Goal: Task Accomplishment & Management: Use online tool/utility

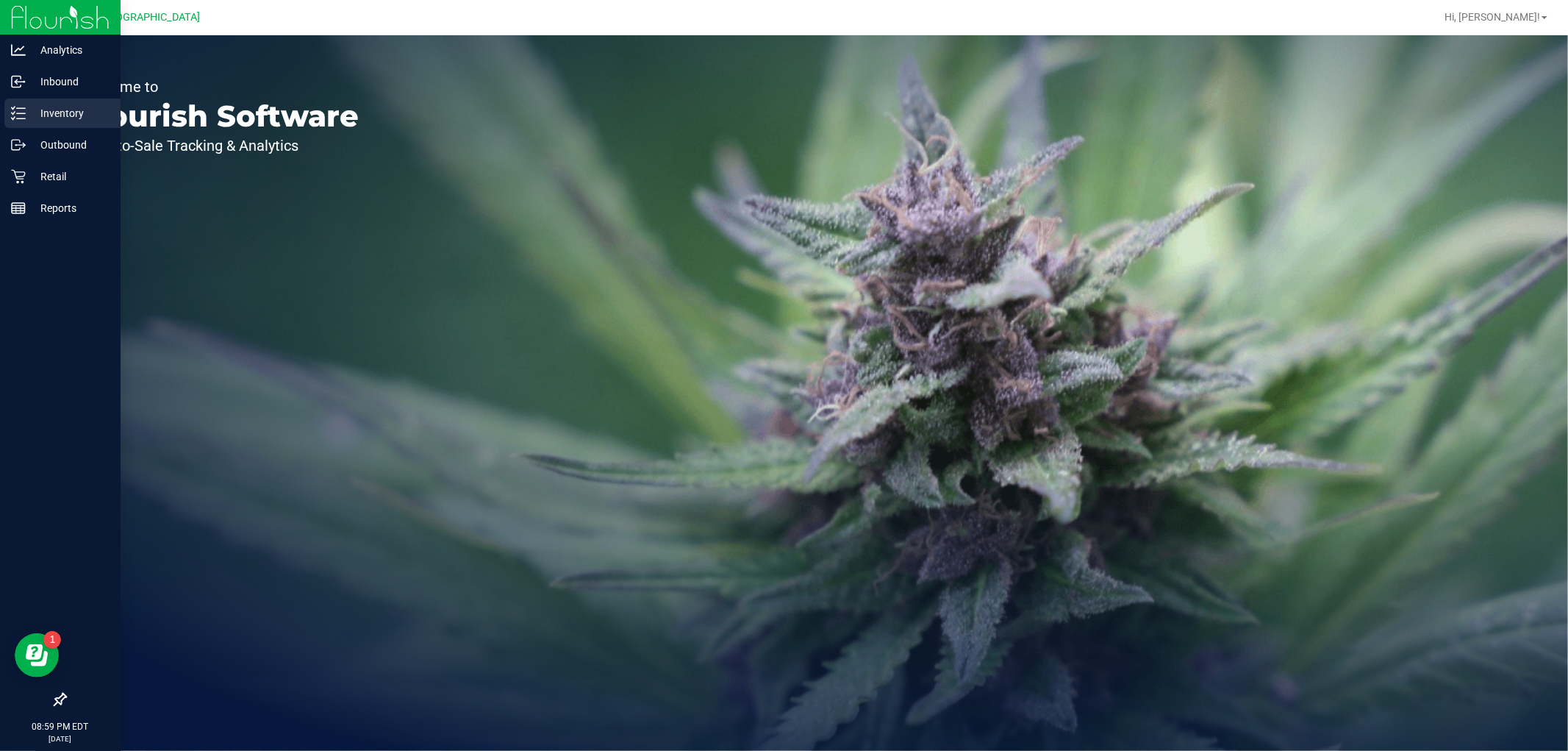
click at [70, 119] on p "Inventory" at bounding box center [70, 113] width 89 height 18
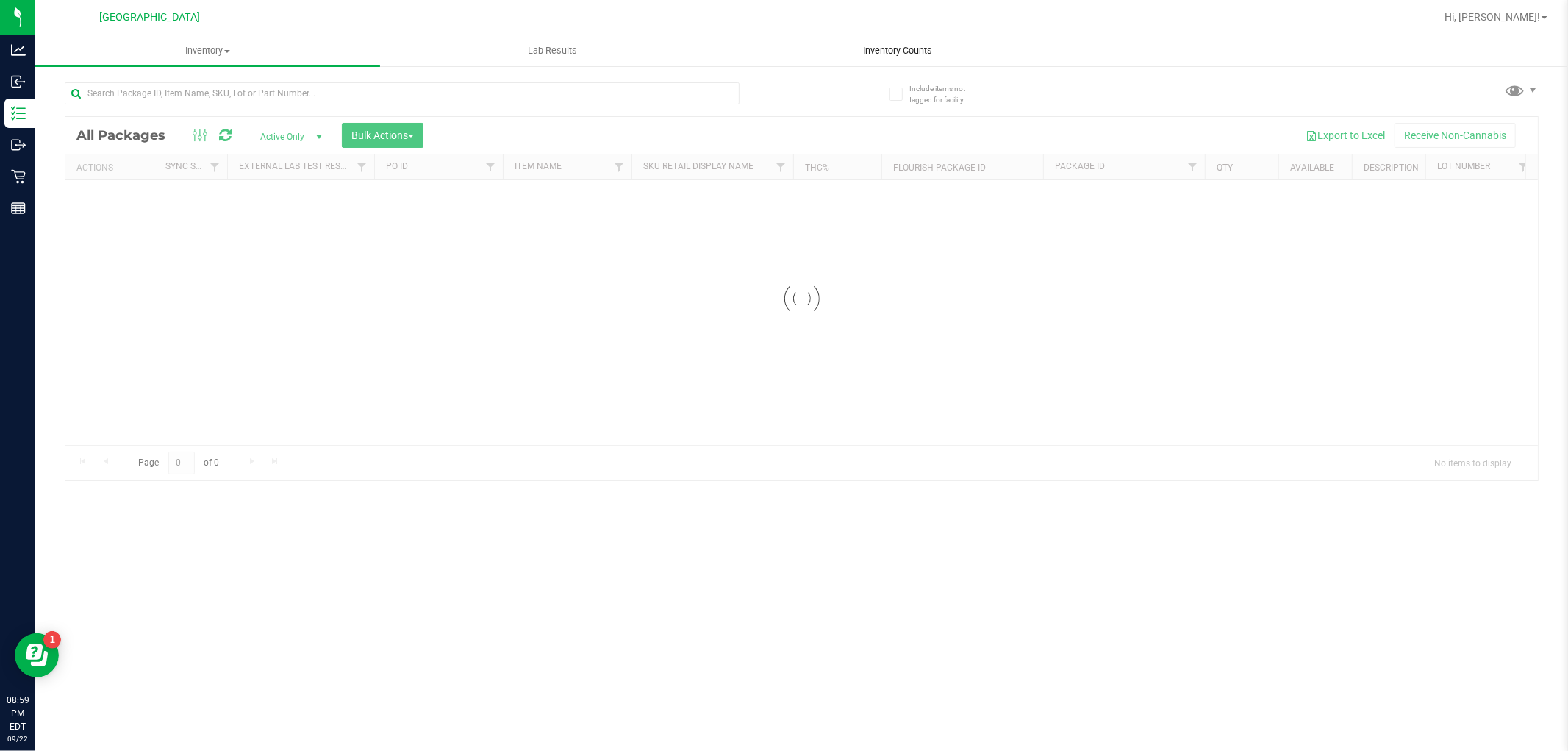
click at [868, 46] on span "Inventory Counts" at bounding box center [897, 51] width 109 height 14
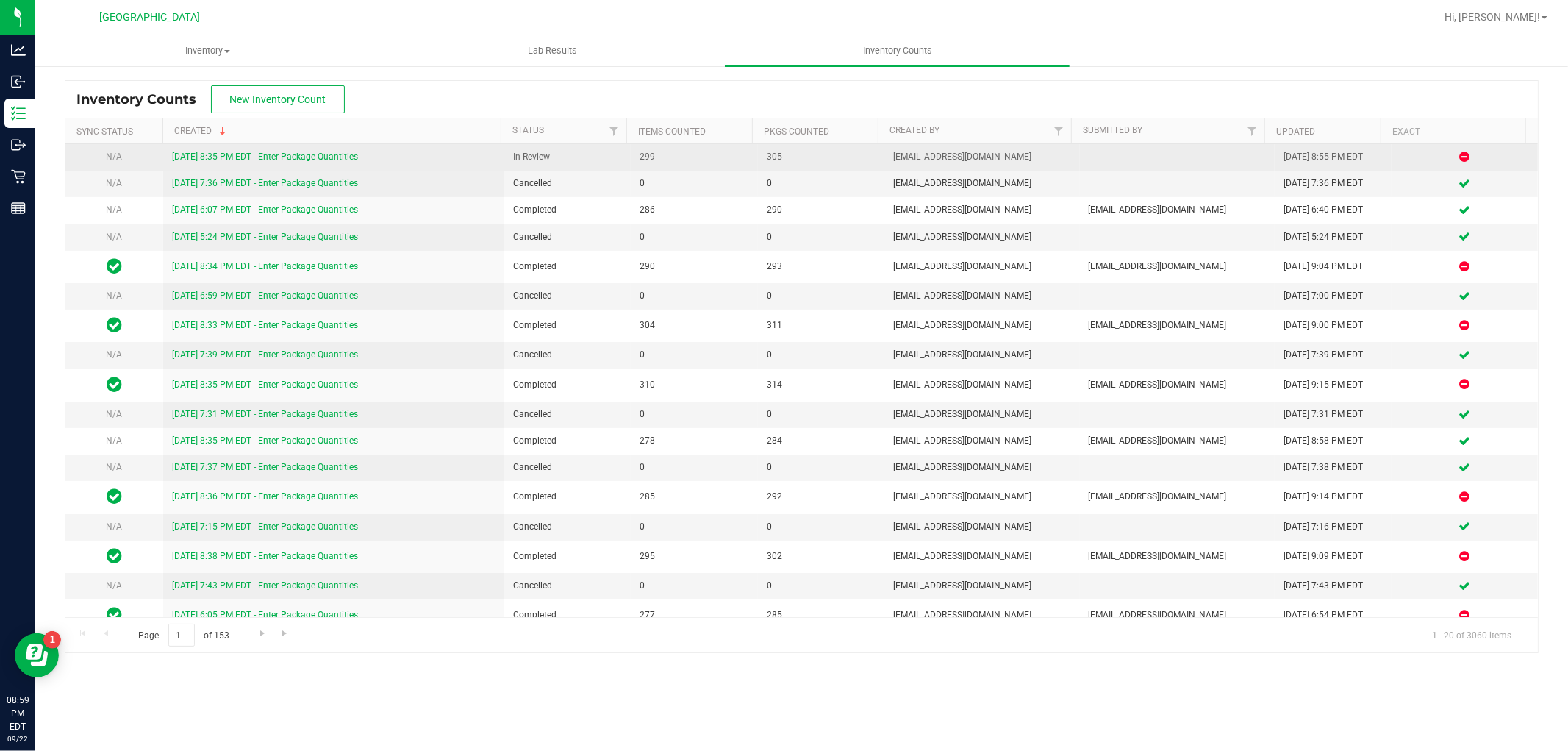
click at [303, 154] on link "[DATE] 8:35 PM EDT - Enter Package Quantities" at bounding box center [265, 157] width 186 height 10
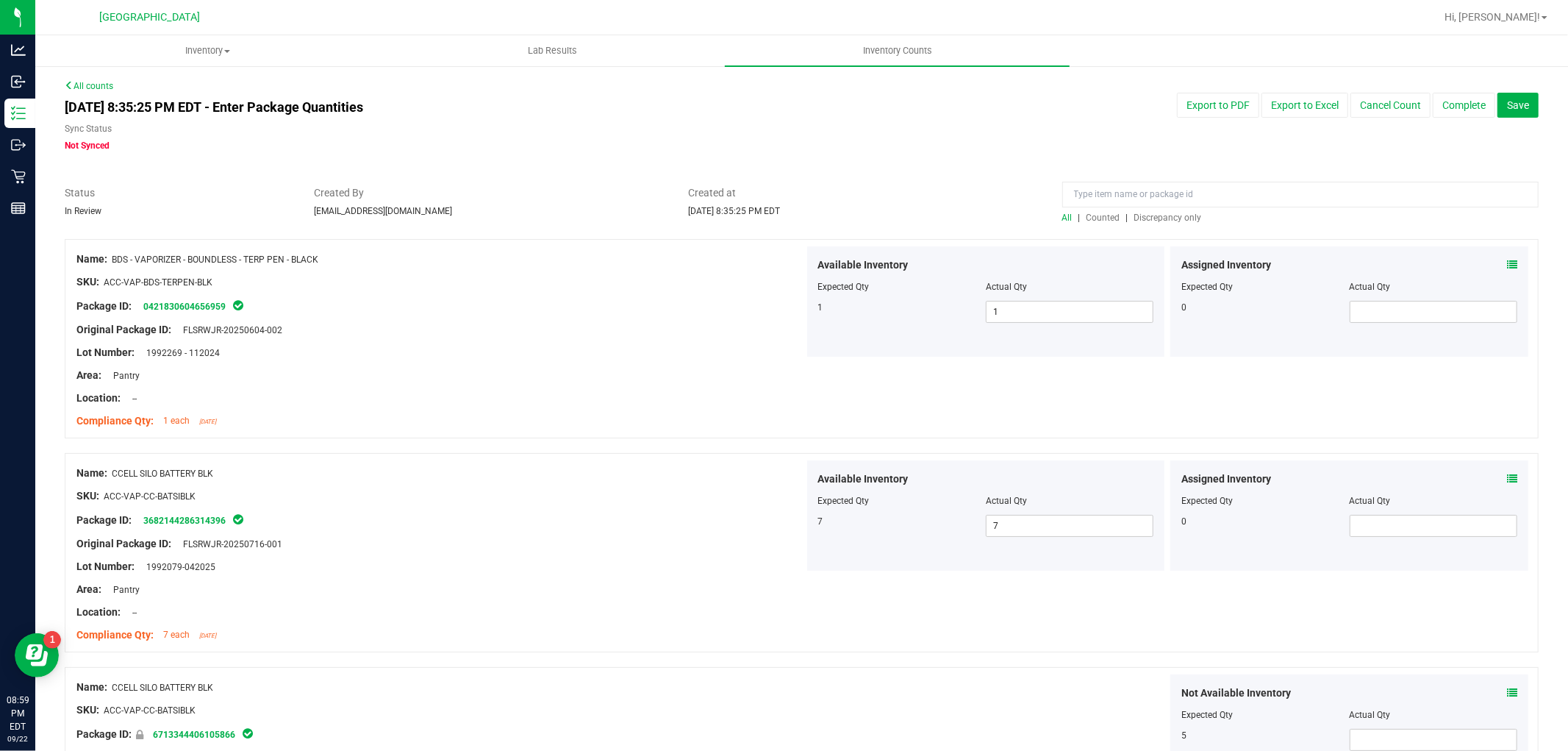
click at [1174, 216] on span "Discrepancy only" at bounding box center [1167, 217] width 67 height 10
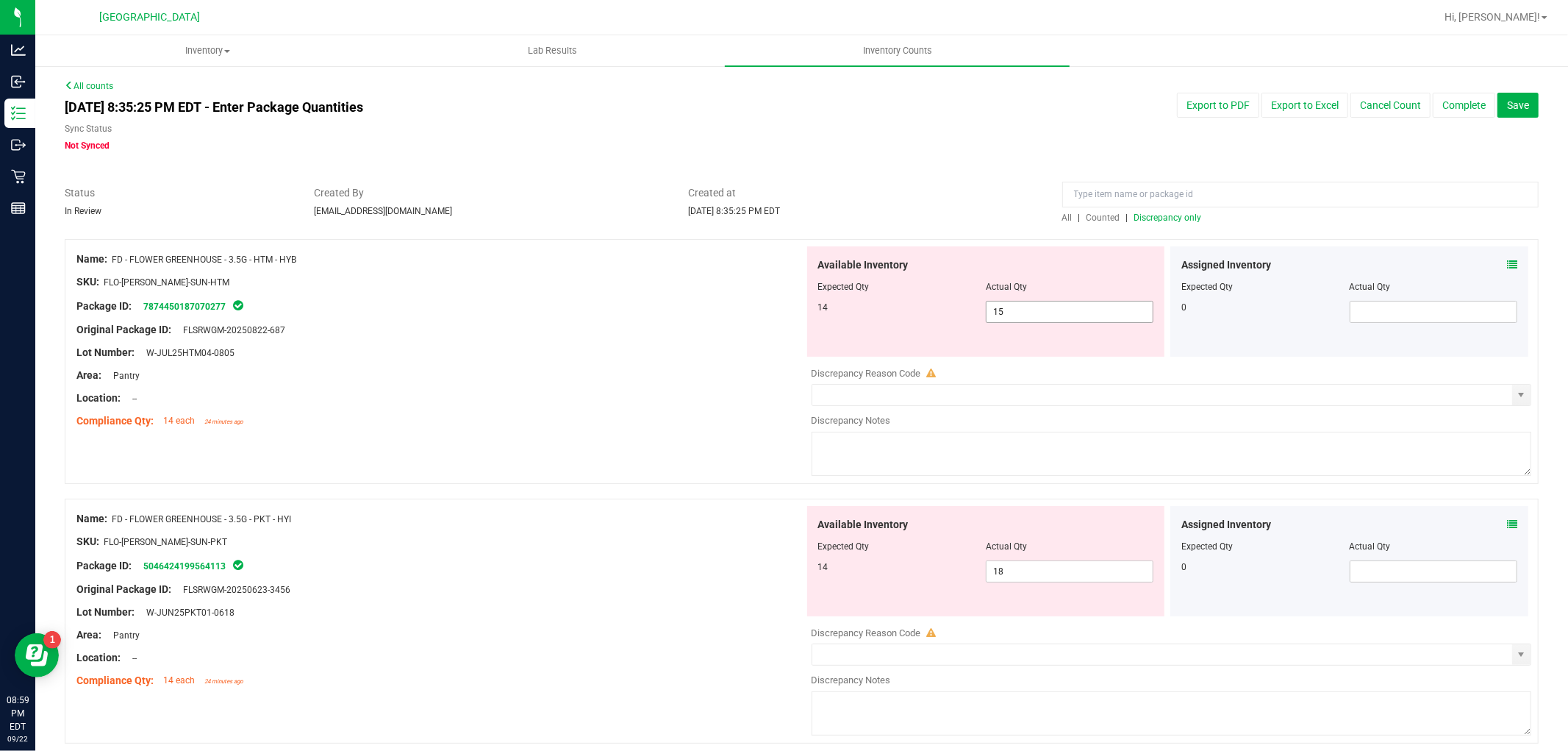
click at [1074, 311] on span "15 15" at bounding box center [1069, 312] width 168 height 22
type input "14"
click at [674, 378] on div "Area: Pantry" at bounding box center [441, 375] width 728 height 15
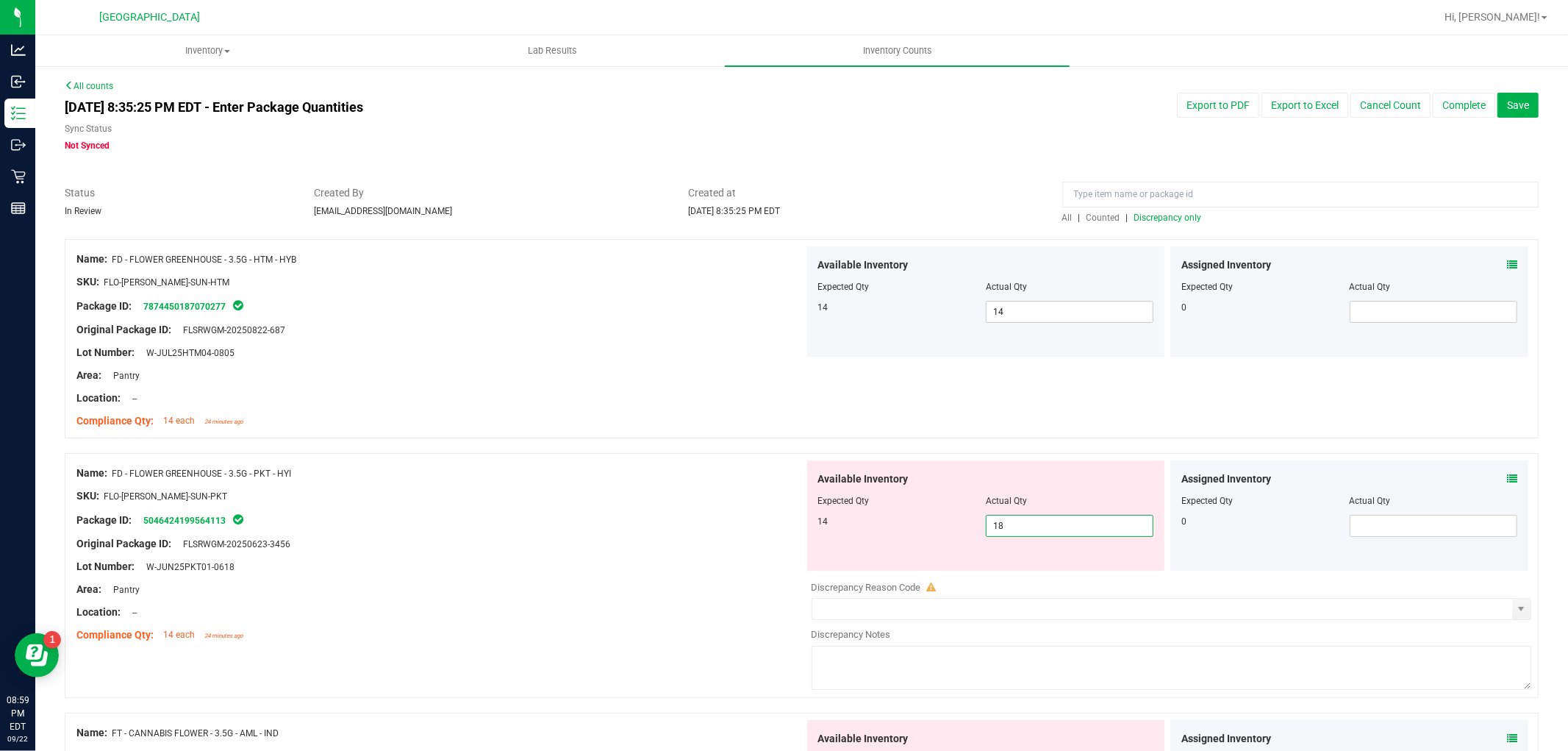
click at [1078, 527] on span "18 18" at bounding box center [1069, 526] width 168 height 22
type input "14"
click at [692, 575] on div at bounding box center [441, 578] width 728 height 8
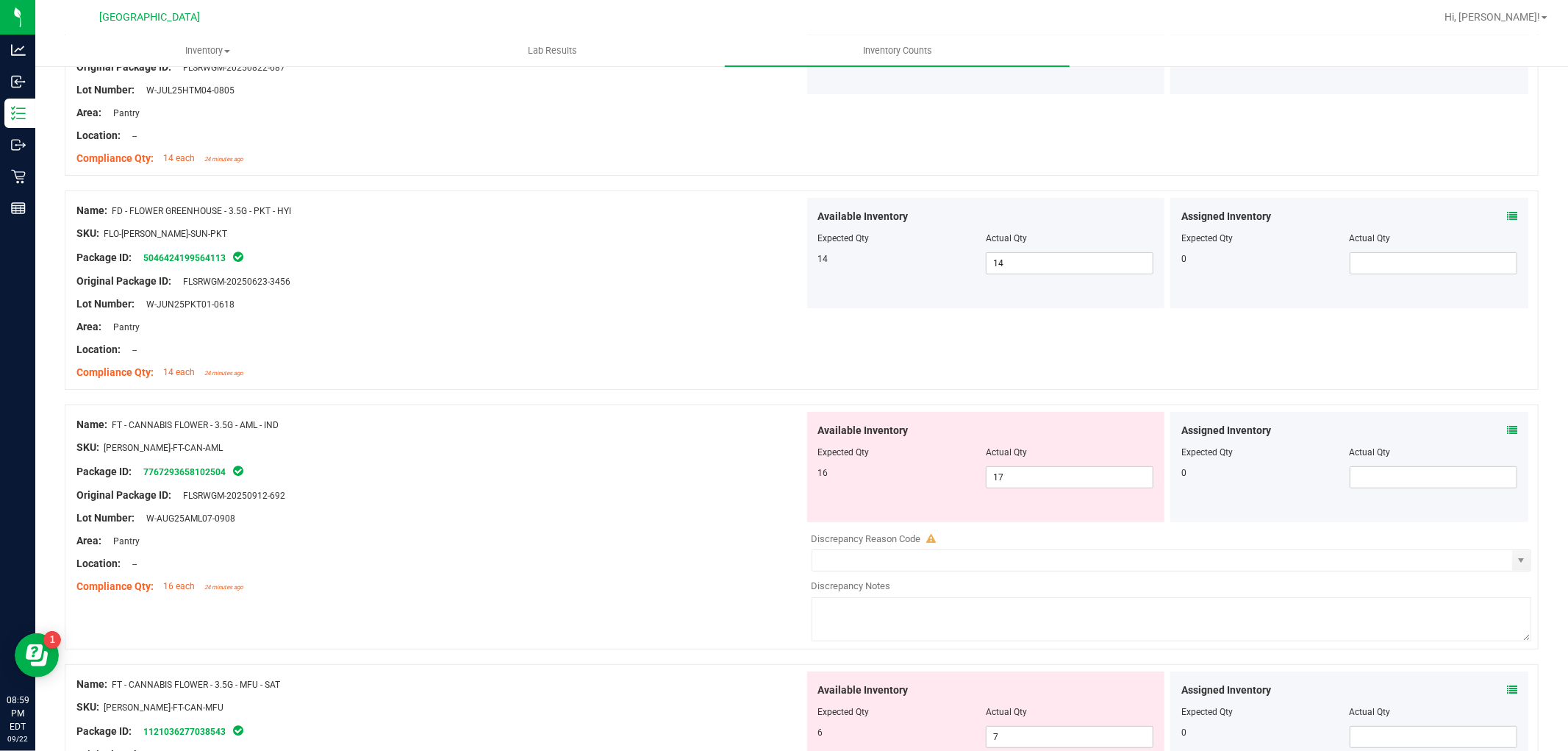
scroll to position [326, 0]
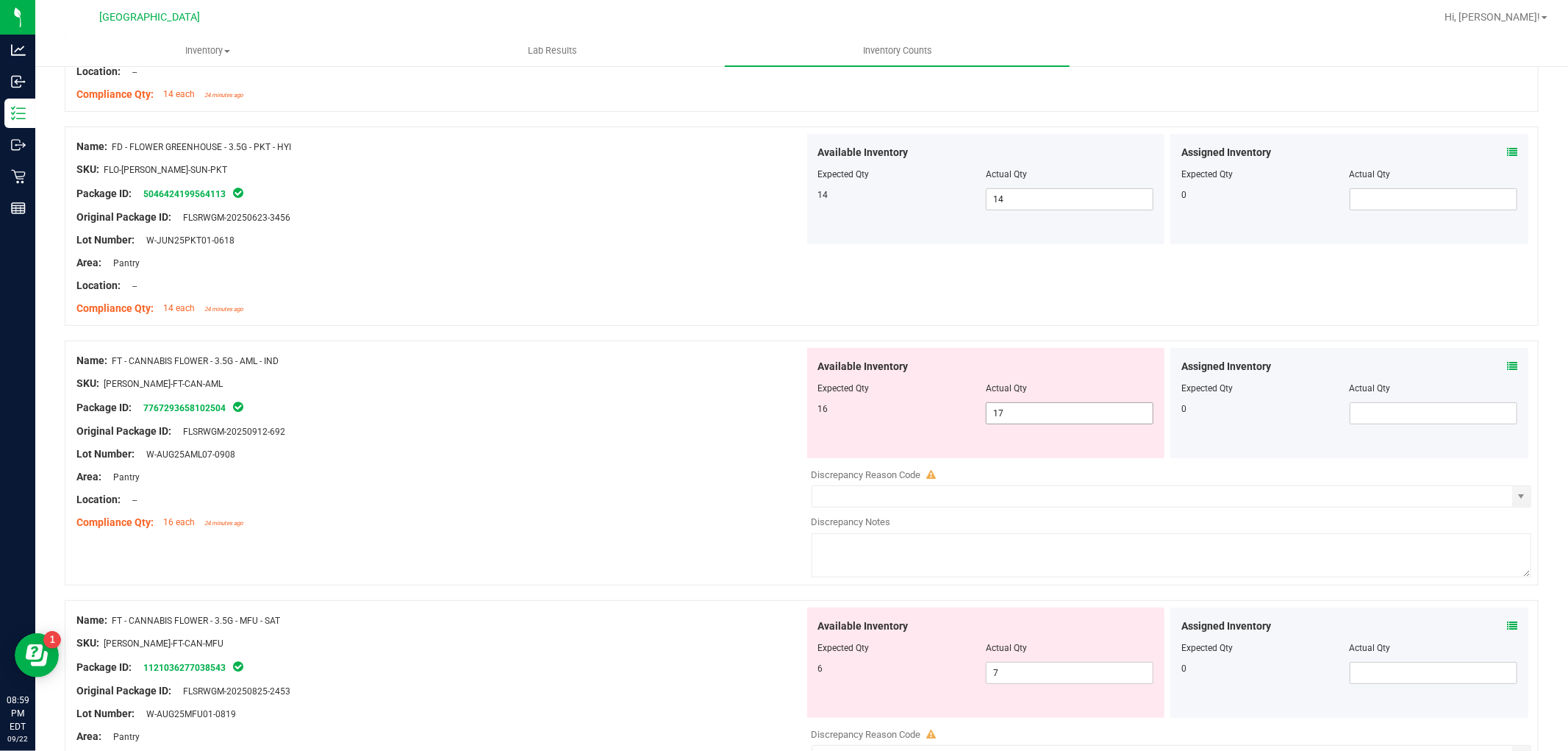
click at [1030, 409] on span "17 17" at bounding box center [1069, 413] width 168 height 22
type input "16"
click at [669, 409] on div "Package ID: 7767293658102504" at bounding box center [441, 407] width 728 height 18
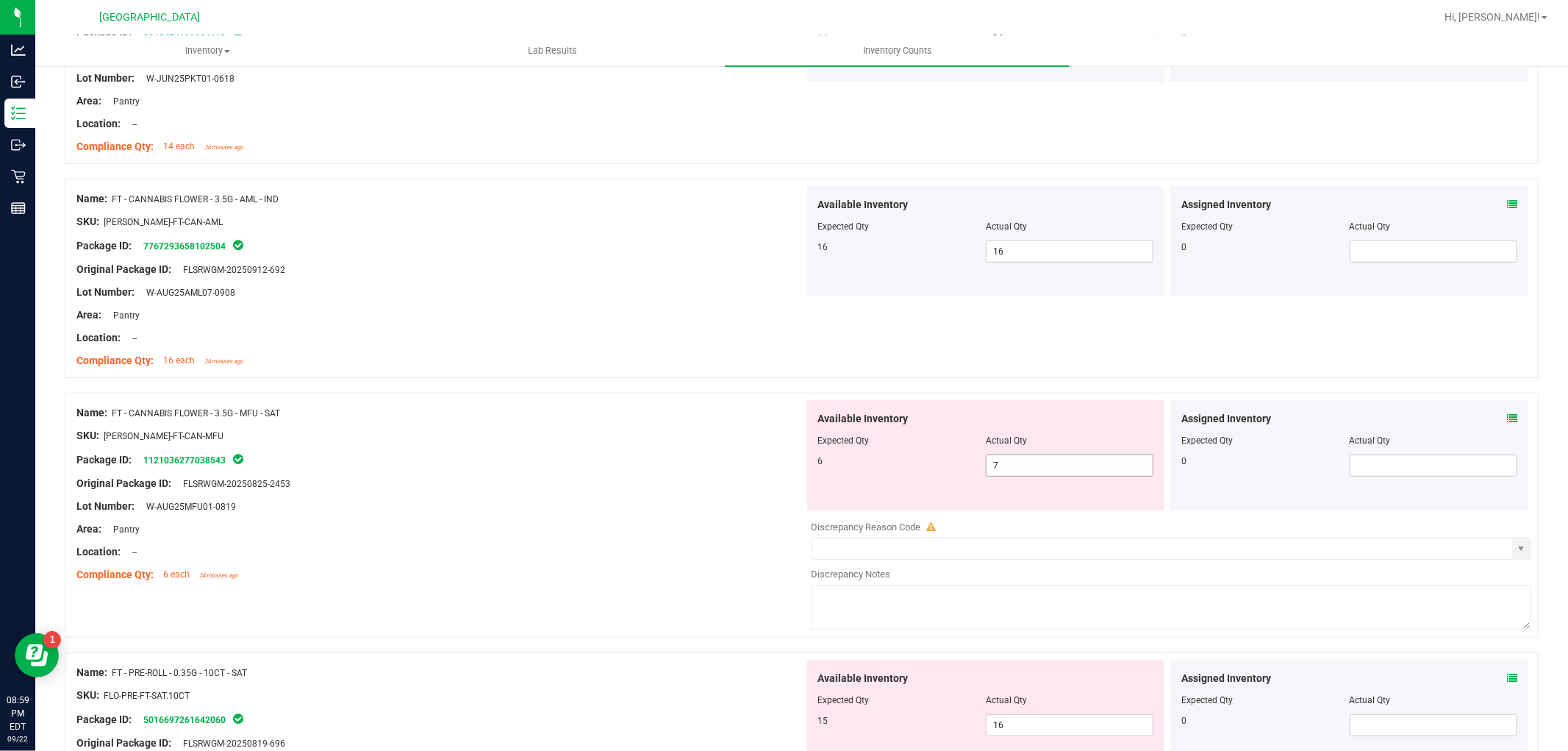
scroll to position [489, 0]
click at [1048, 463] on span "7 7" at bounding box center [1069, 464] width 168 height 22
type input "6"
click at [544, 560] on div at bounding box center [441, 562] width 728 height 8
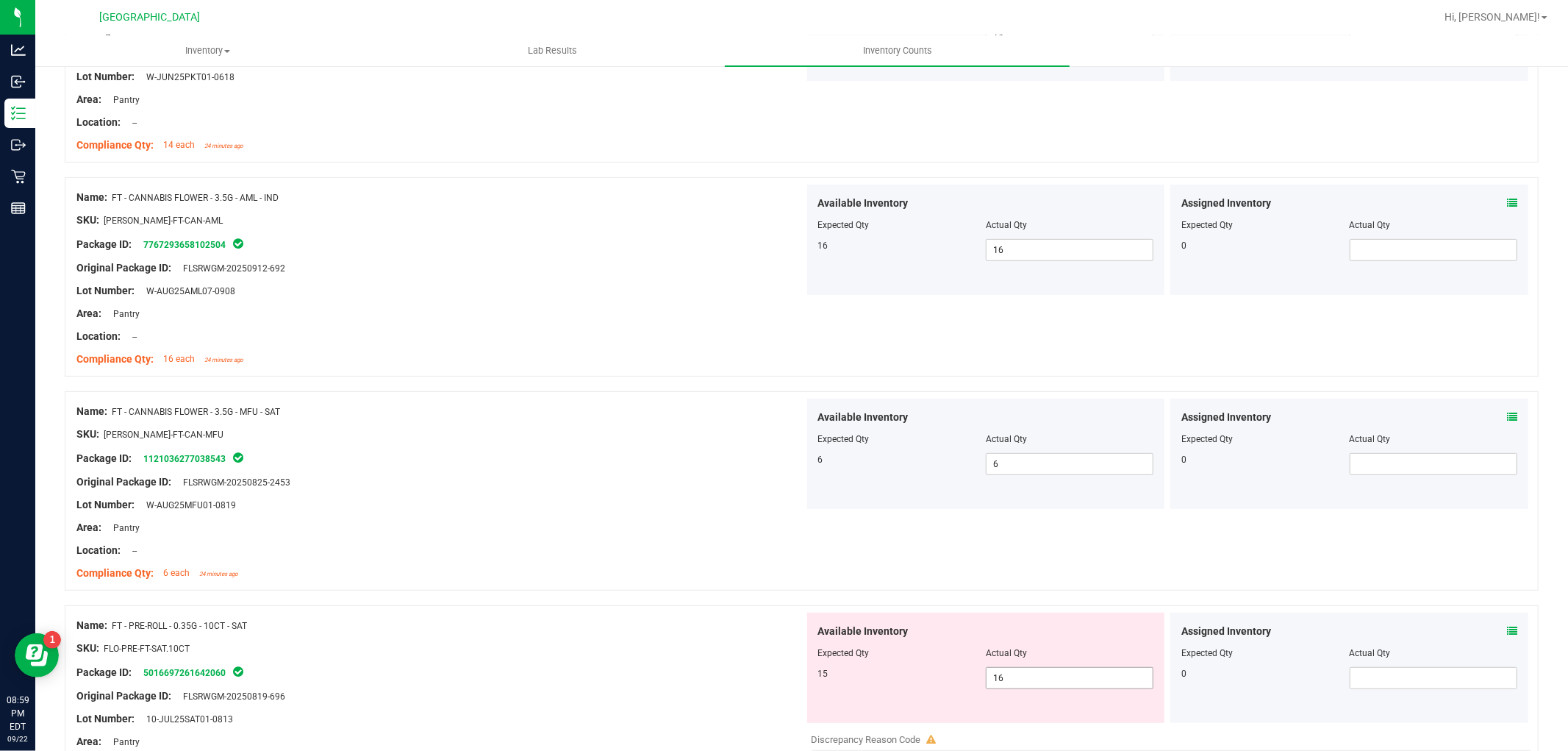
click at [1001, 679] on span "16 16" at bounding box center [1069, 678] width 168 height 22
type input "15"
click at [641, 512] on div at bounding box center [441, 516] width 728 height 8
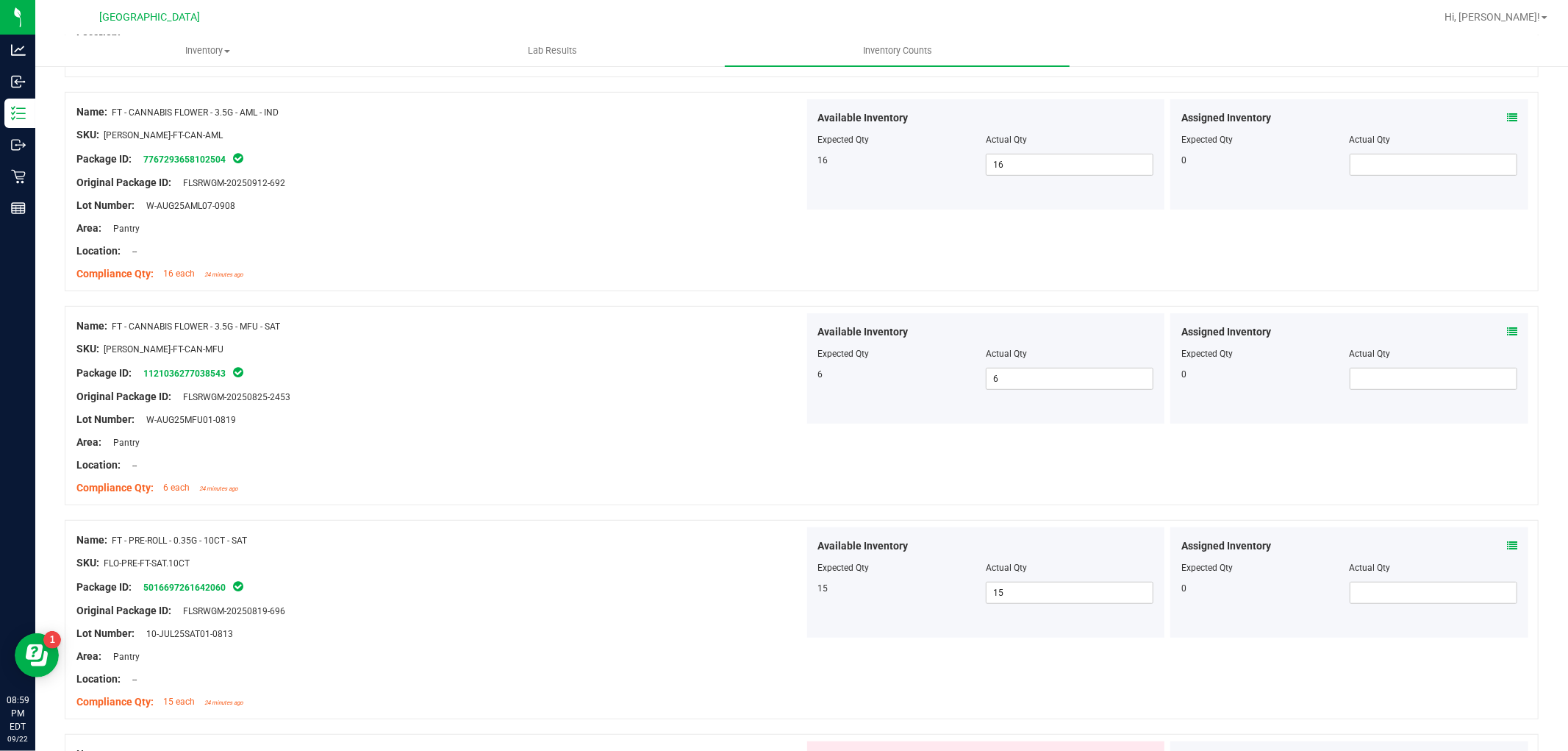
scroll to position [898, 0]
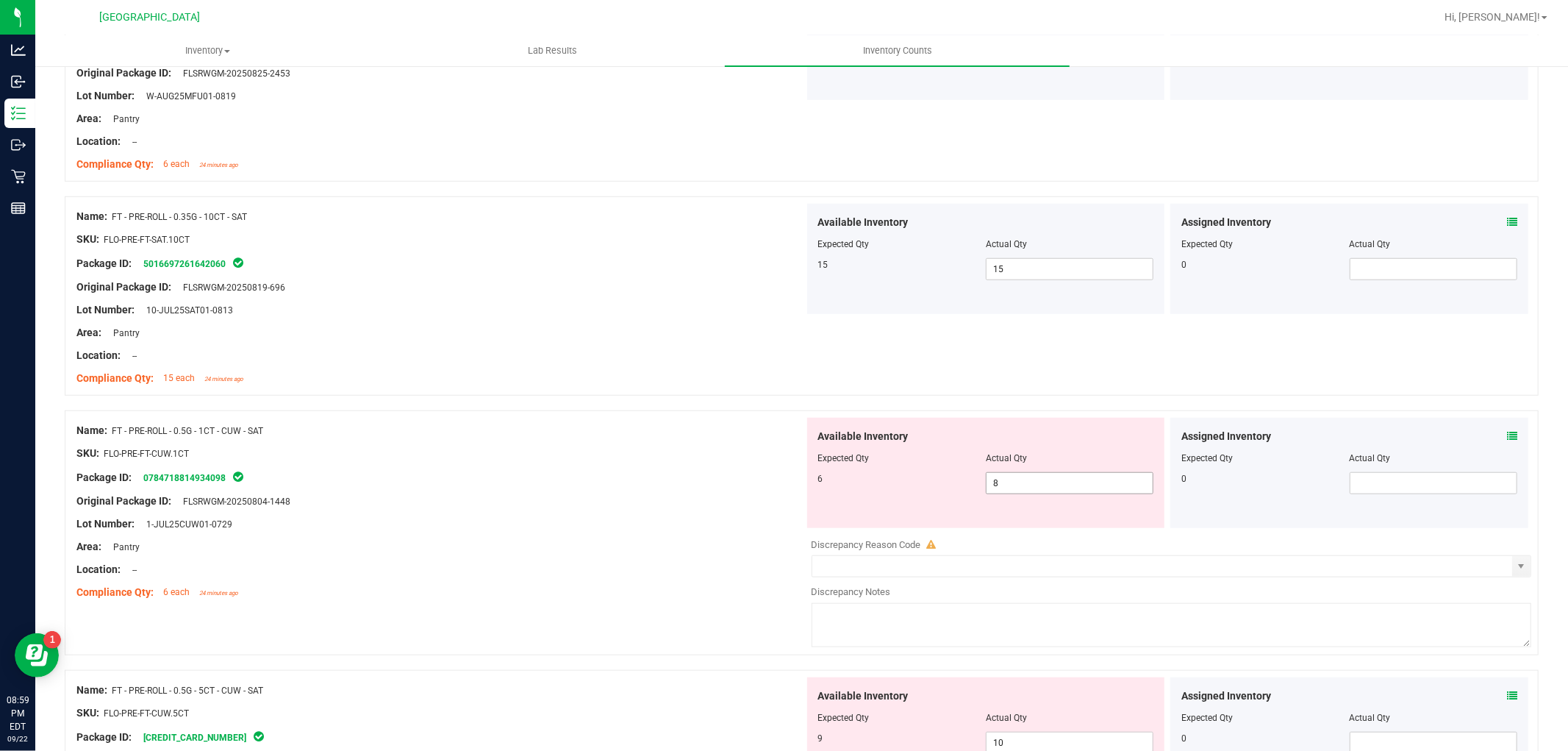
click at [1054, 487] on span "8 8" at bounding box center [1069, 483] width 168 height 22
type input "6"
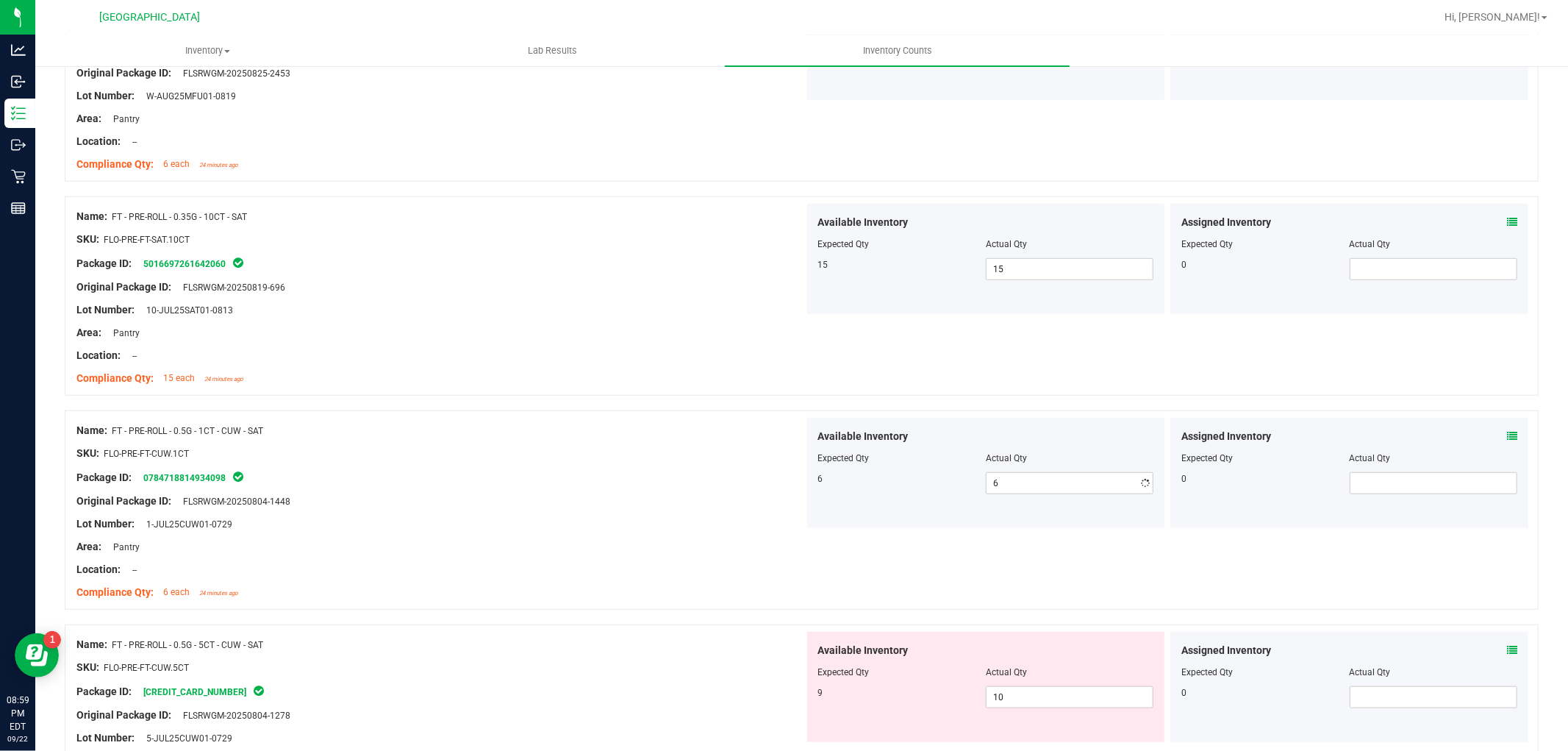
click at [585, 537] on div at bounding box center [441, 535] width 728 height 8
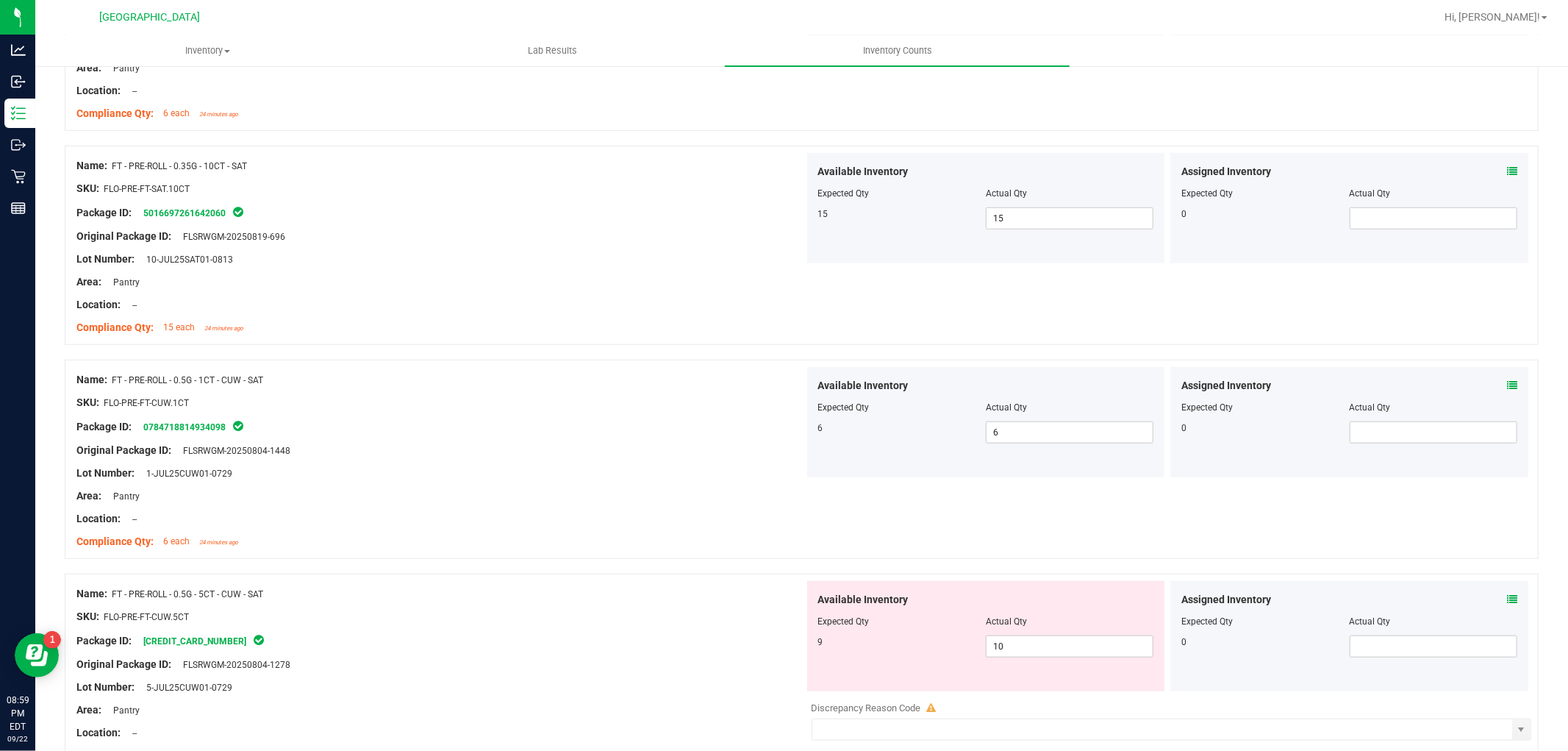
scroll to position [1062, 0]
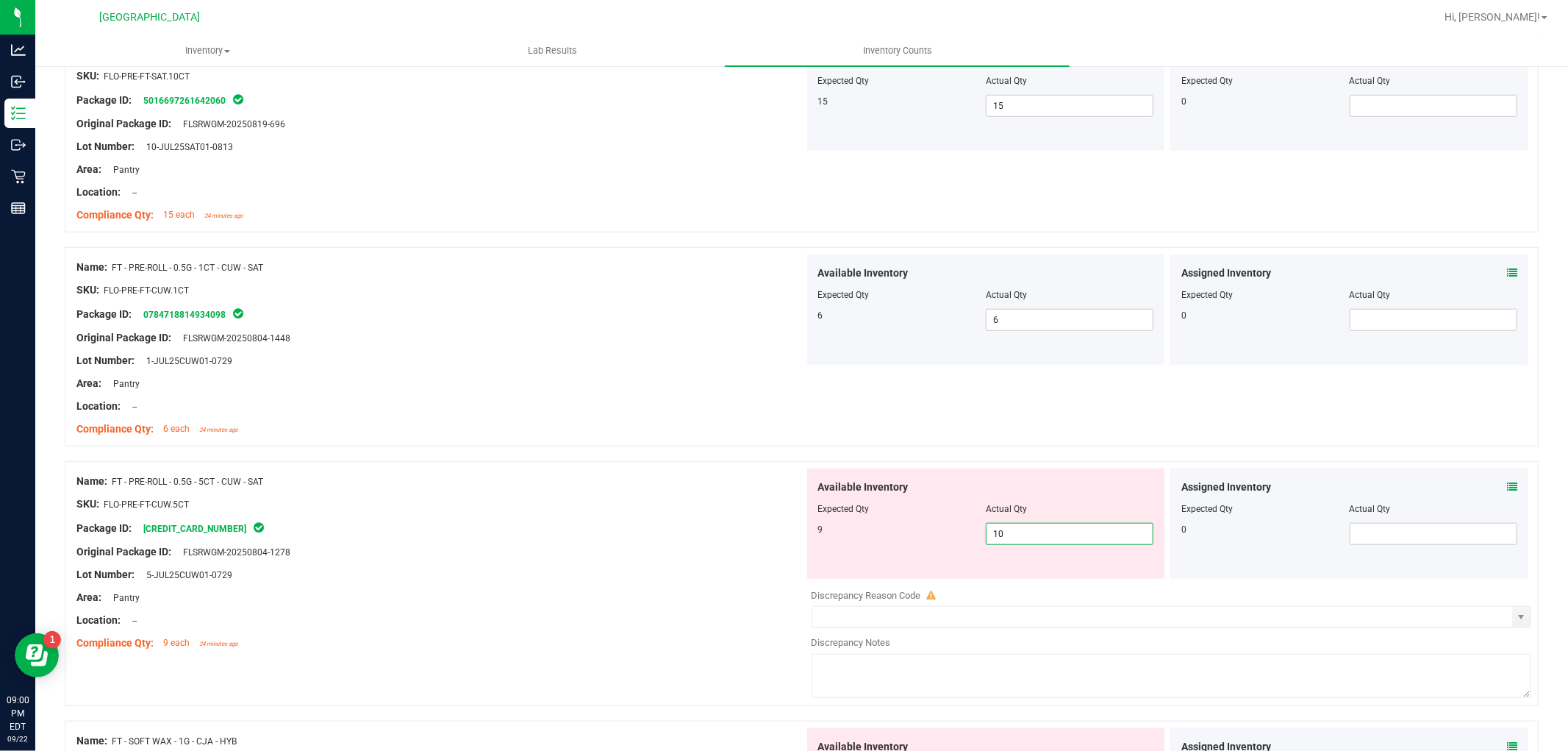
click at [1035, 531] on span "10 10" at bounding box center [1069, 534] width 168 height 22
type input "1"
type input "9"
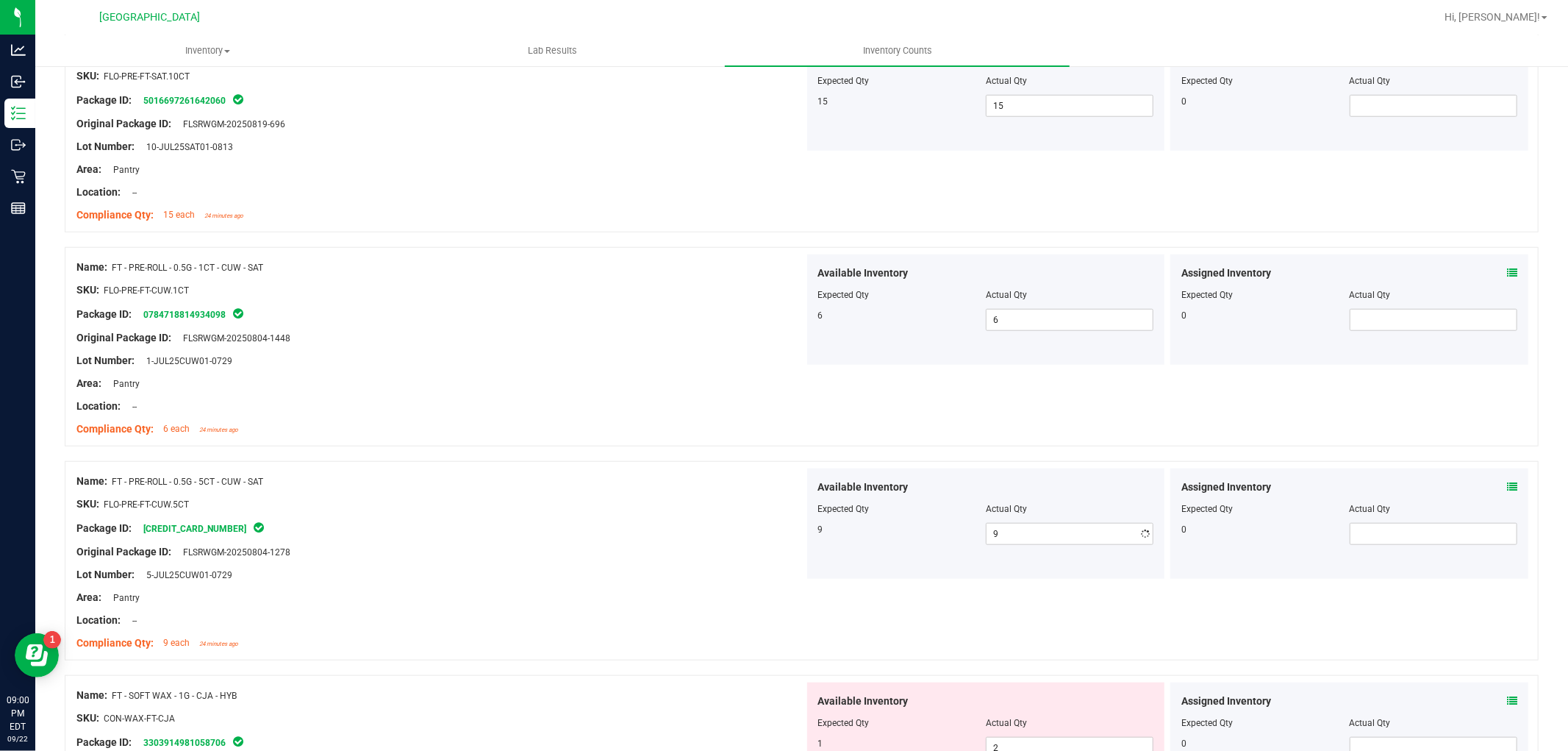
click at [666, 564] on div at bounding box center [441, 563] width 728 height 8
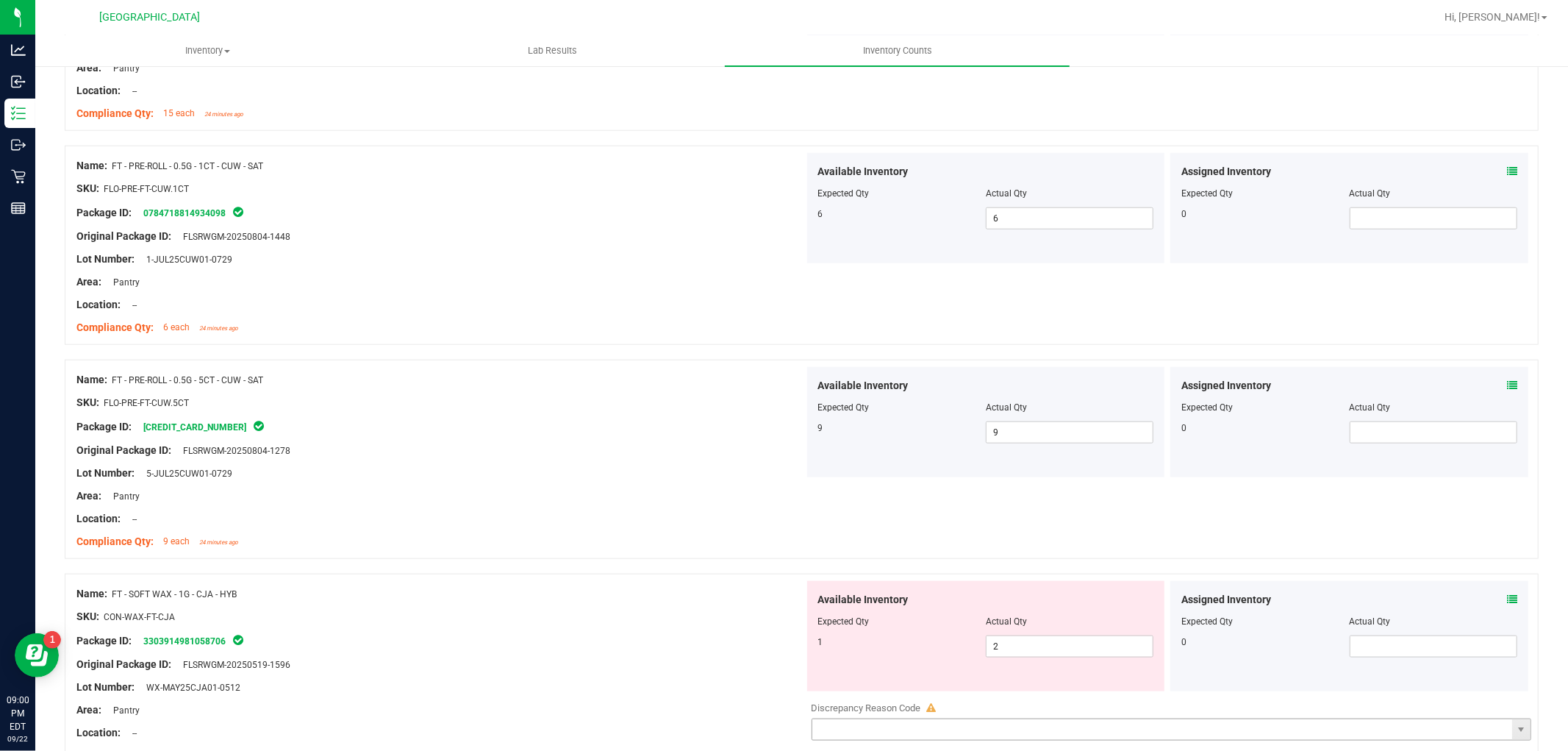
scroll to position [1307, 0]
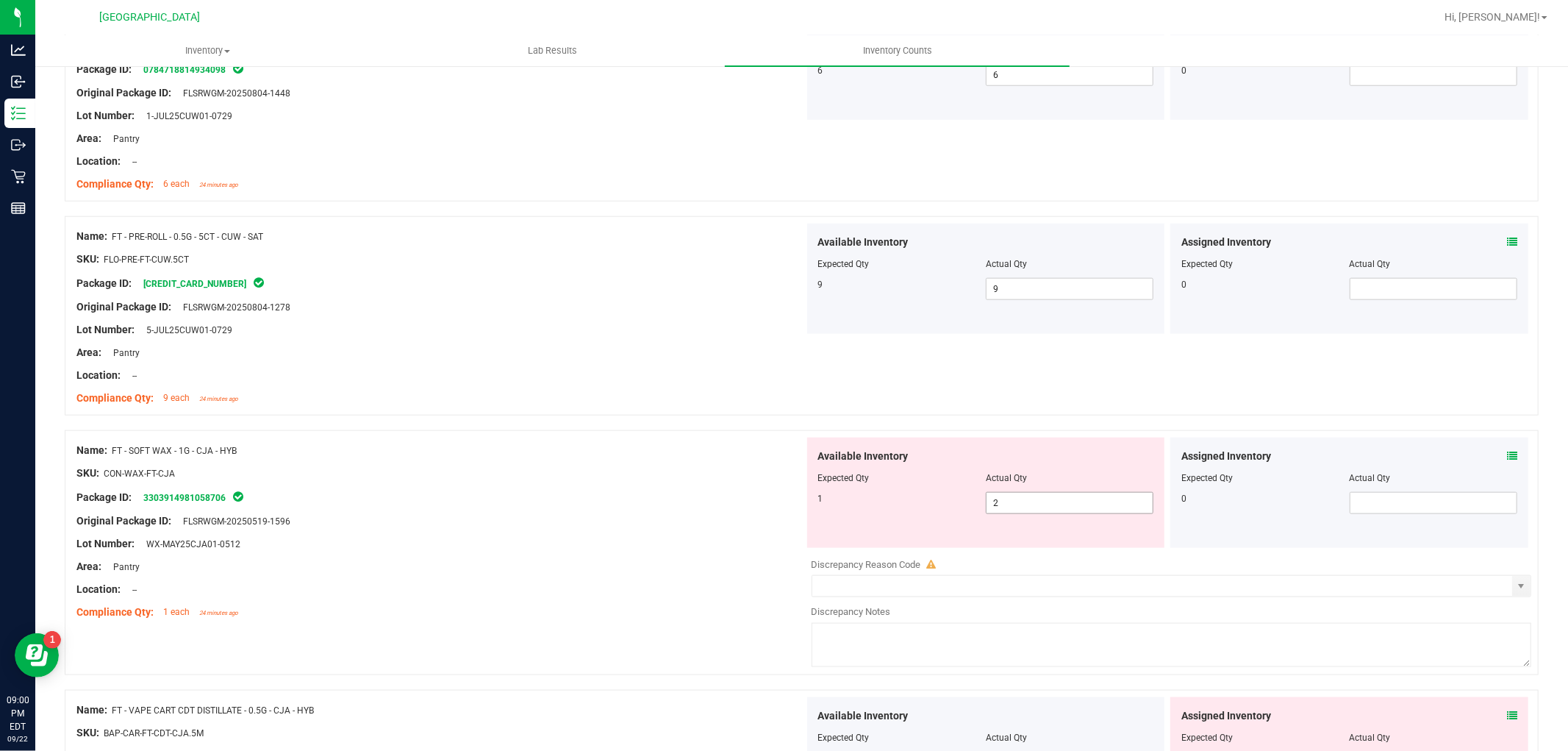
click at [1040, 508] on span "2 2" at bounding box center [1069, 503] width 168 height 22
type input "1"
click at [701, 513] on div "Original Package ID: FLSRWGM-20250519-1596" at bounding box center [441, 521] width 728 height 15
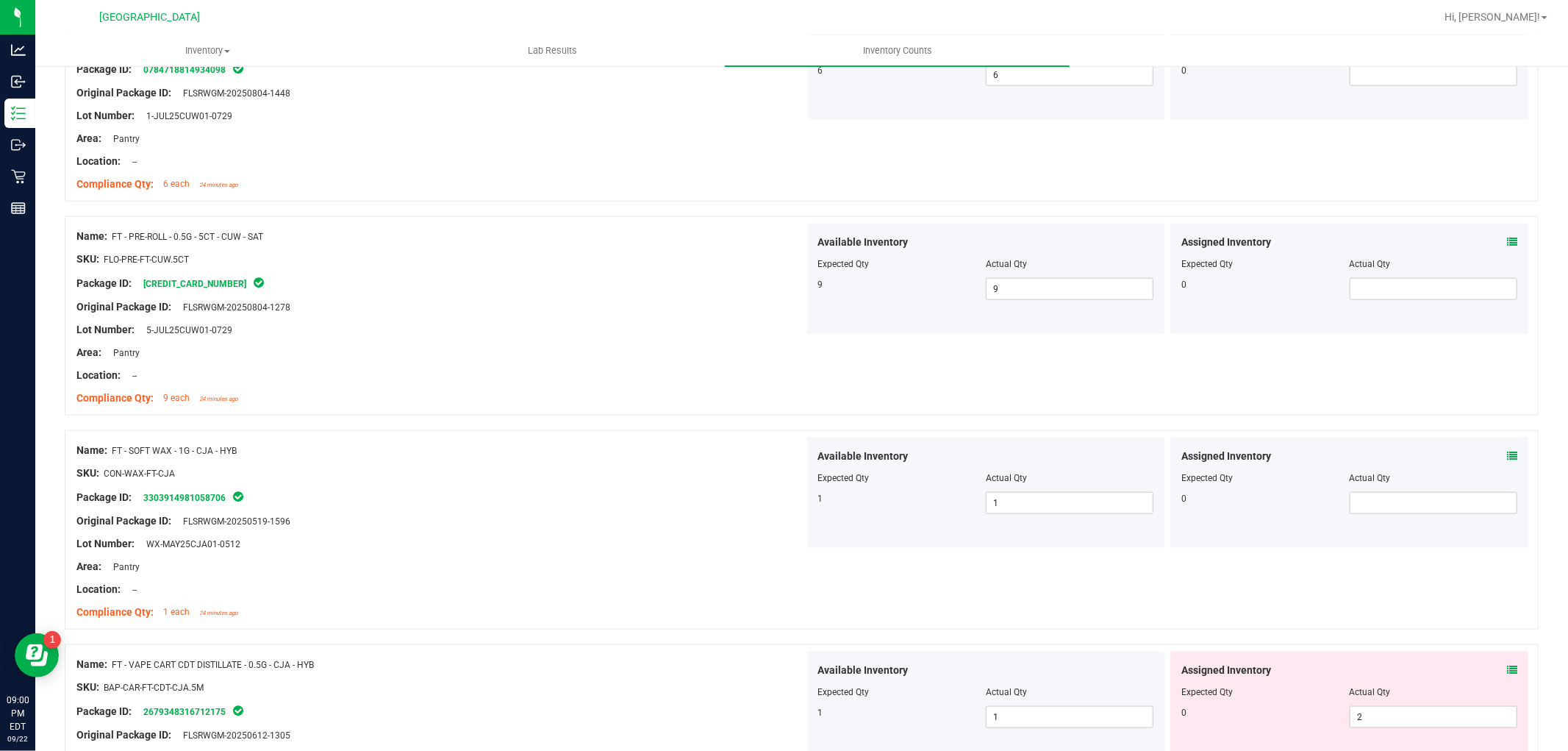
scroll to position [1634, 0]
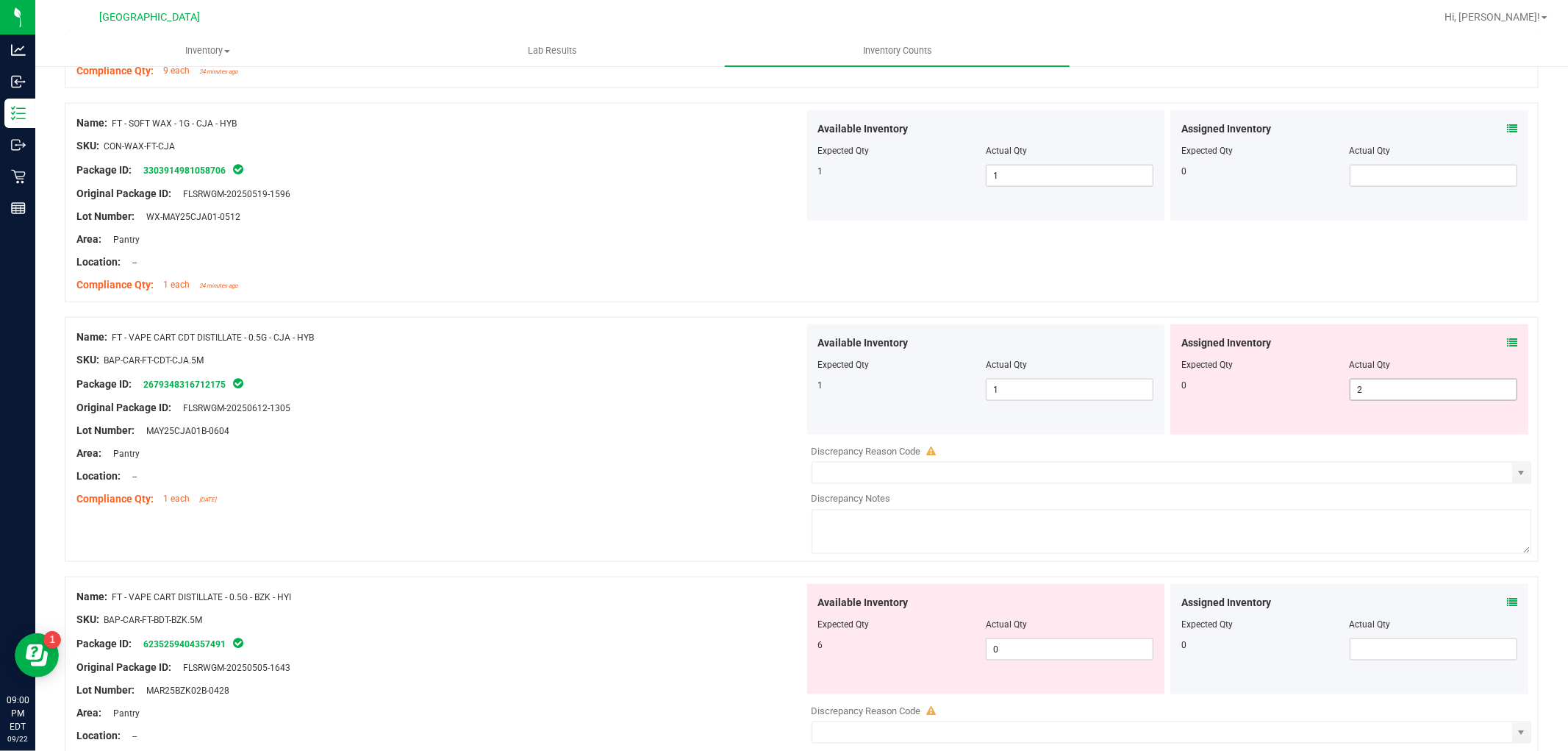
click at [1409, 384] on span "2 2" at bounding box center [1433, 390] width 168 height 22
click at [724, 413] on div "Original Package ID: FLSRWGM-20250612-1305" at bounding box center [441, 407] width 728 height 15
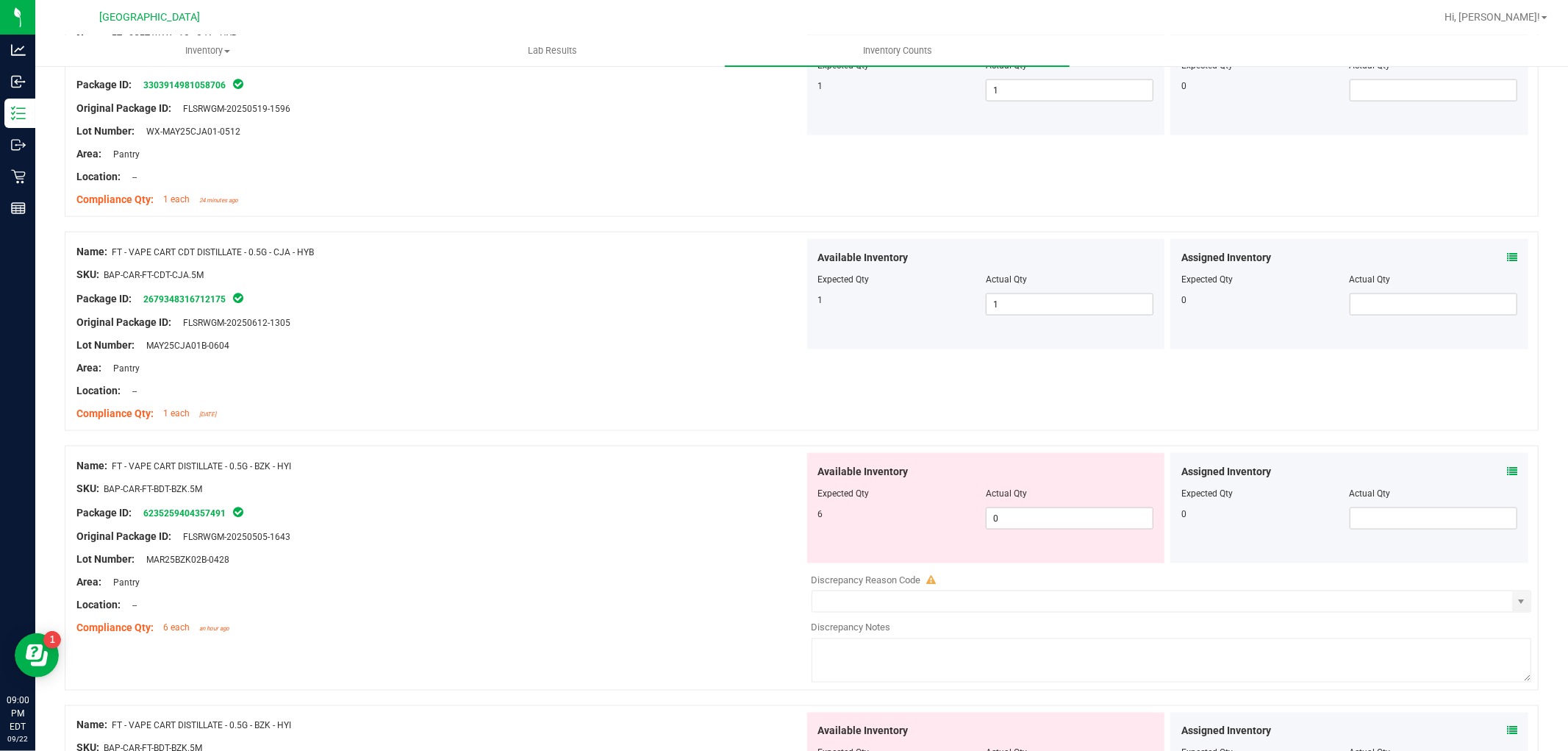
scroll to position [1797, 0]
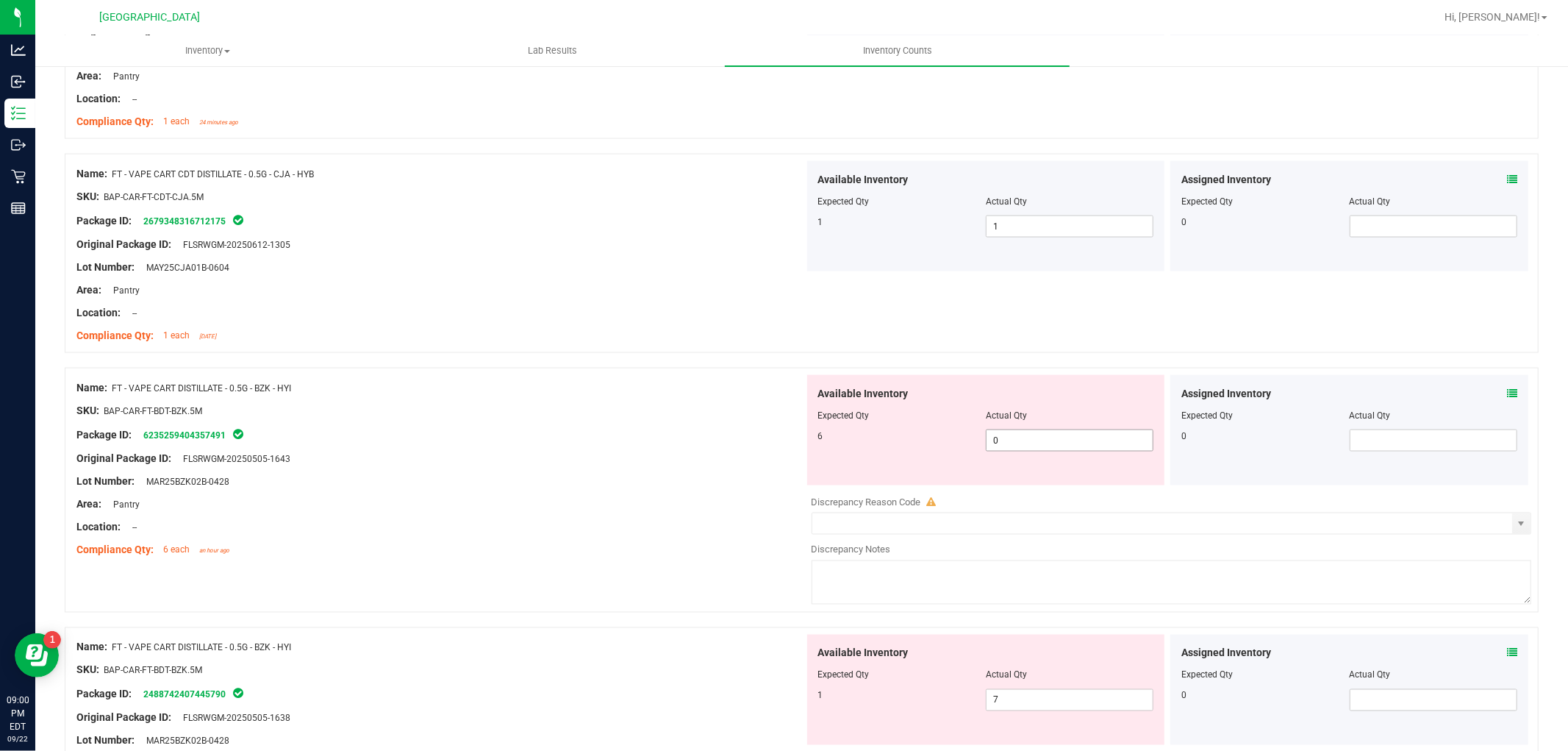
click at [1012, 445] on span "0 0" at bounding box center [1069, 441] width 168 height 22
type input "6"
click at [732, 474] on div "Lot Number: MAR25BZK02B-0428" at bounding box center [441, 482] width 728 height 15
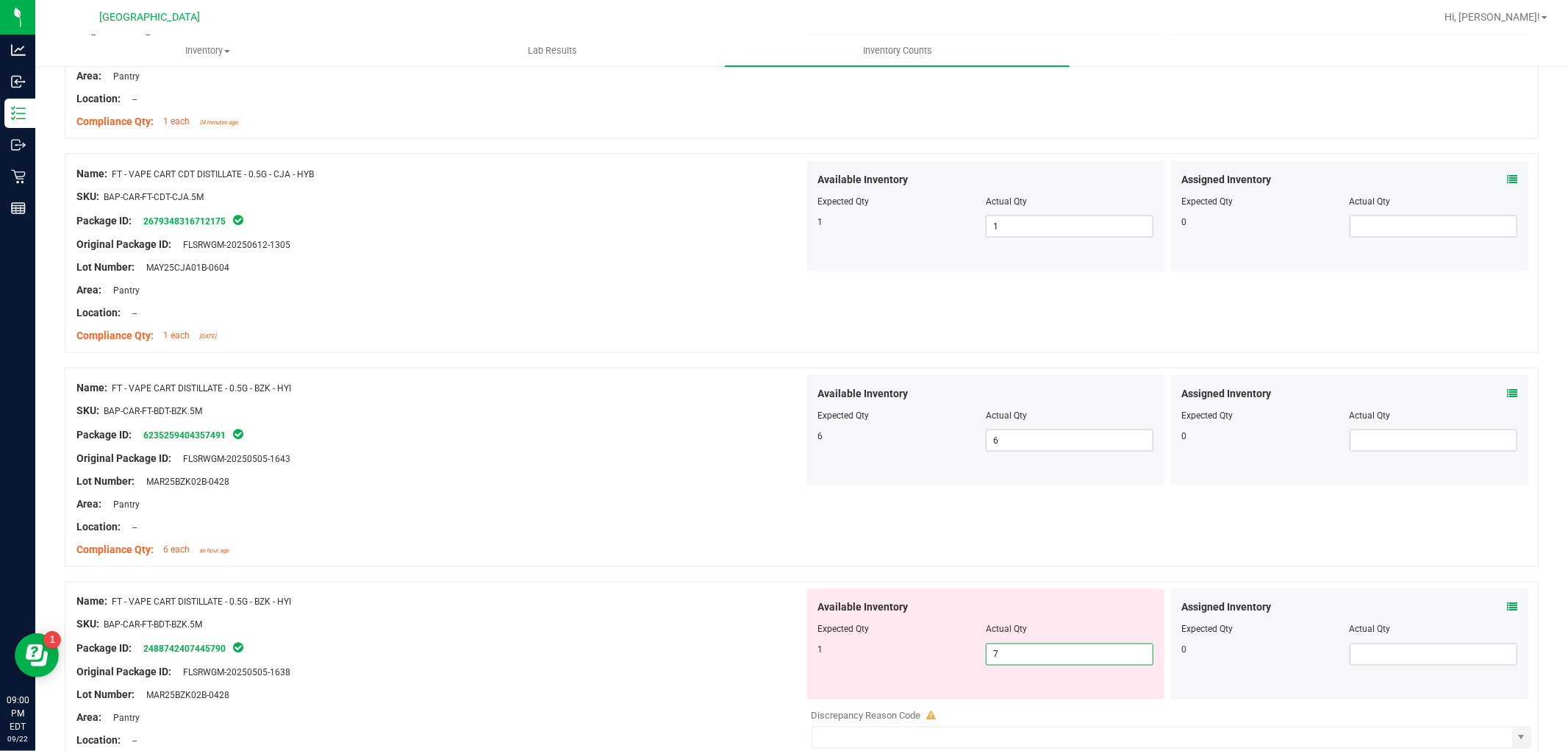
click at [1011, 657] on span "7 7" at bounding box center [1069, 655] width 168 height 22
type input "1"
click at [546, 413] on div "SKU: BAP-CAR-FT-BDT-BZK.5M" at bounding box center [441, 411] width 728 height 15
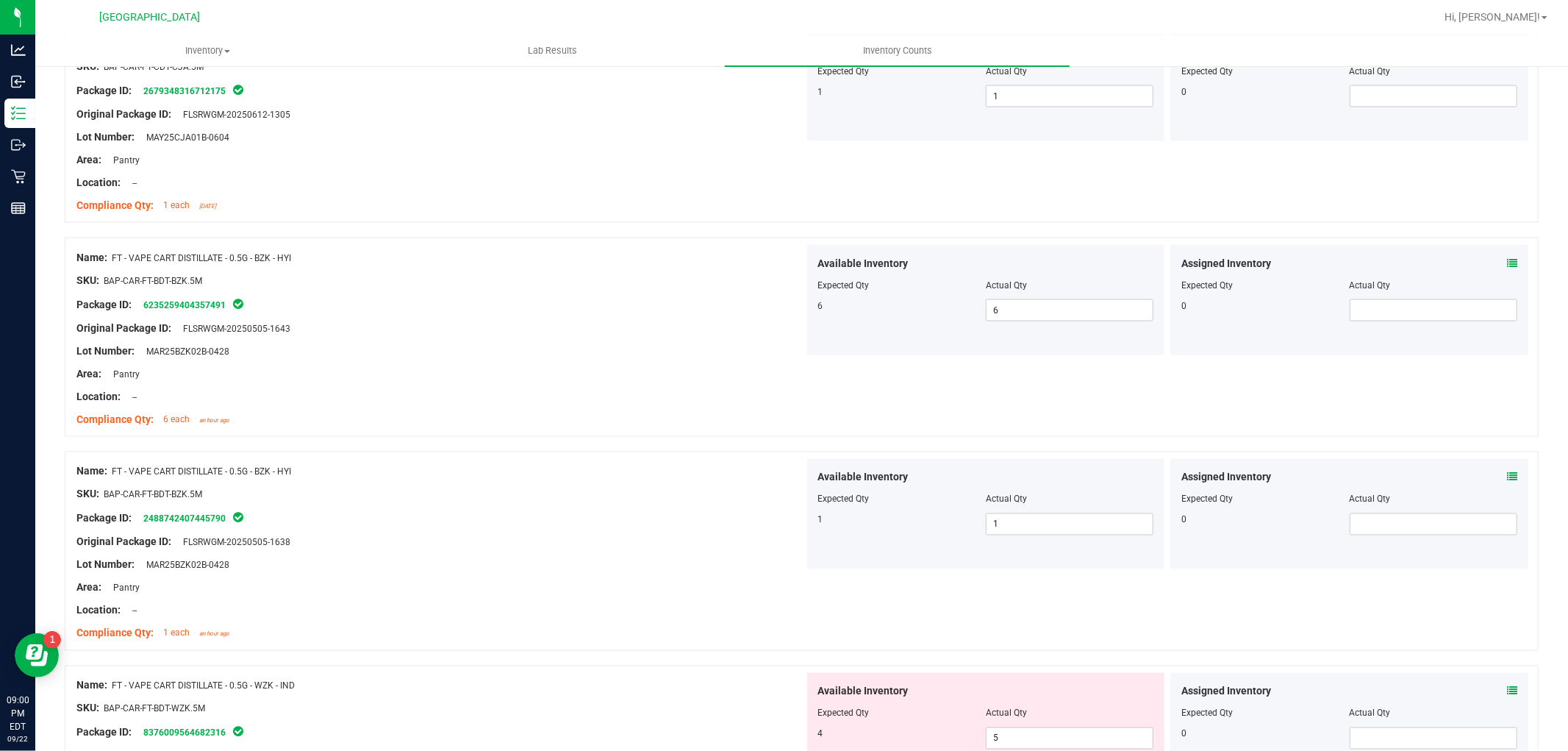
scroll to position [2288, 0]
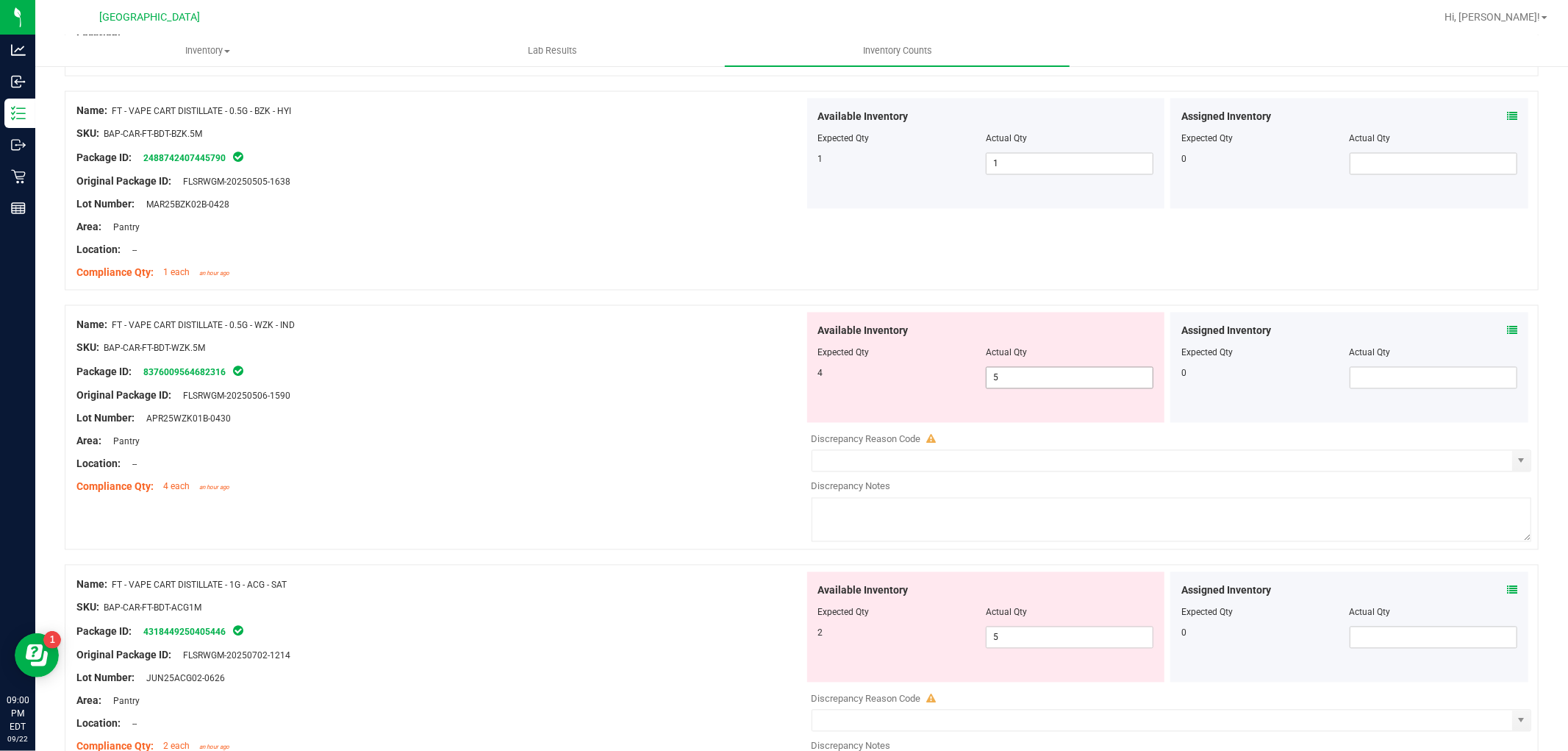
click at [1037, 386] on span "5 5" at bounding box center [1069, 378] width 168 height 22
type input "4"
click at [664, 447] on div "Area: Pantry" at bounding box center [441, 442] width 728 height 15
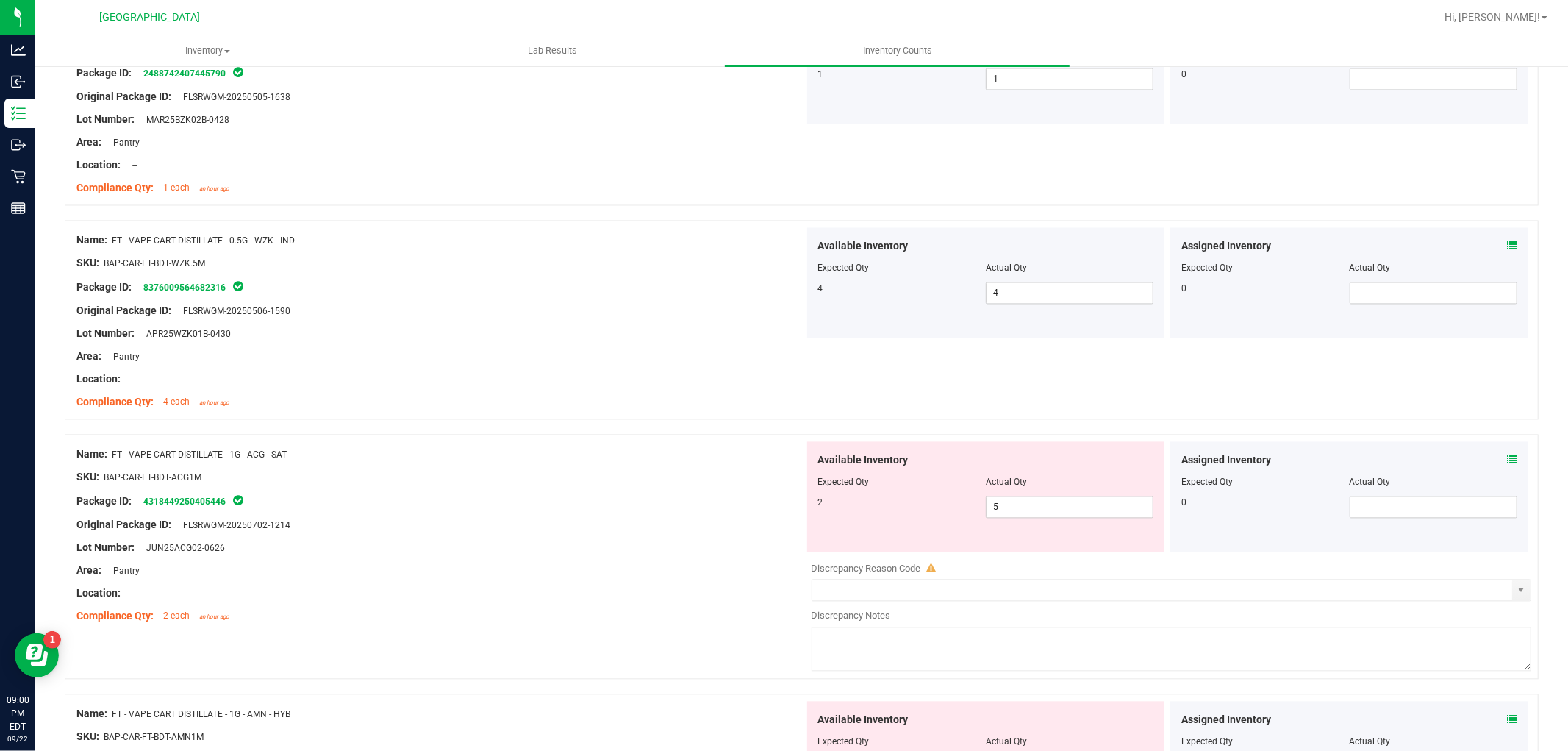
scroll to position [2451, 0]
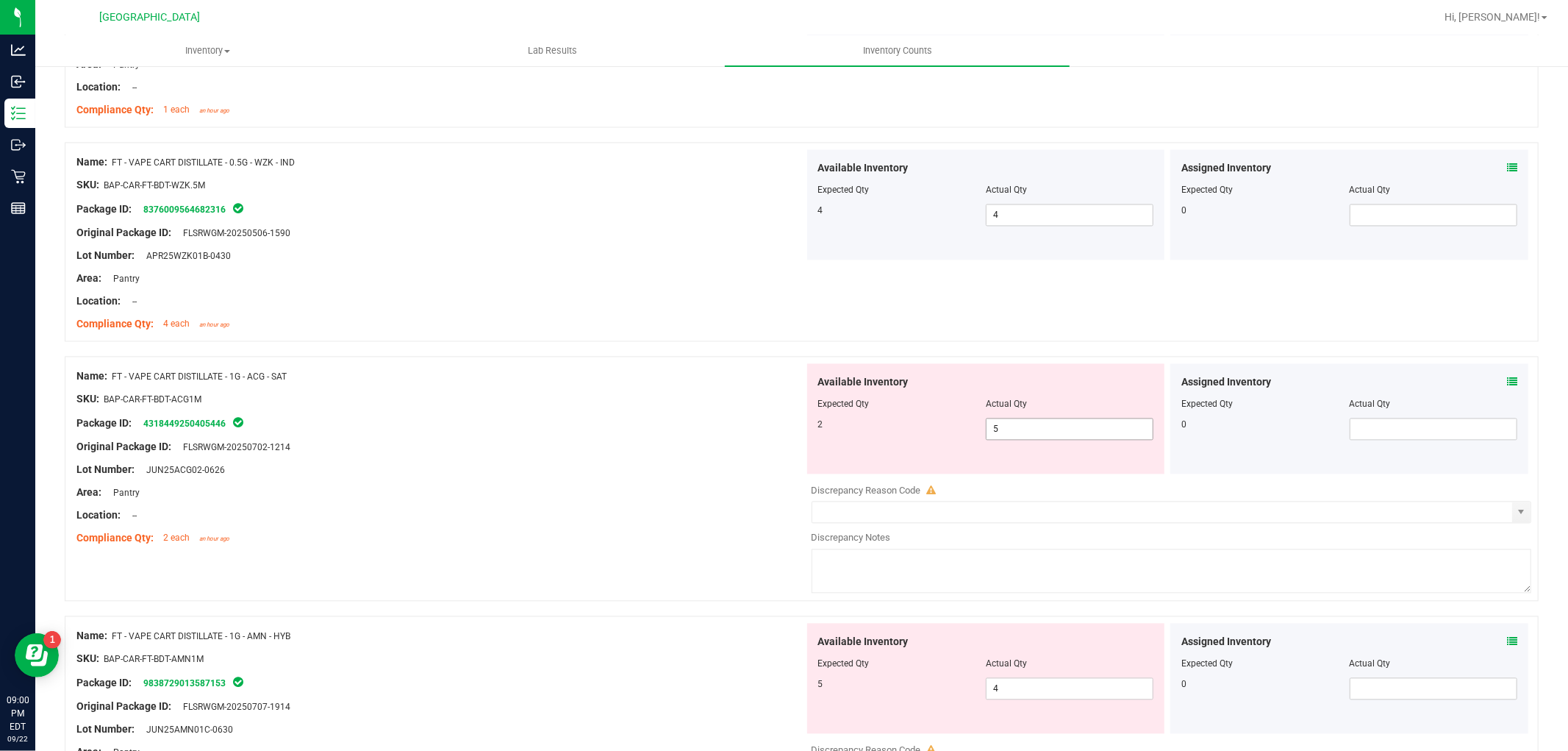
click at [1062, 436] on span "5 5" at bounding box center [1069, 429] width 168 height 22
type input "2"
click at [645, 507] on div at bounding box center [441, 504] width 728 height 8
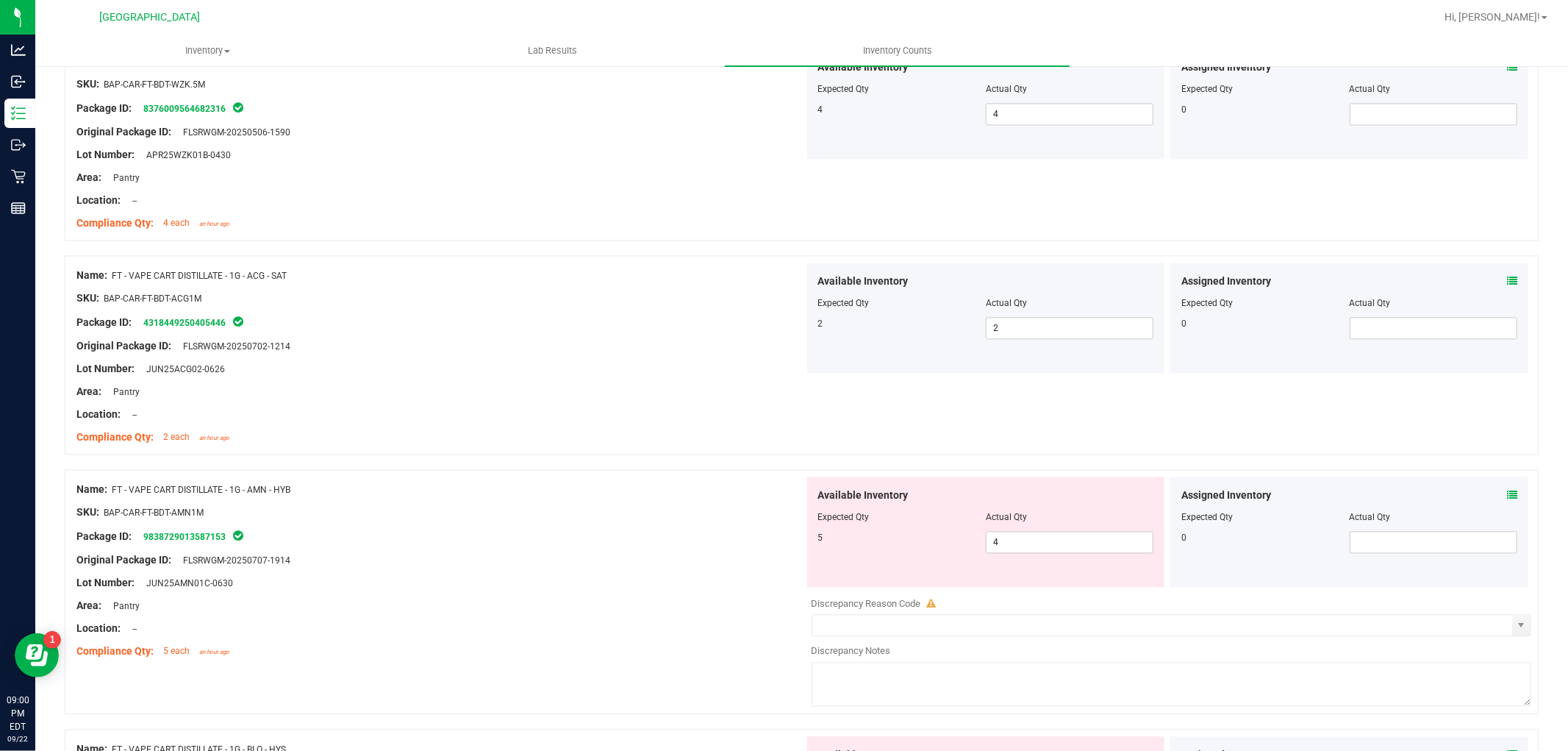
scroll to position [2695, 0]
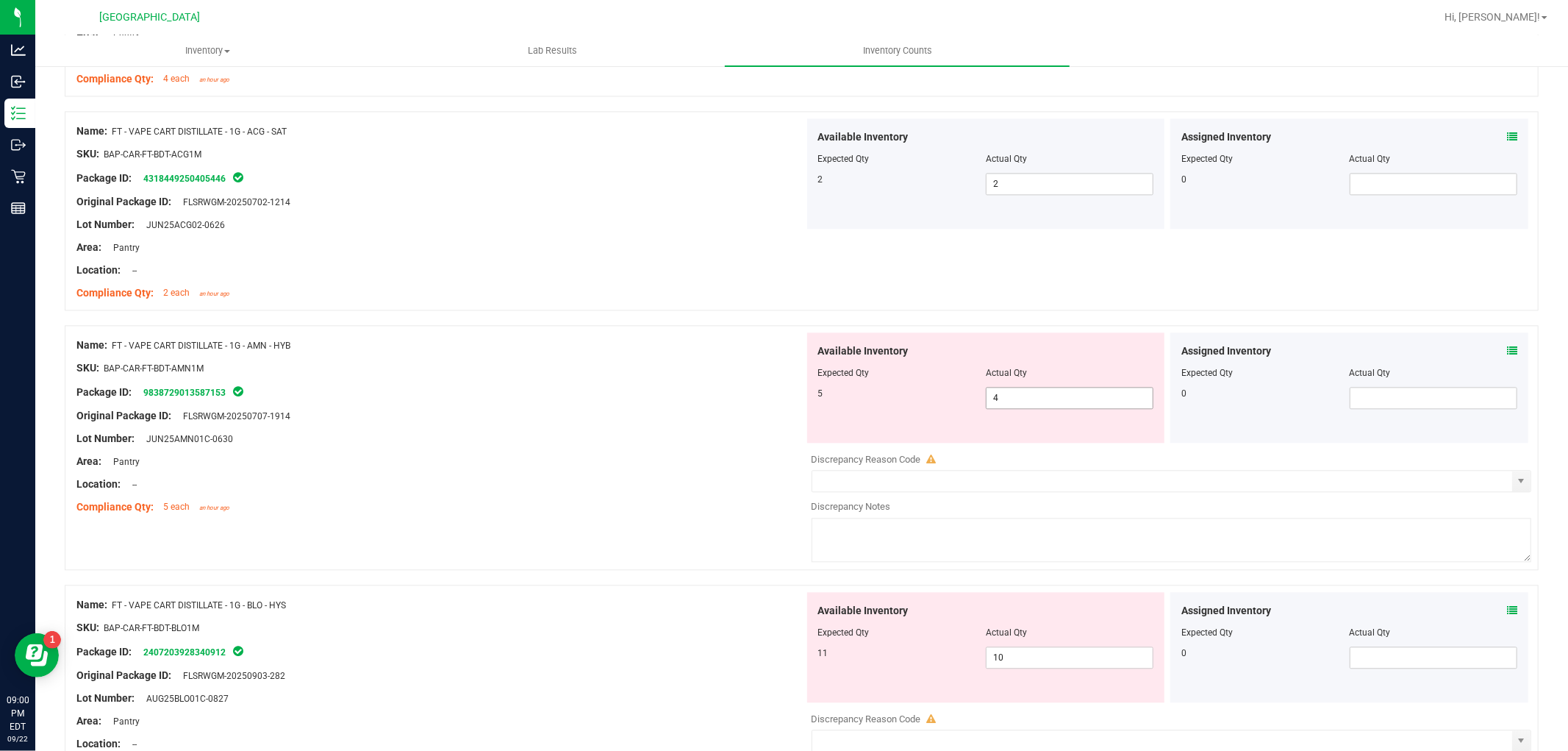
click at [1024, 397] on span "4 4" at bounding box center [1069, 398] width 168 height 22
type input "5"
click at [604, 400] on div "Package ID: 9838729013587153" at bounding box center [441, 391] width 728 height 18
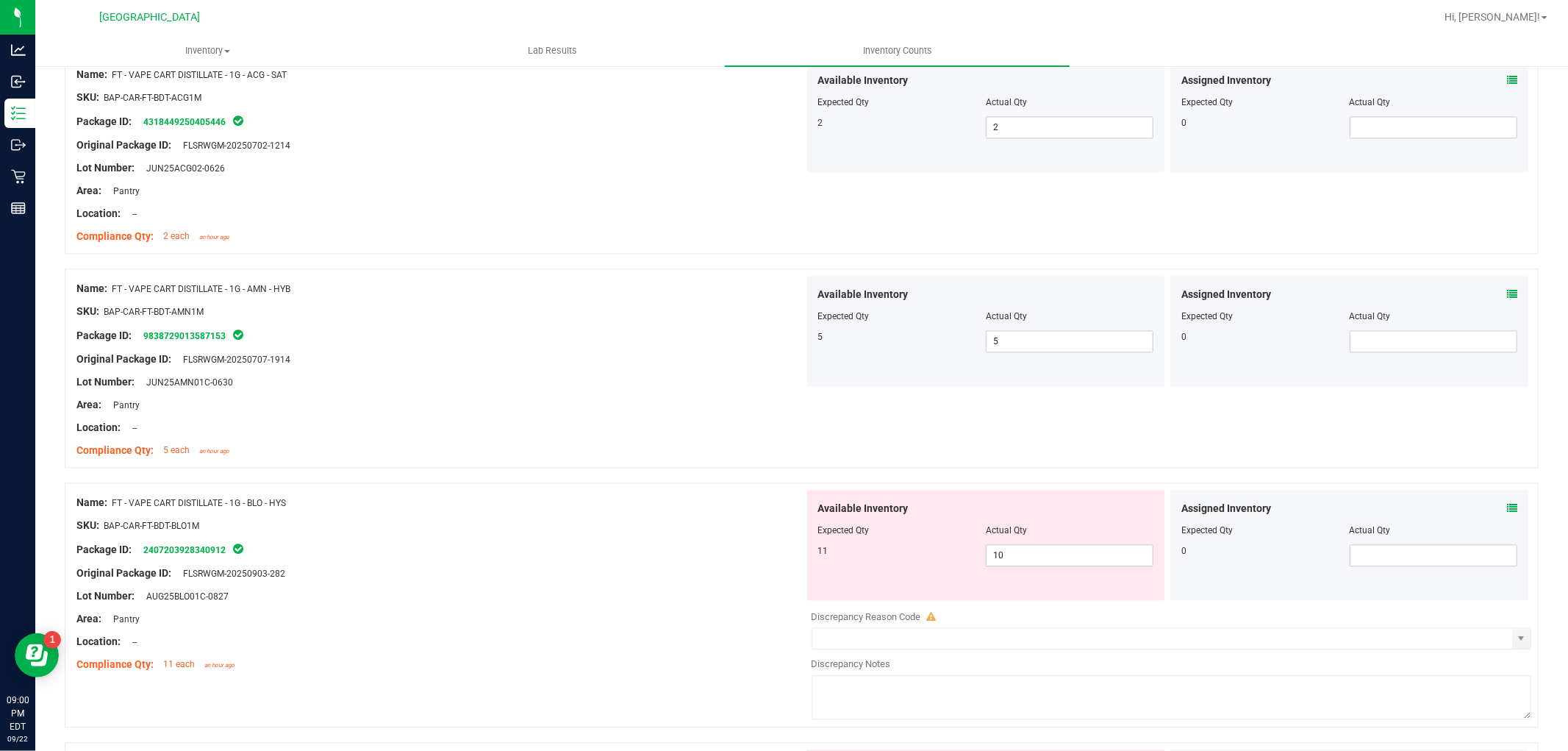
scroll to position [2777, 0]
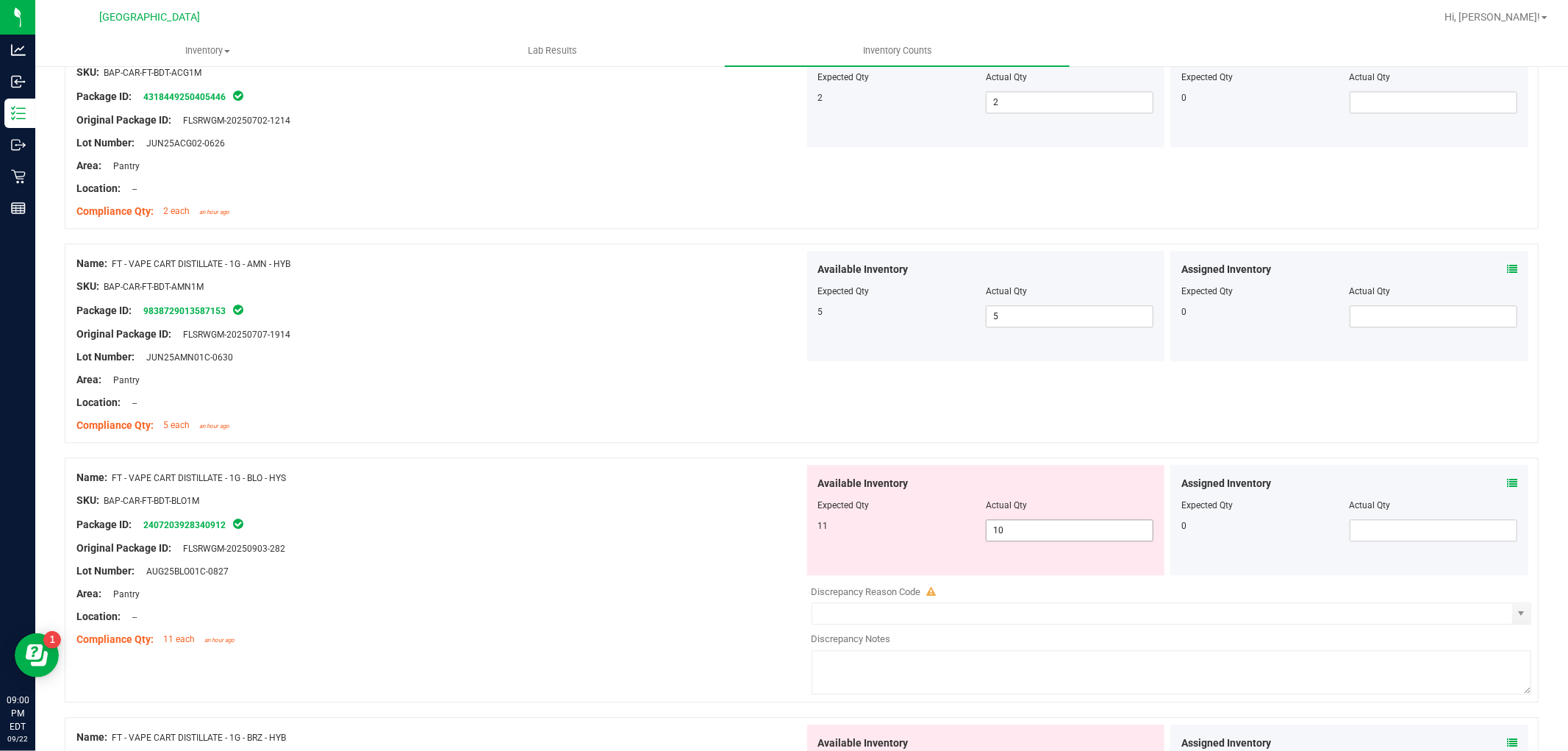
click at [1047, 533] on span "10 10" at bounding box center [1069, 530] width 168 height 22
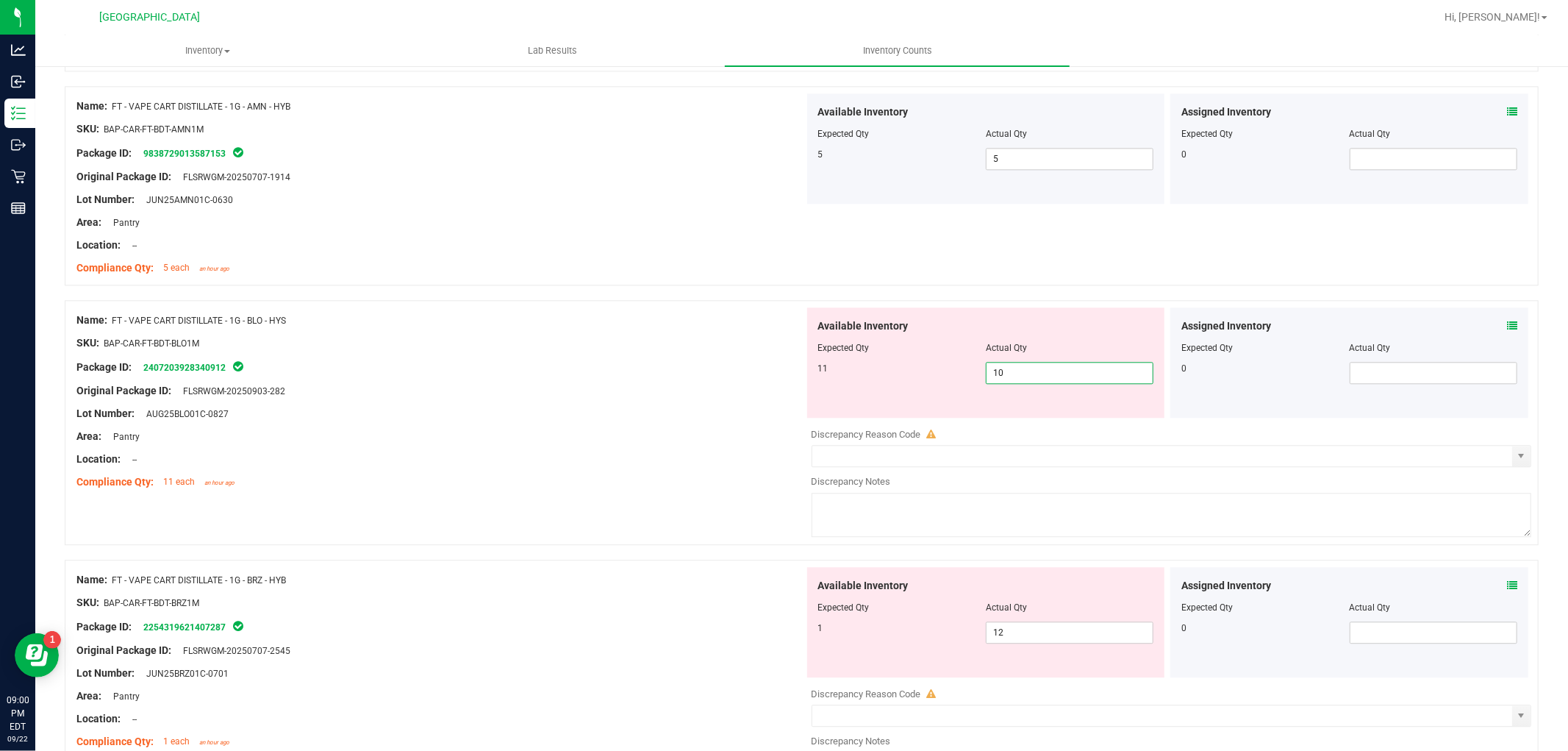
scroll to position [2941, 0]
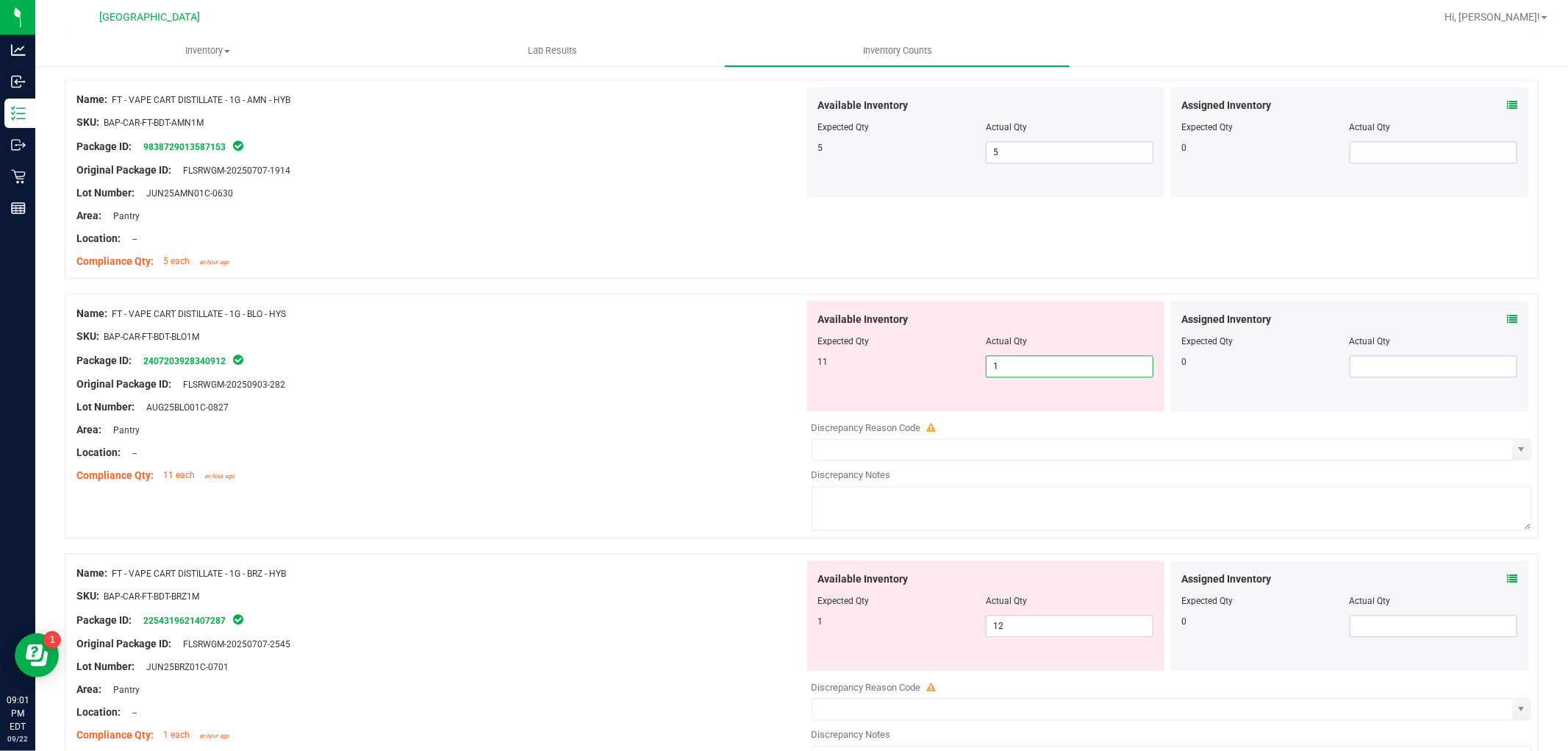
type input "11"
click at [570, 465] on div at bounding box center [441, 464] width 728 height 8
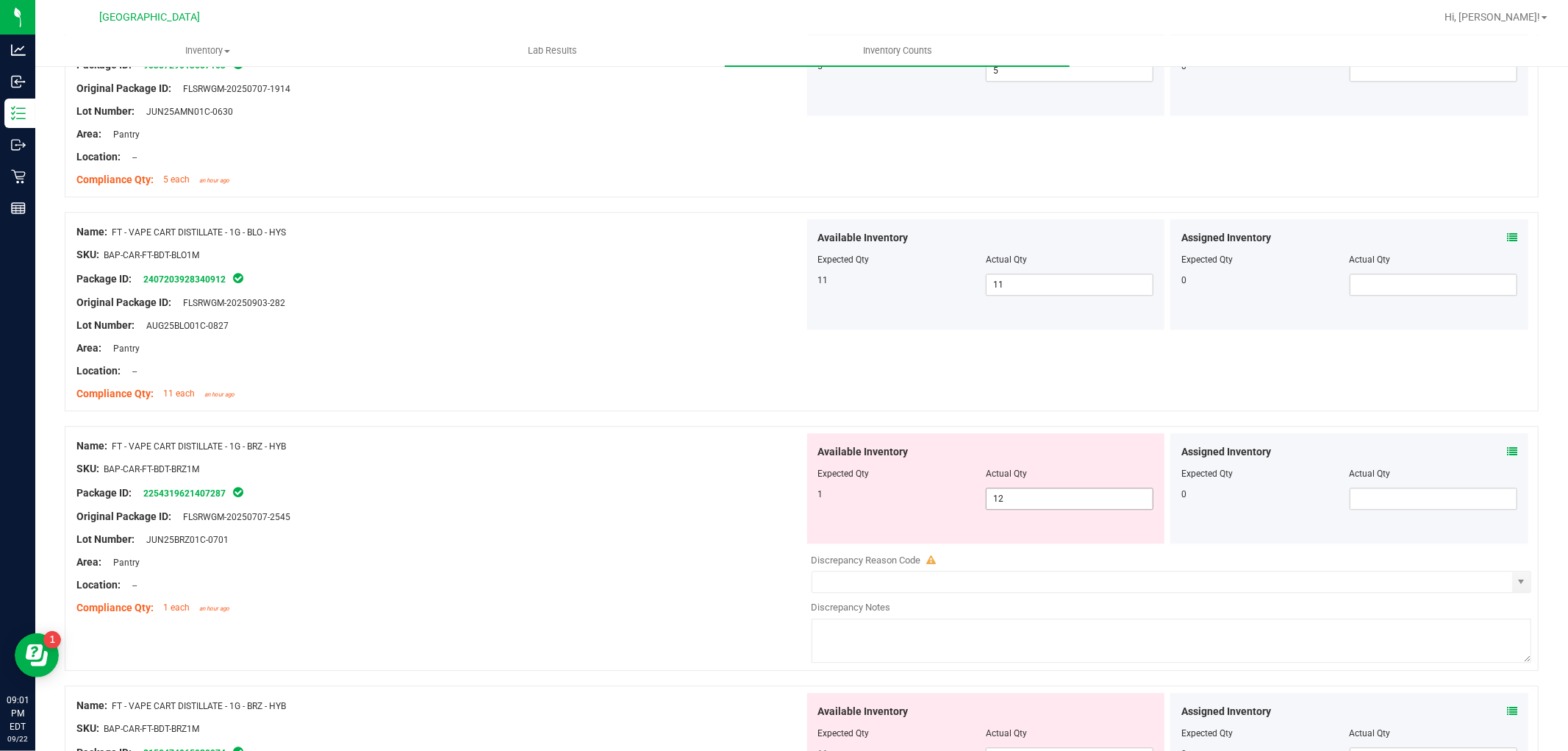
scroll to position [3105, 0]
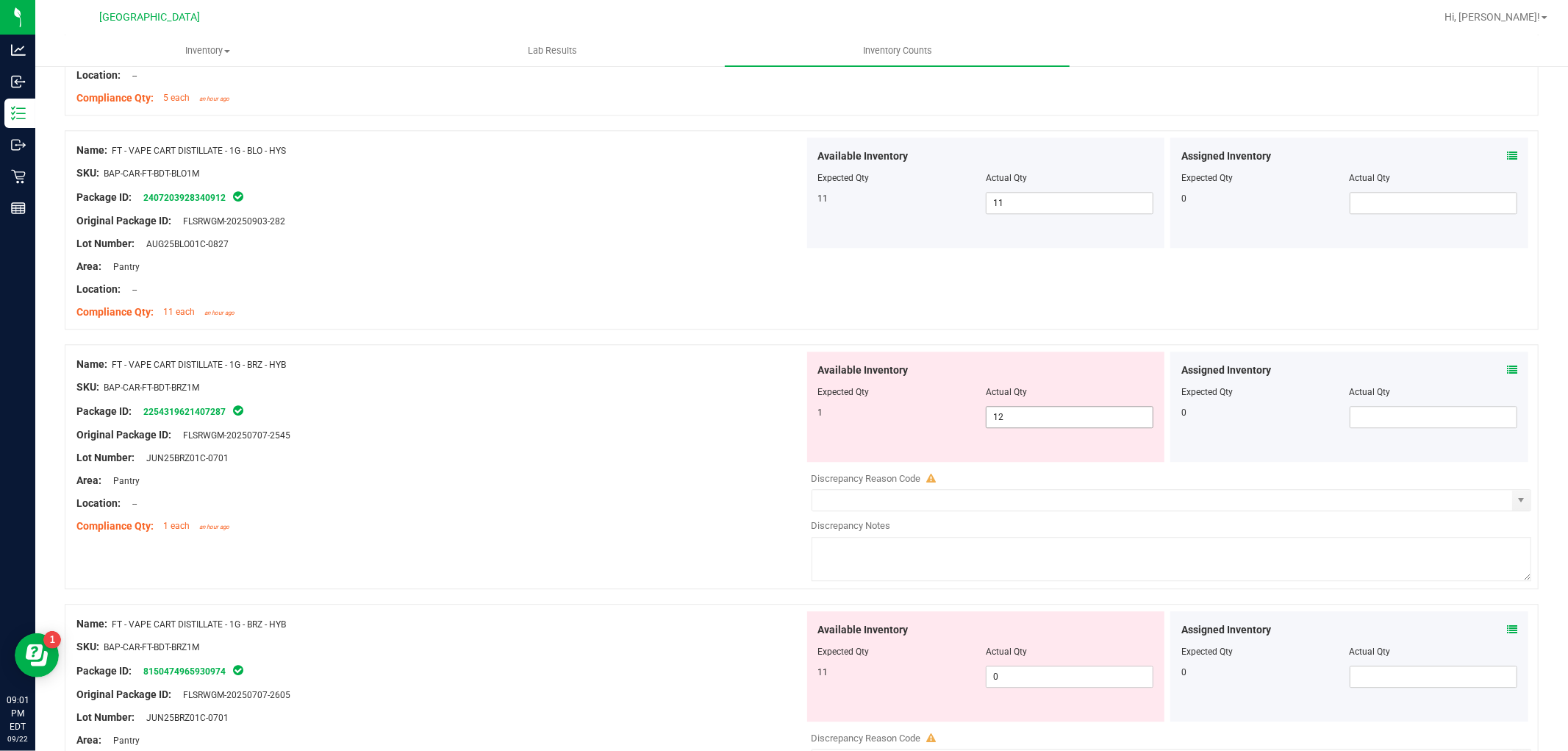
click at [1034, 417] on span "12 12" at bounding box center [1069, 417] width 168 height 22
type input "1"
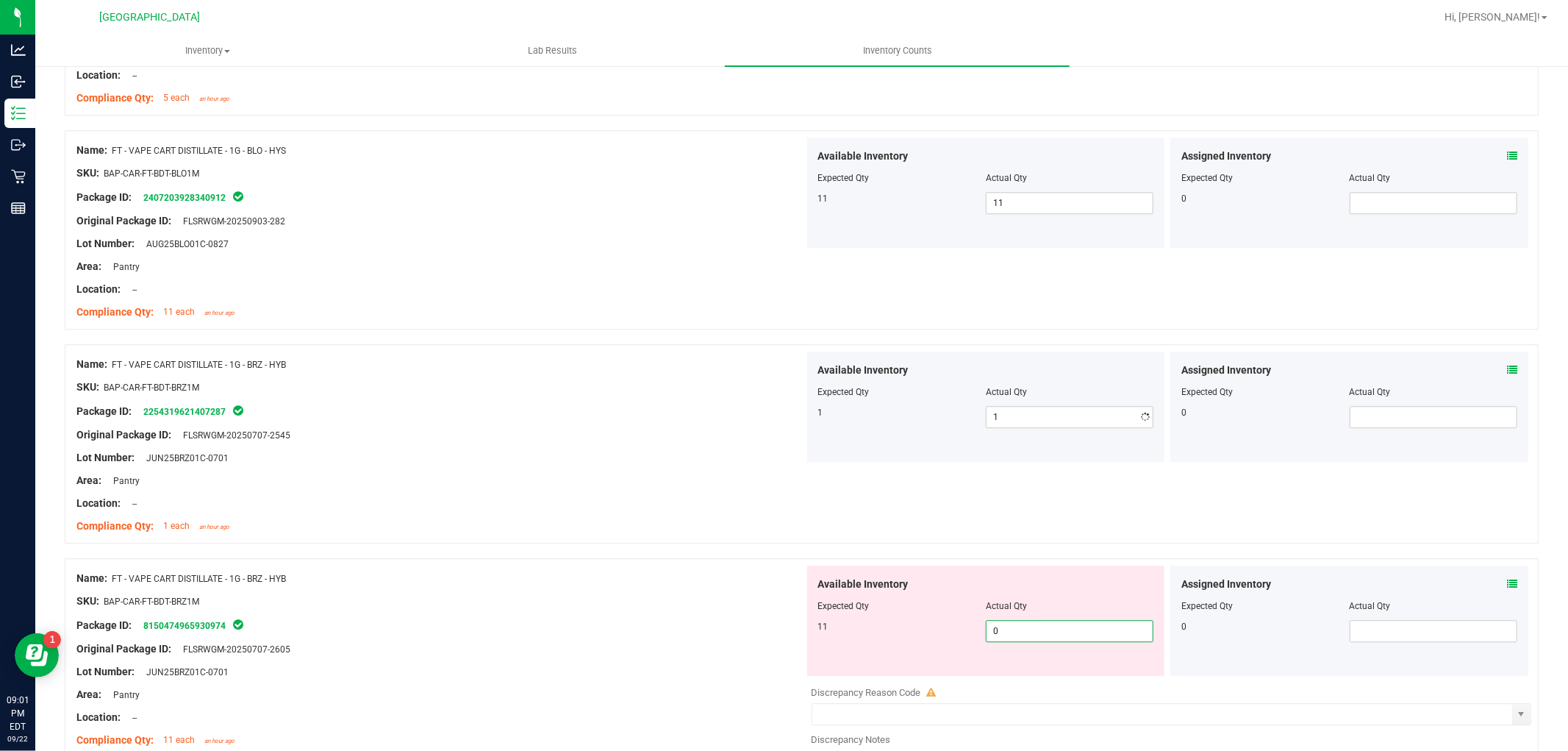
click at [1008, 667] on div "Available Inventory Expected Qty Actual Qty 11 0 0" at bounding box center [986, 620] width 358 height 110
type input "011"
type input "11"
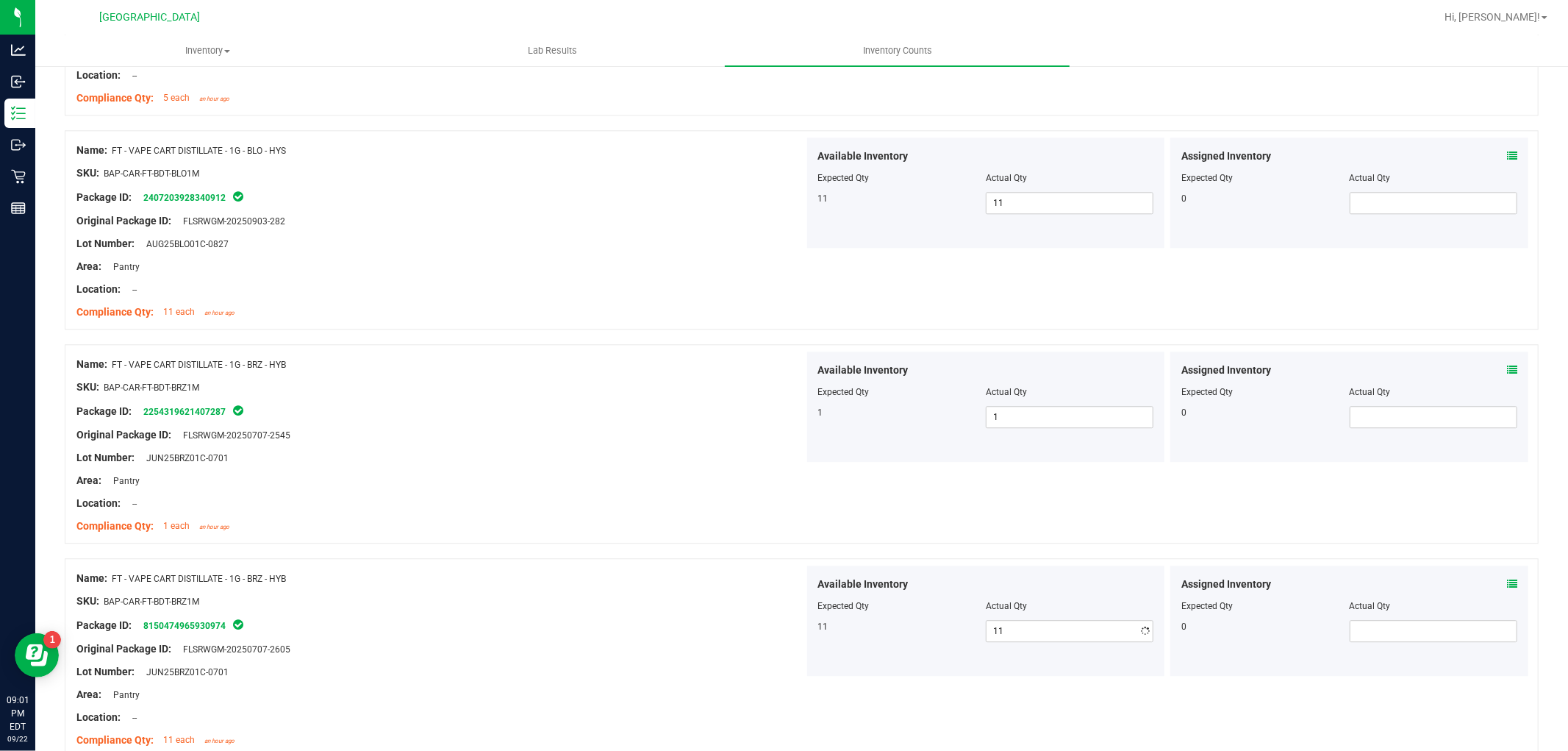
click at [625, 644] on div "Original Package ID: FLSRWGM-20250707-2605" at bounding box center [441, 649] width 728 height 15
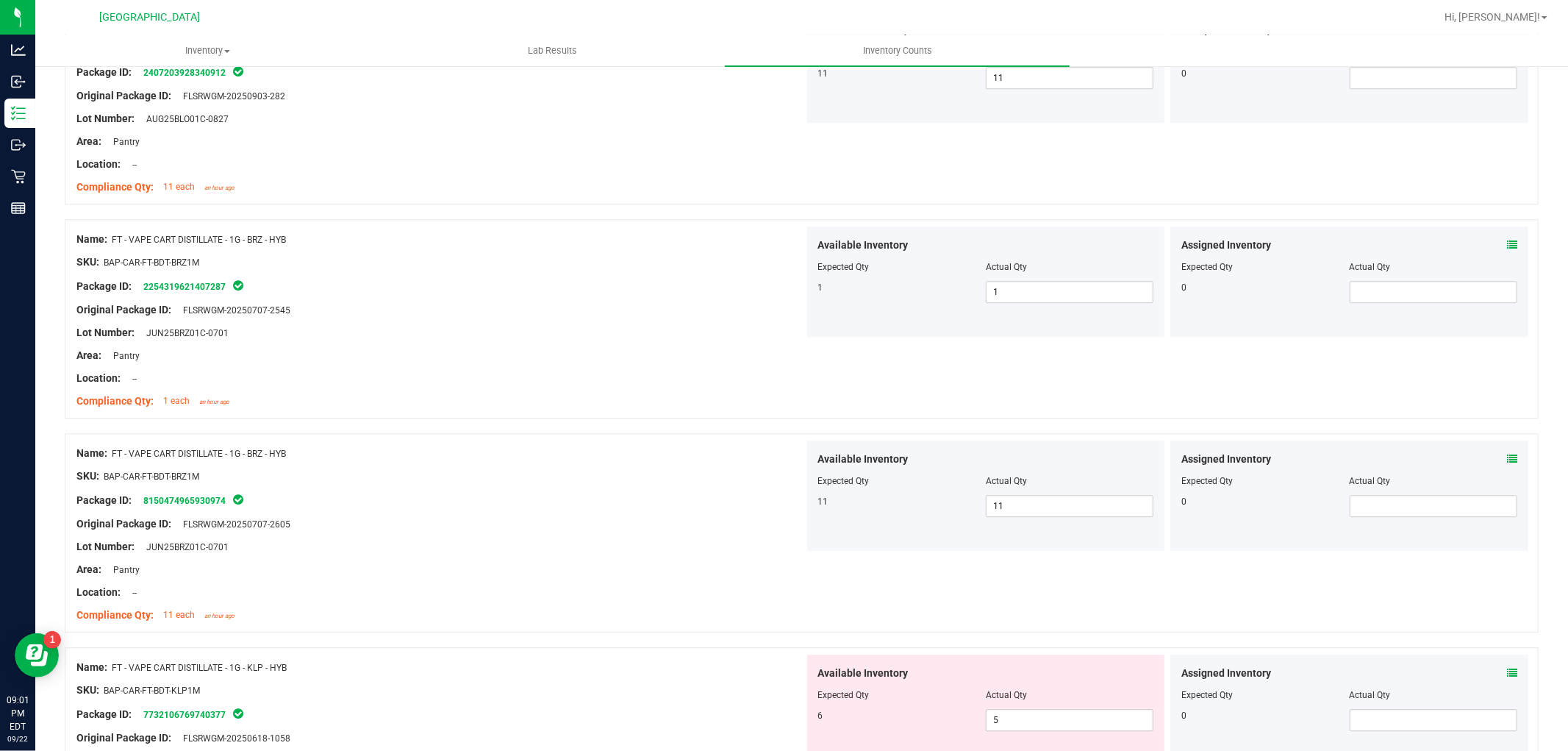
scroll to position [3431, 0]
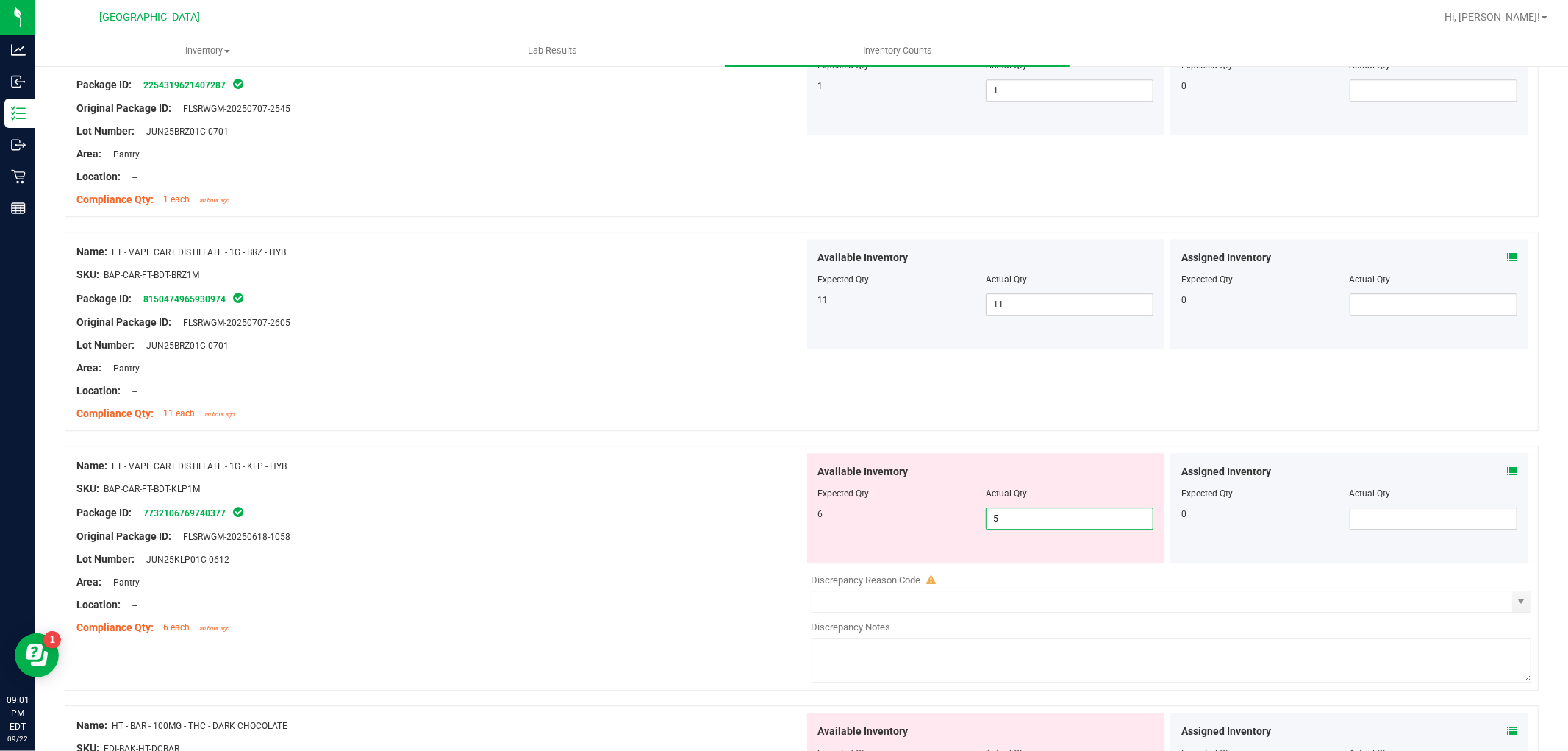
click at [1046, 521] on span "5 5" at bounding box center [1069, 518] width 168 height 22
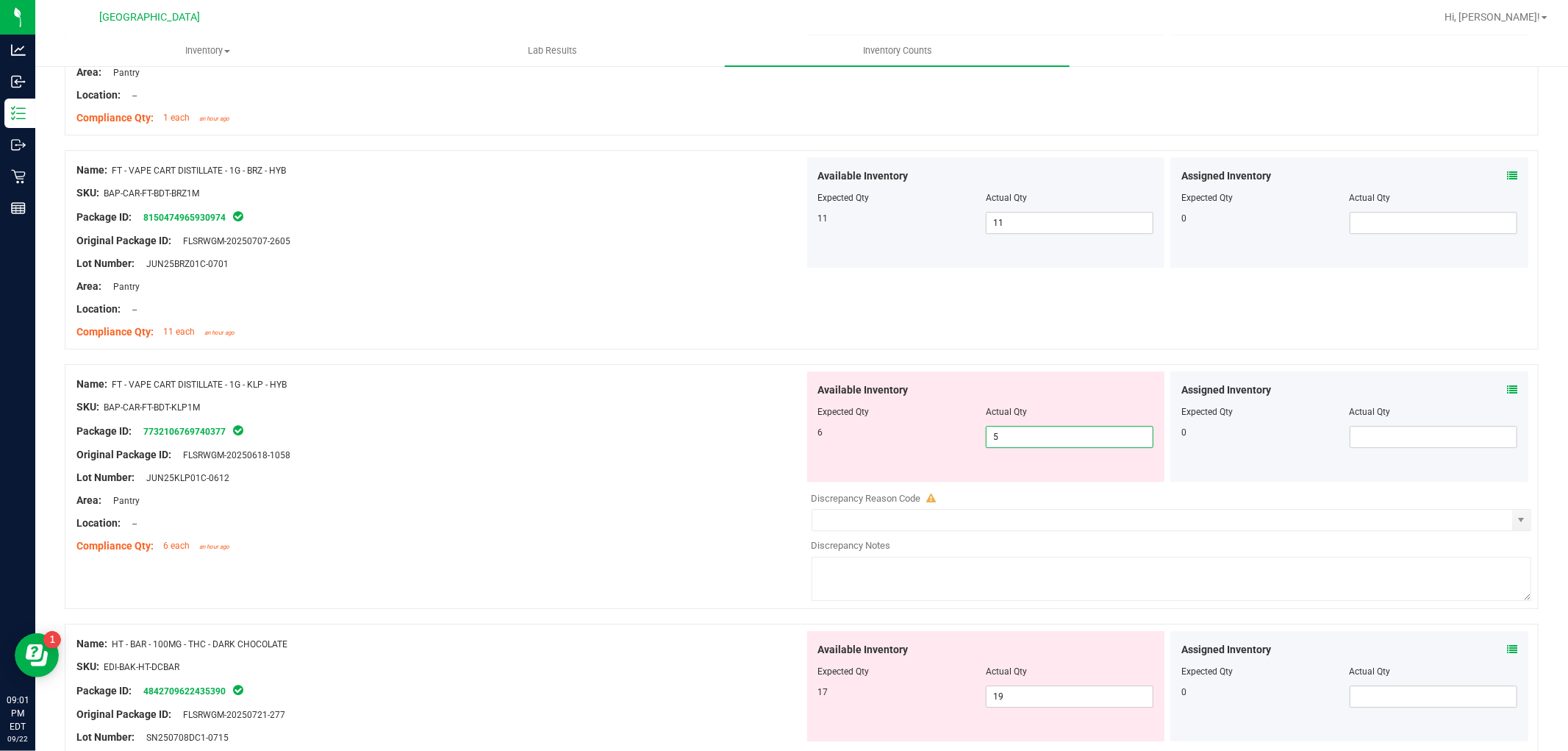
scroll to position [3594, 0]
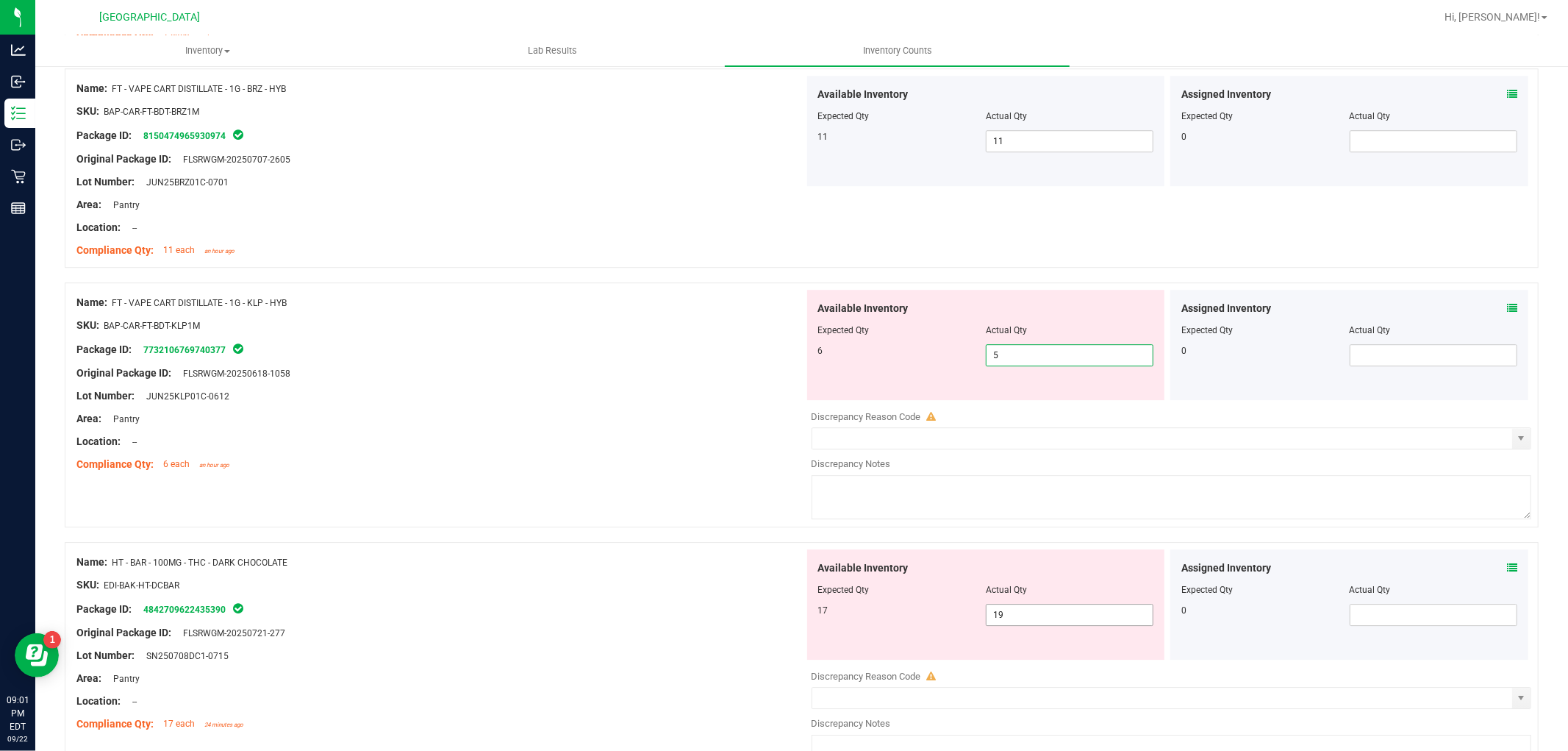
click at [1037, 623] on span "19 19" at bounding box center [1069, 615] width 168 height 22
type input "1"
type input "17"
click at [671, 462] on div "Compliance Qty: 6 each an hour ago" at bounding box center [441, 465] width 728 height 15
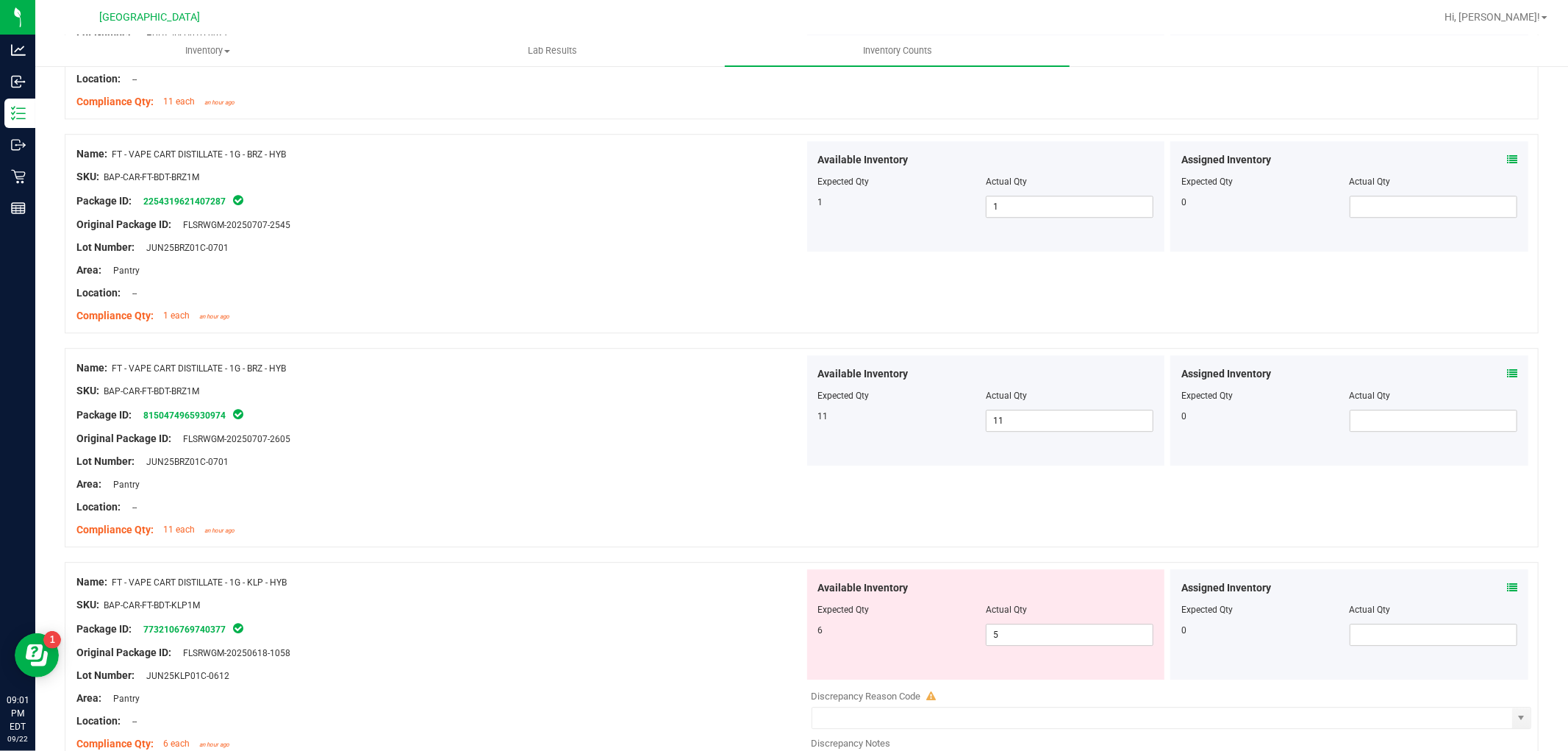
scroll to position [3677, 0]
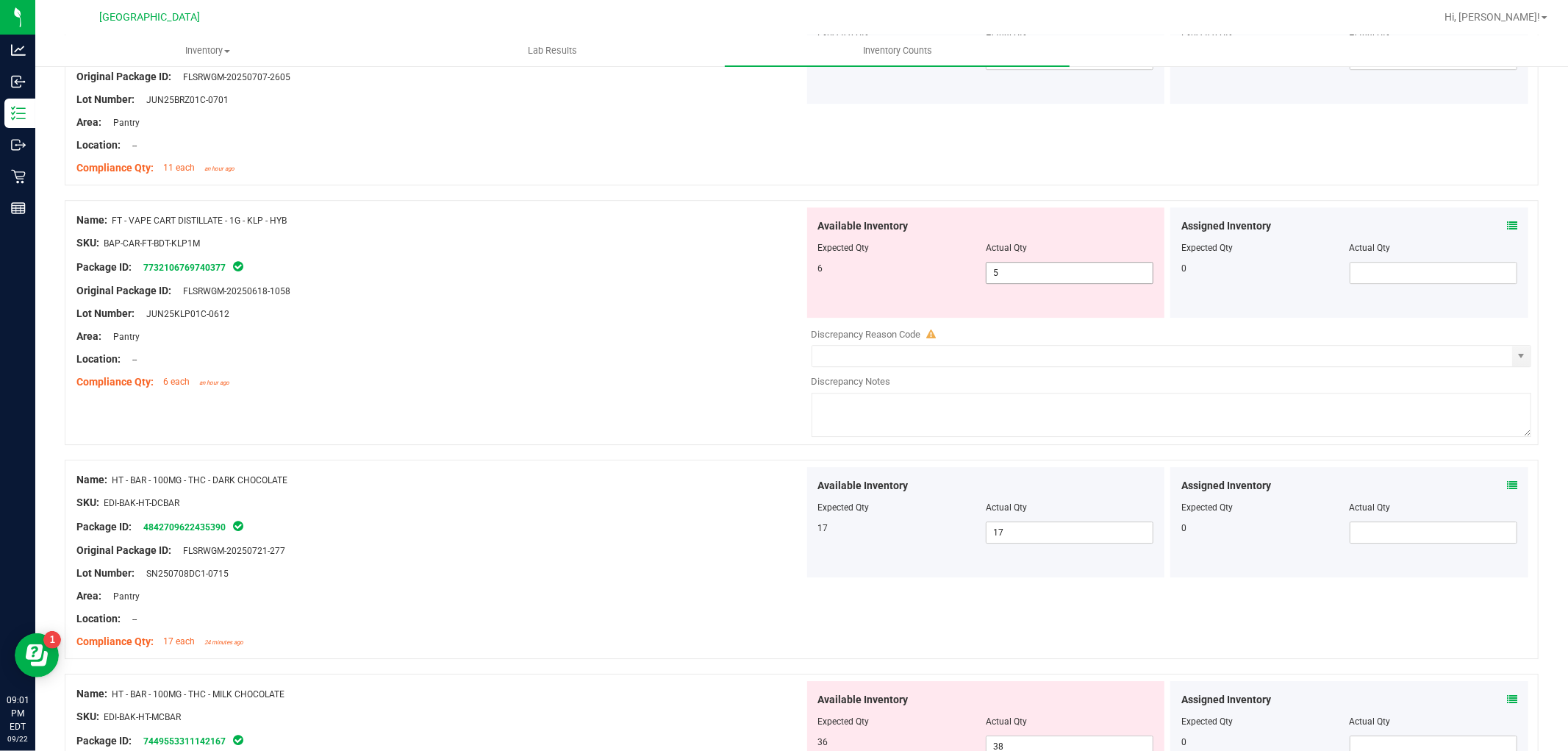
click at [1044, 277] on span "5 5" at bounding box center [1069, 273] width 168 height 22
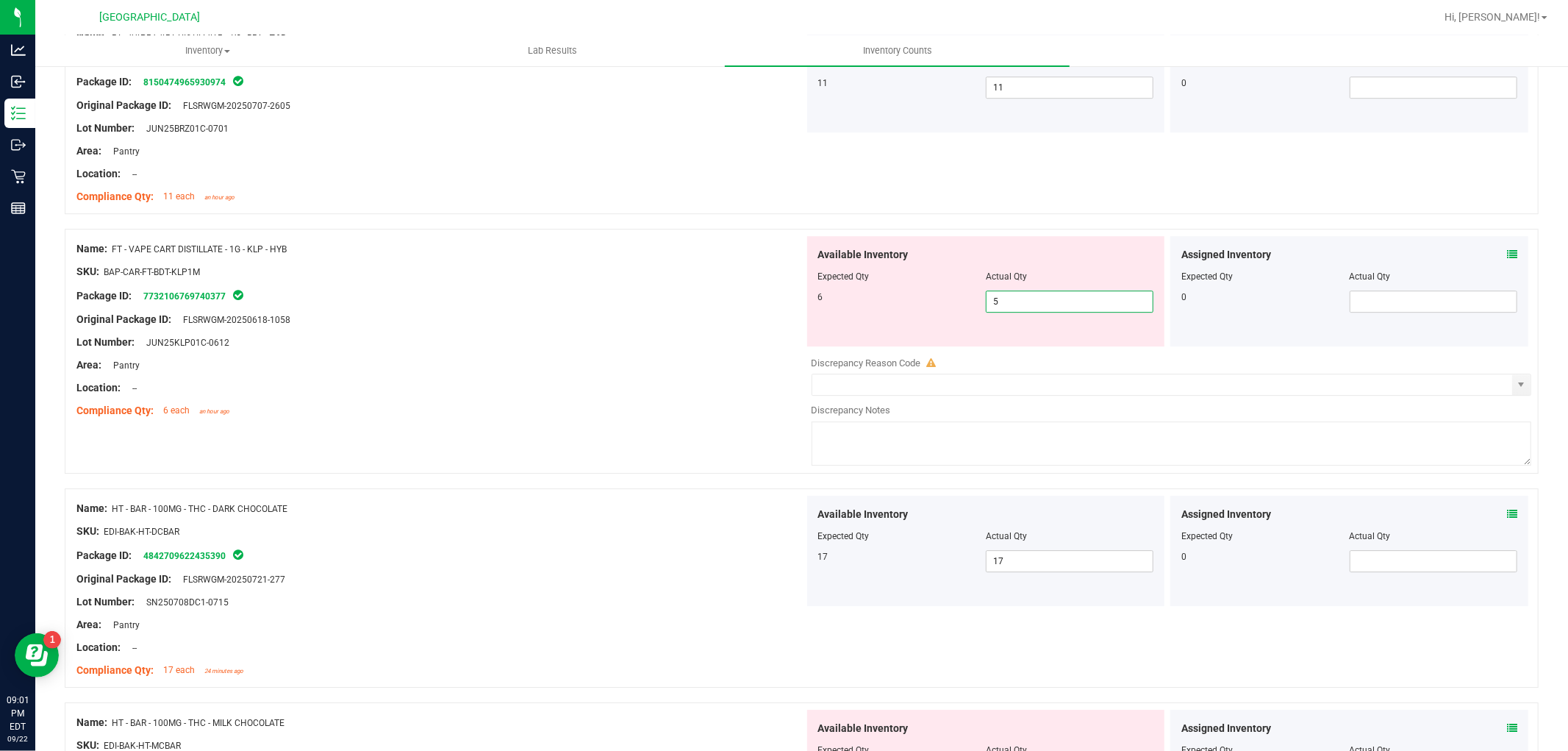
scroll to position [3594, 0]
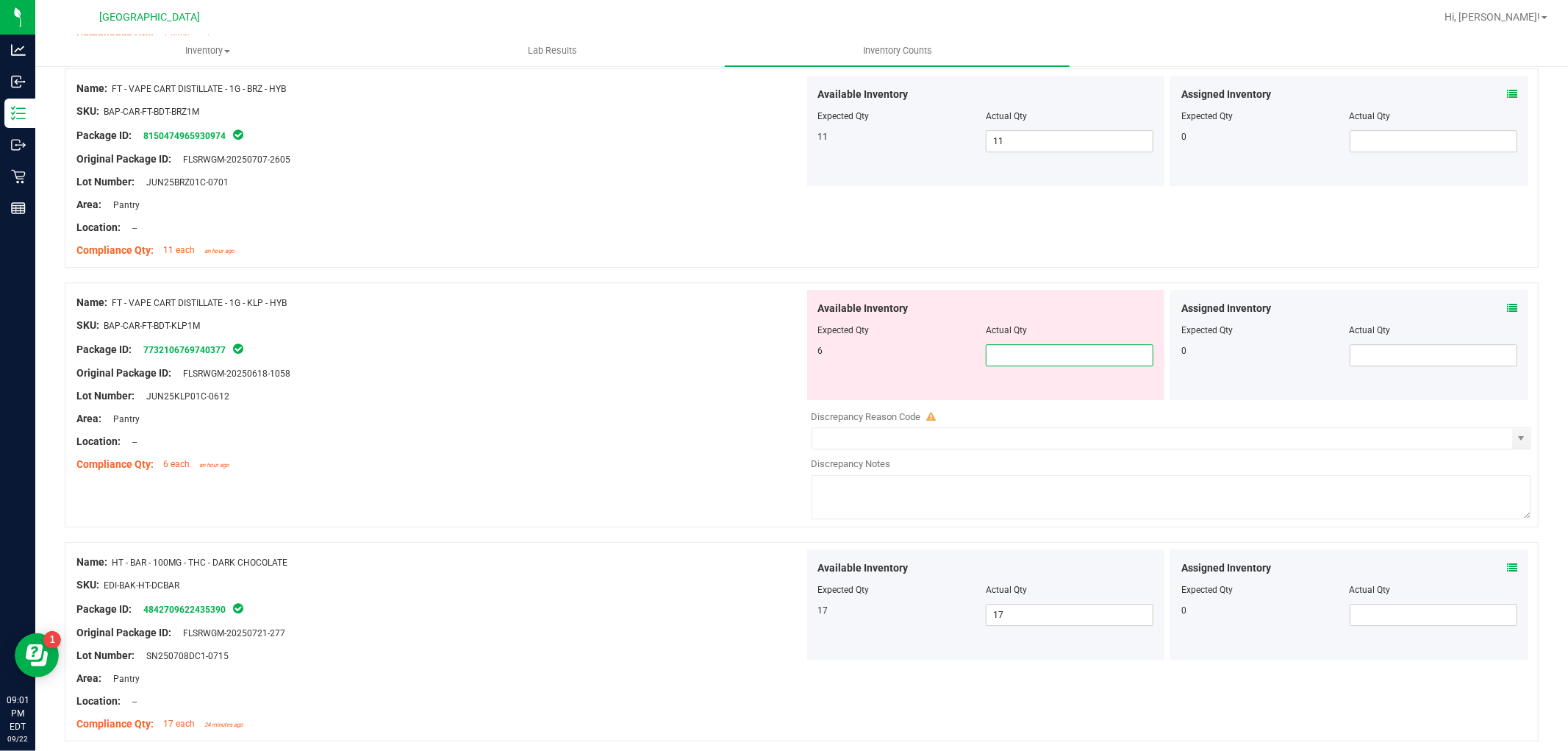
type input "6"
click at [545, 437] on div "Location: --" at bounding box center [441, 442] width 728 height 15
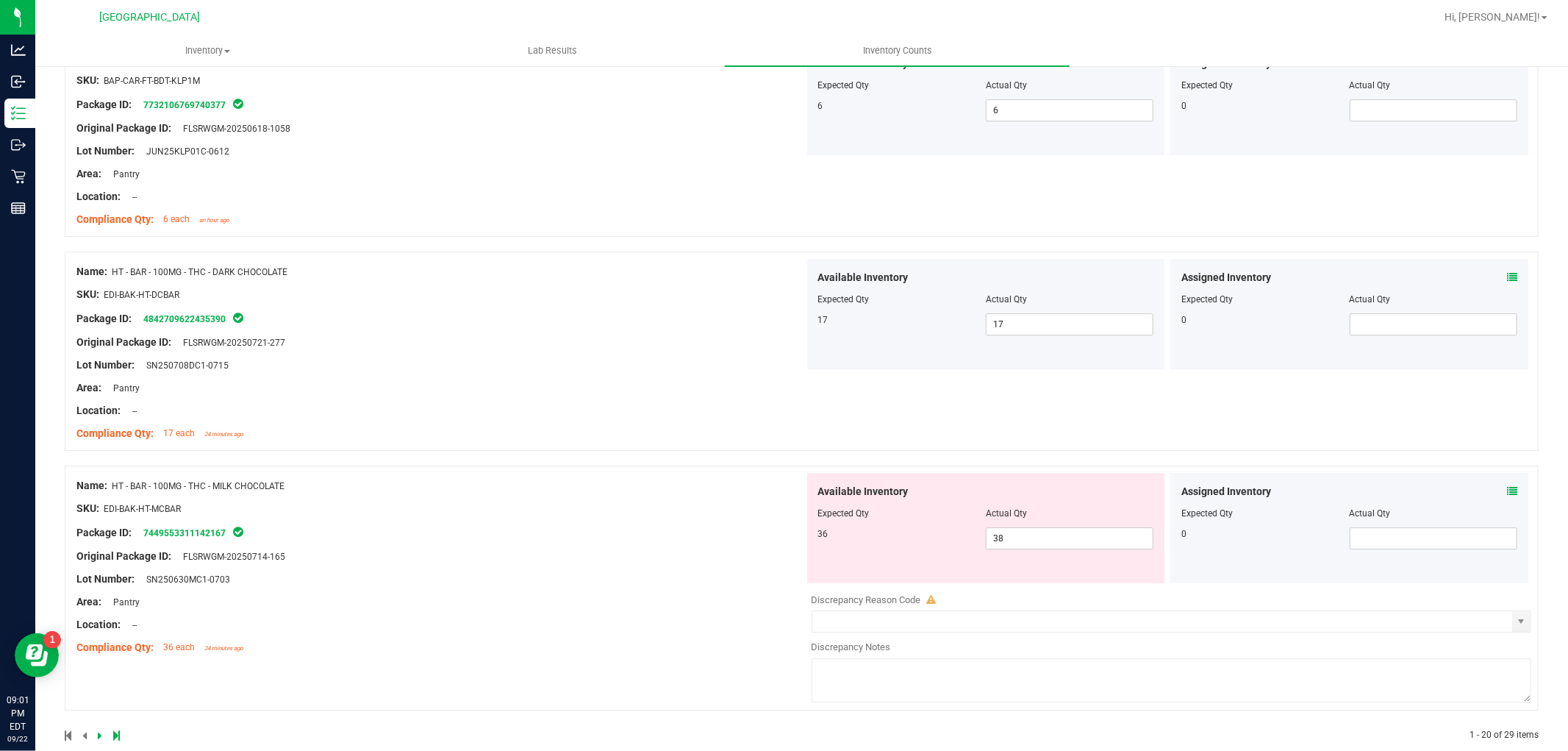
scroll to position [3839, 0]
click at [1041, 546] on span "38 38" at bounding box center [1069, 538] width 168 height 22
type input "36"
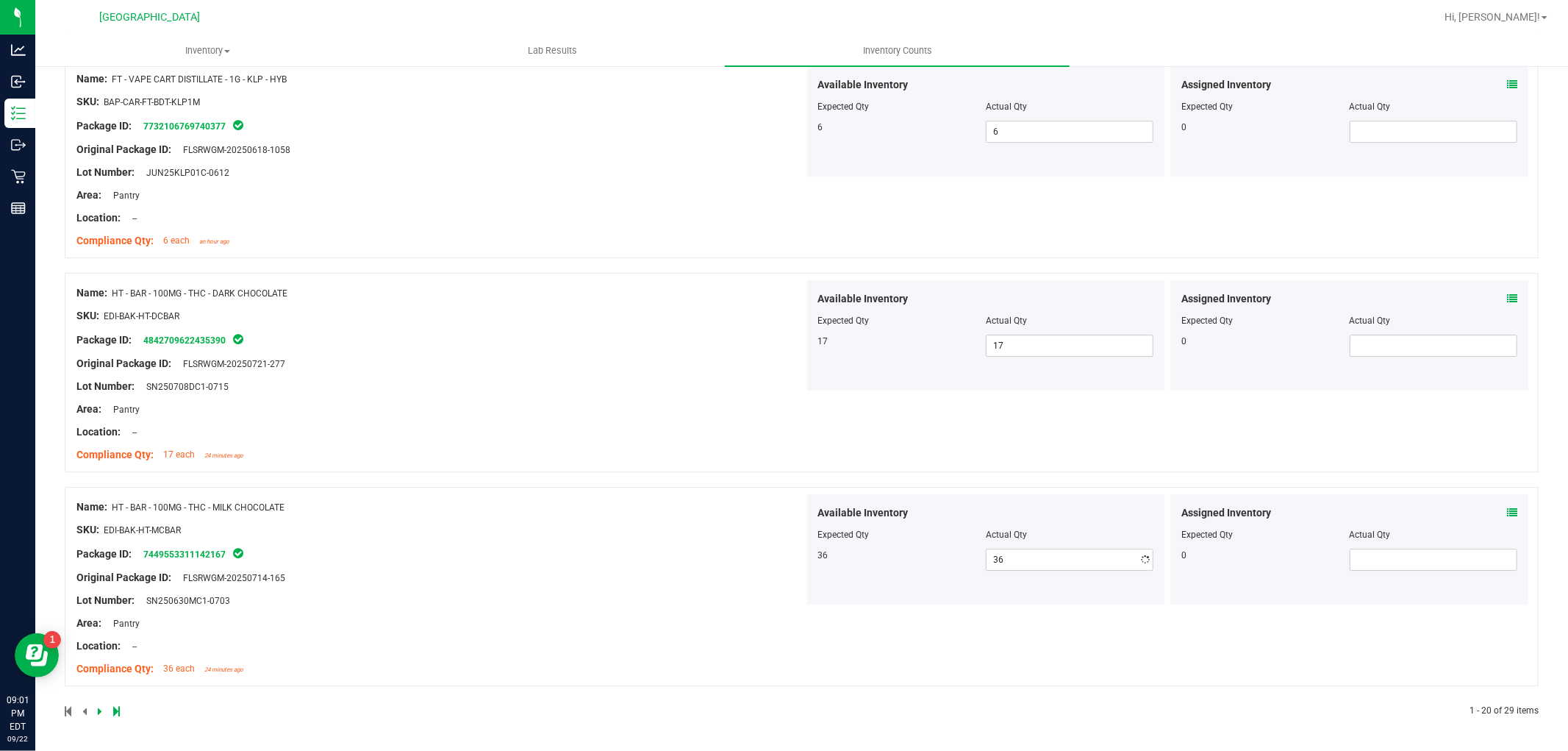
click at [538, 355] on div "Name: HT - BAR - 100MG - THC - DARK CHOCOLATE SKU: EDI-BAK-HT-DCBAR Package ID:…" at bounding box center [441, 374] width 728 height 188
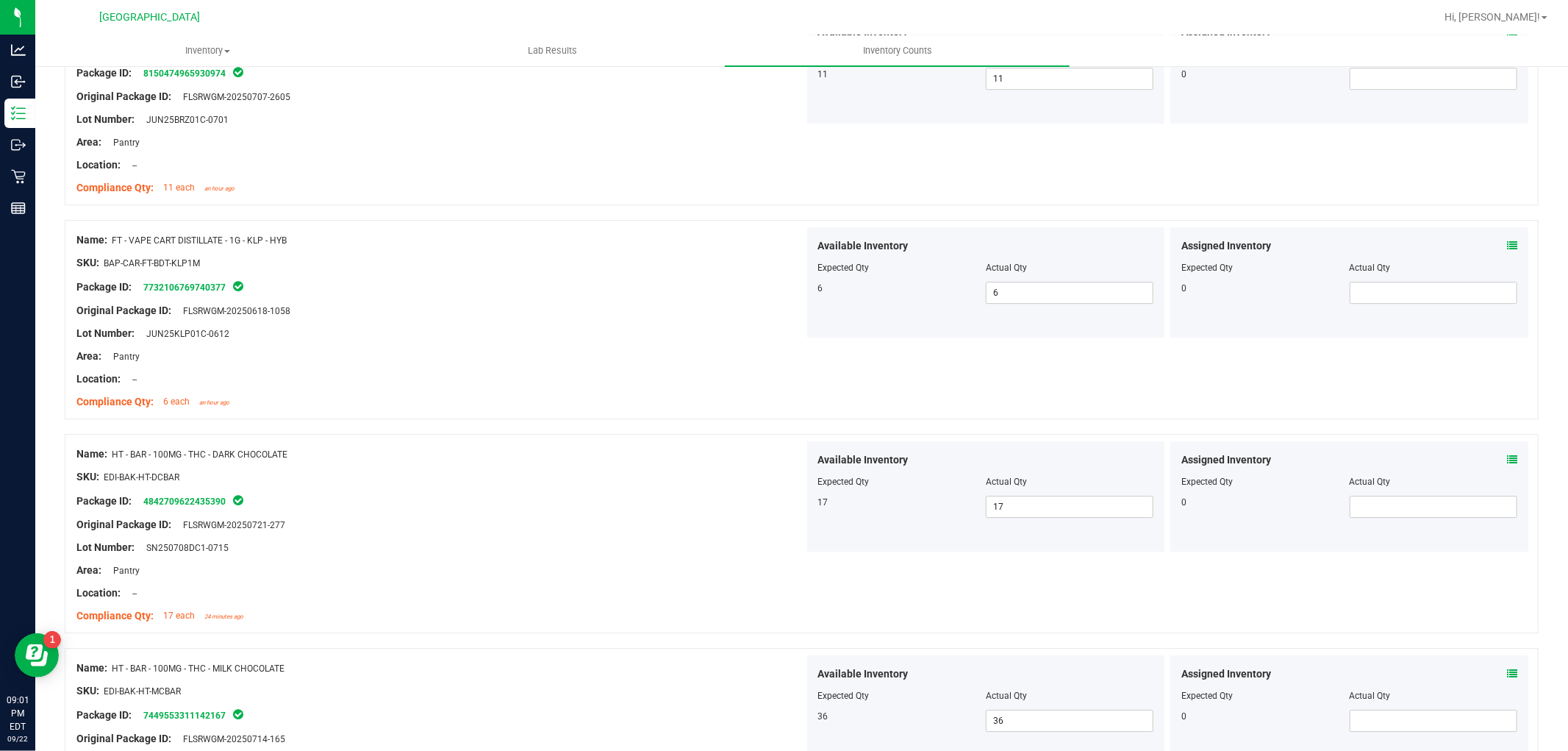
scroll to position [3411, 0]
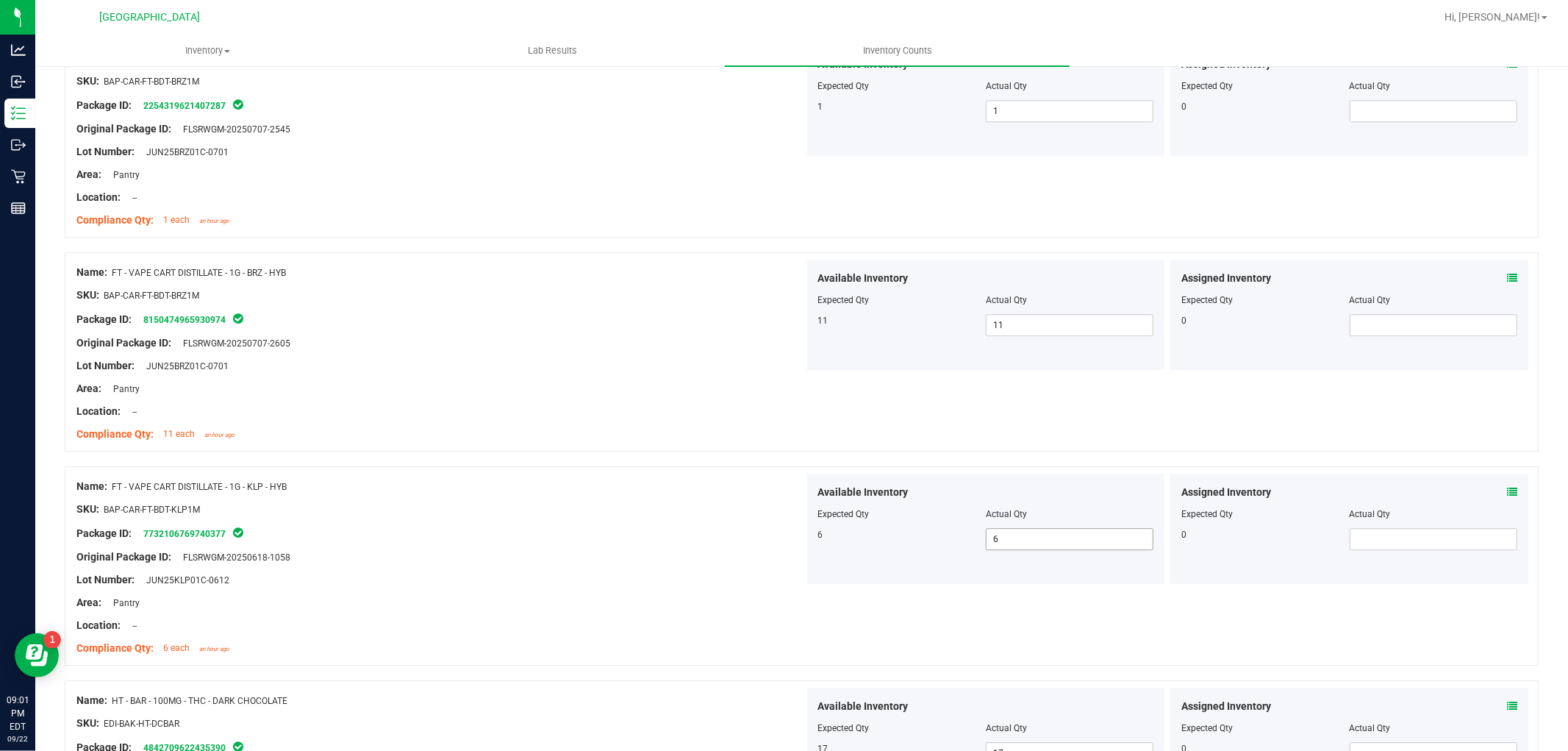
click at [1024, 539] on span "6 6" at bounding box center [1069, 539] width 168 height 22
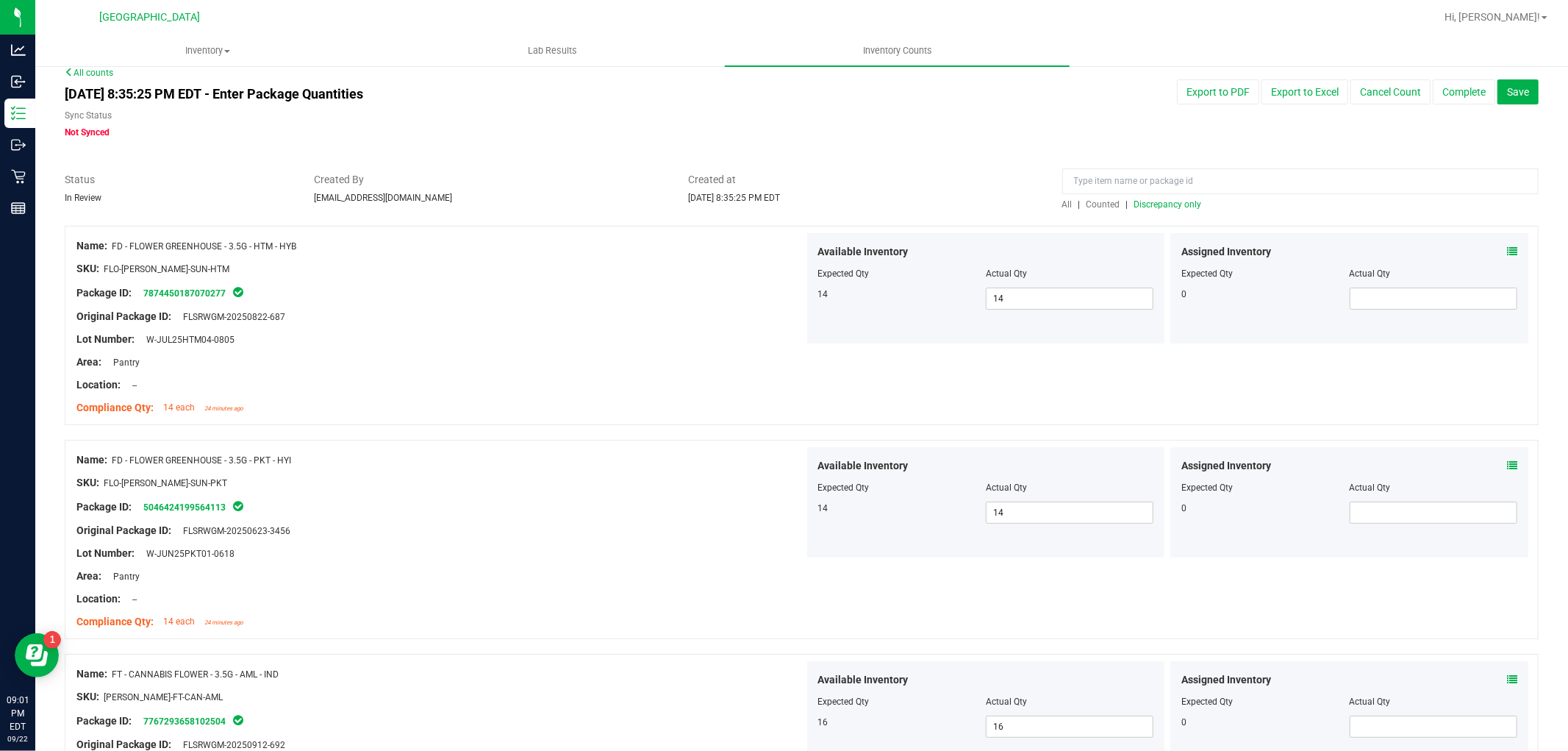
scroll to position [0, 0]
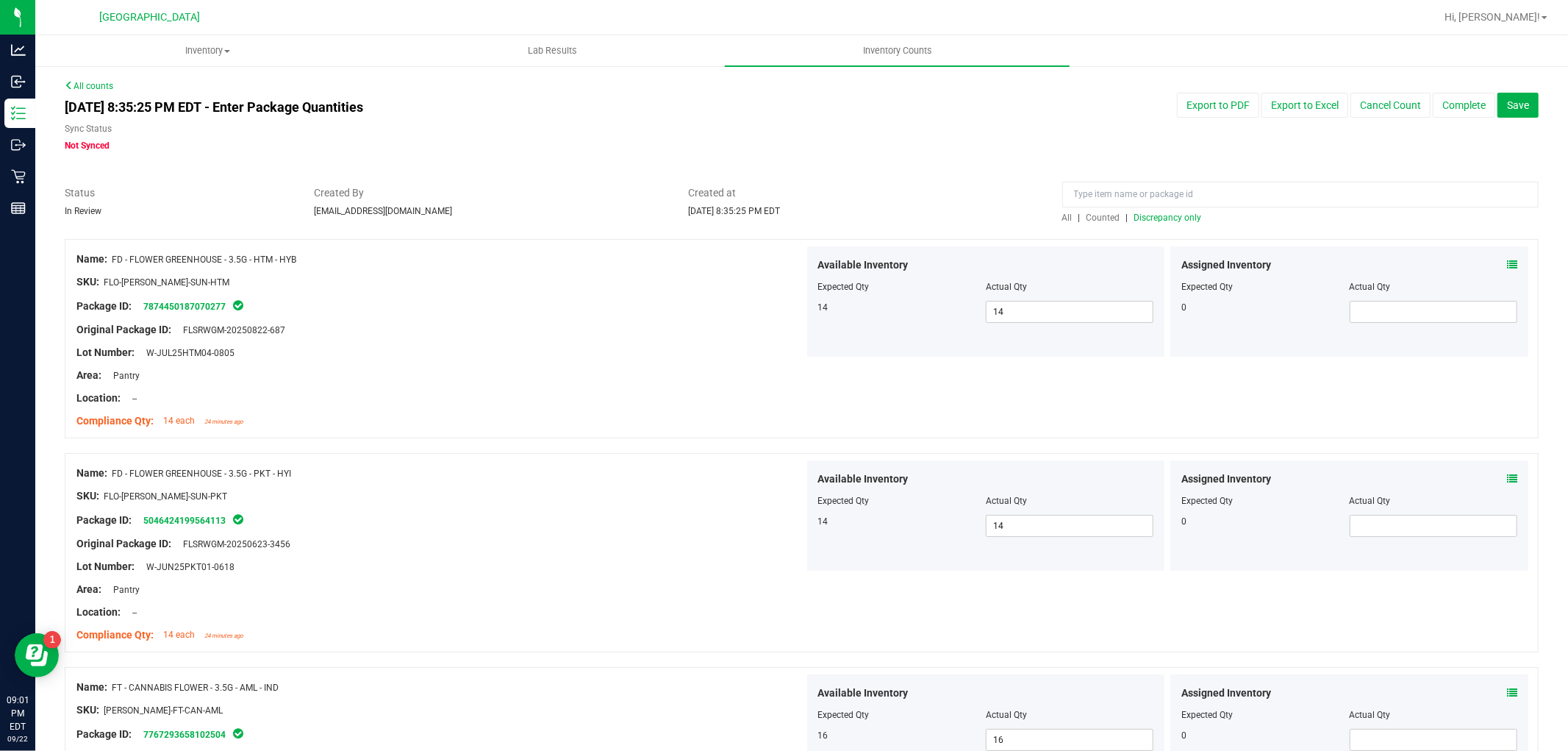
click at [1134, 219] on span "Discrepancy only" at bounding box center [1167, 217] width 67 height 10
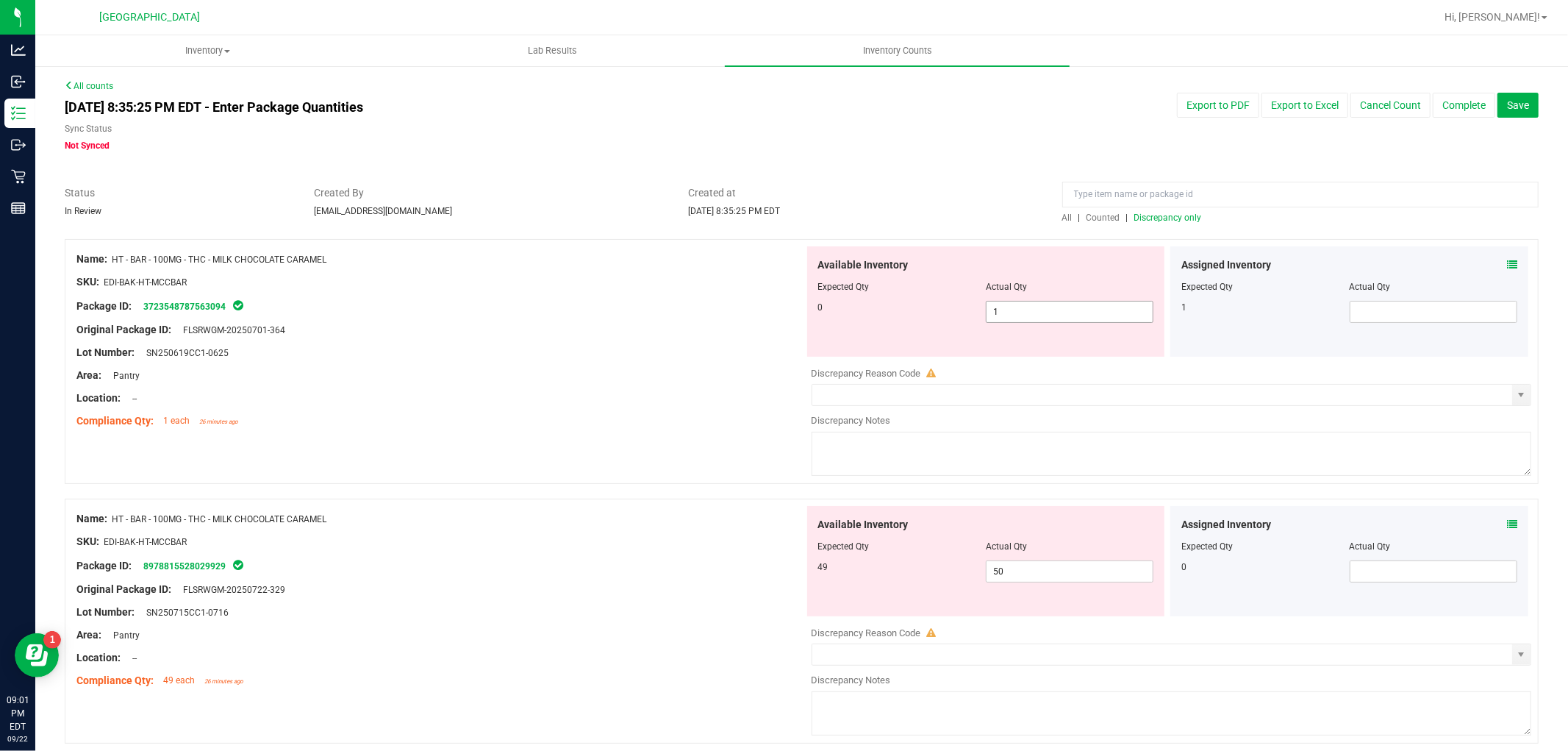
click at [1009, 317] on span "1 1" at bounding box center [1069, 312] width 168 height 22
type input "0"
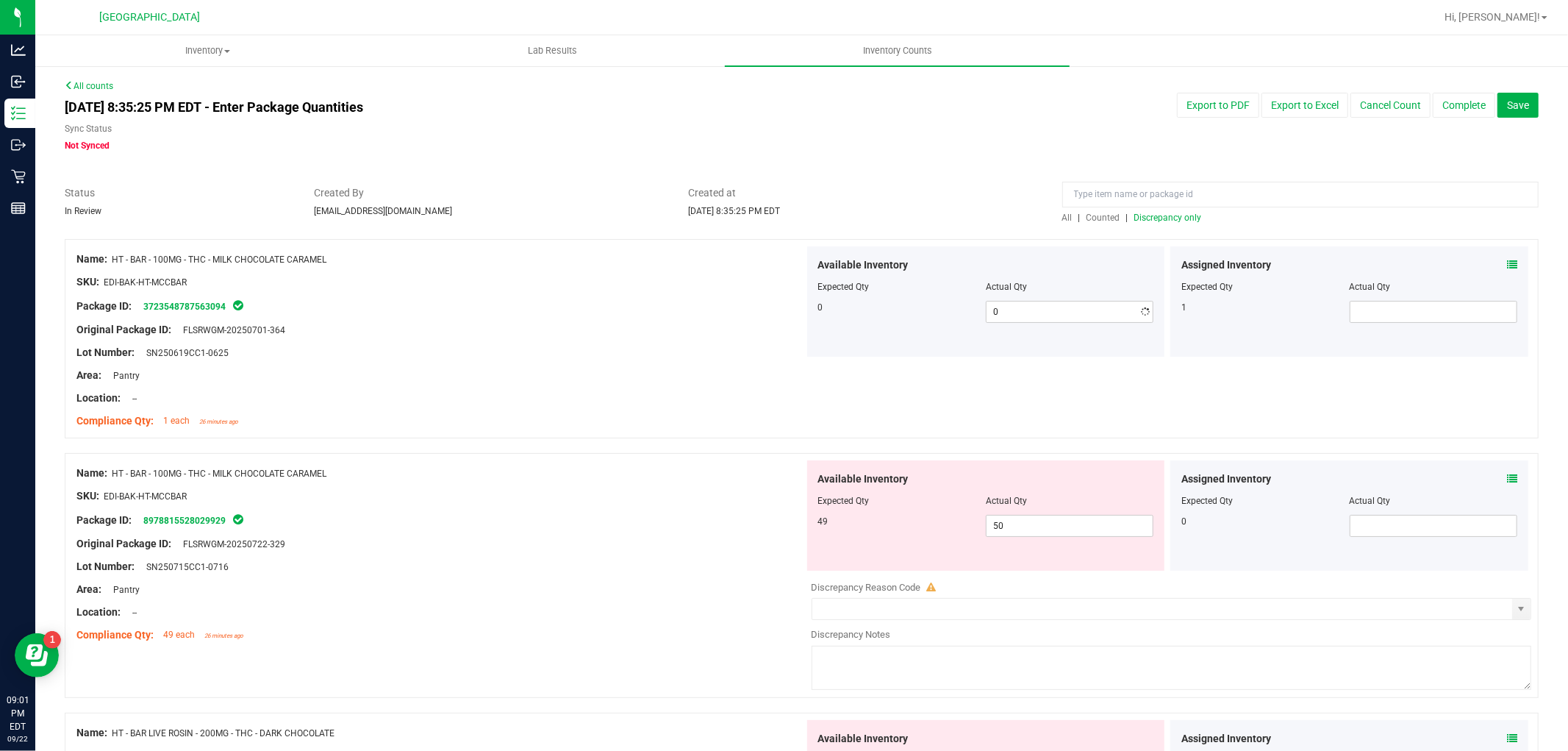
click at [691, 325] on div "Original Package ID: FLSRWGM-20250701-364" at bounding box center [441, 330] width 728 height 15
click at [1423, 317] on span at bounding box center [1433, 312] width 168 height 22
type input "1"
click at [731, 396] on div "Location: --" at bounding box center [441, 398] width 728 height 15
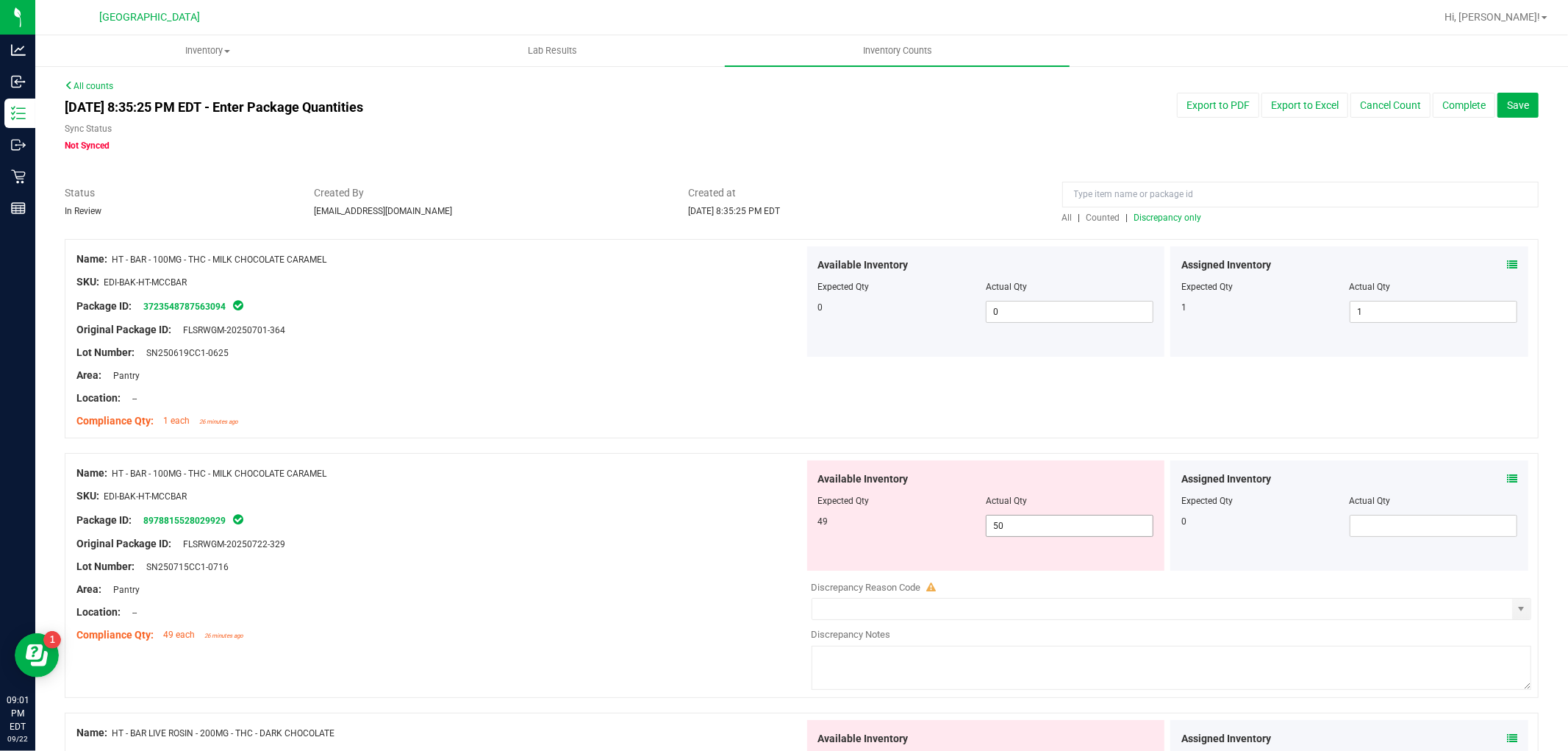
click at [1033, 534] on span "50 50" at bounding box center [1069, 526] width 168 height 22
type input "5"
type input "49"
click at [579, 513] on div "Package ID: 8978815528029929" at bounding box center [441, 519] width 728 height 18
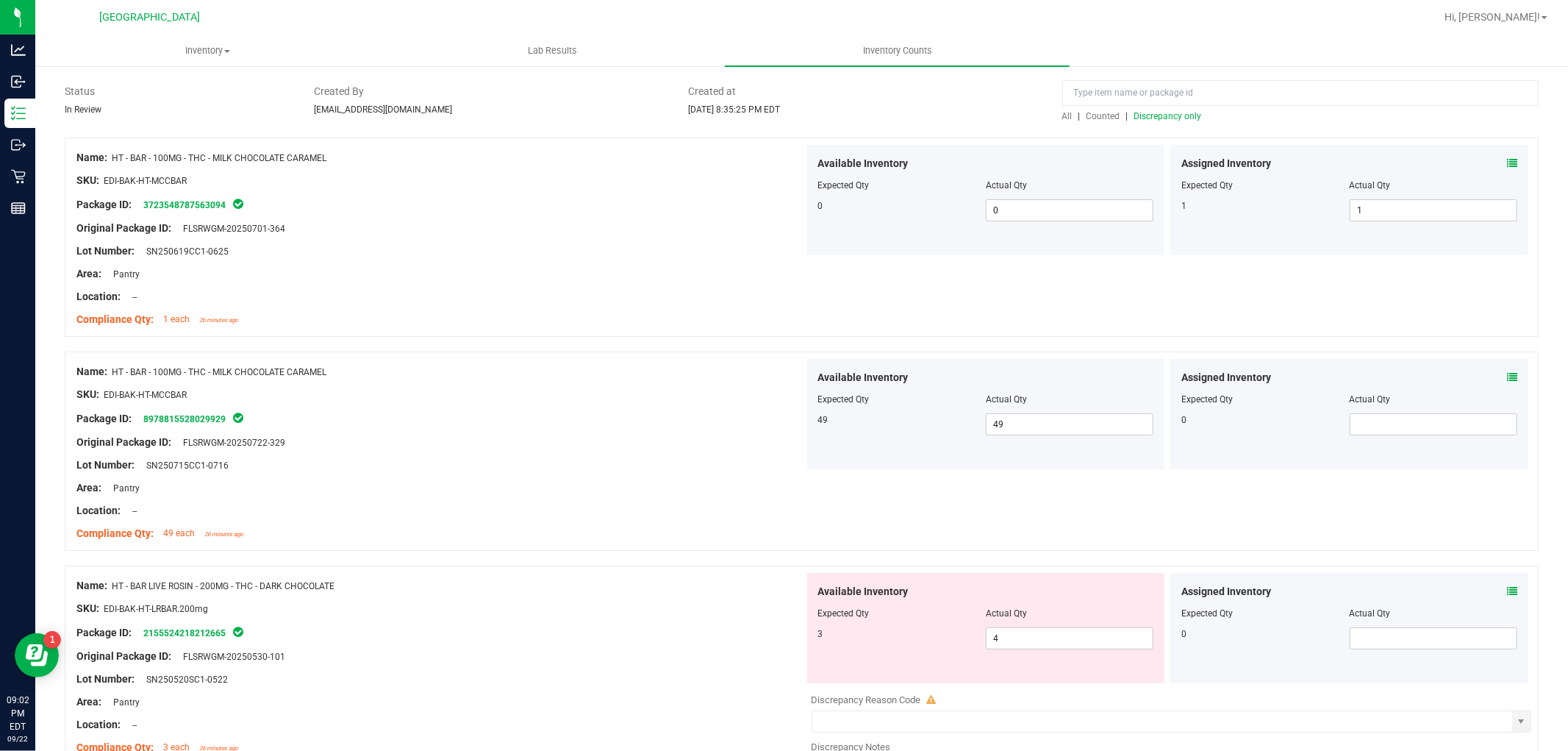
scroll to position [326, 0]
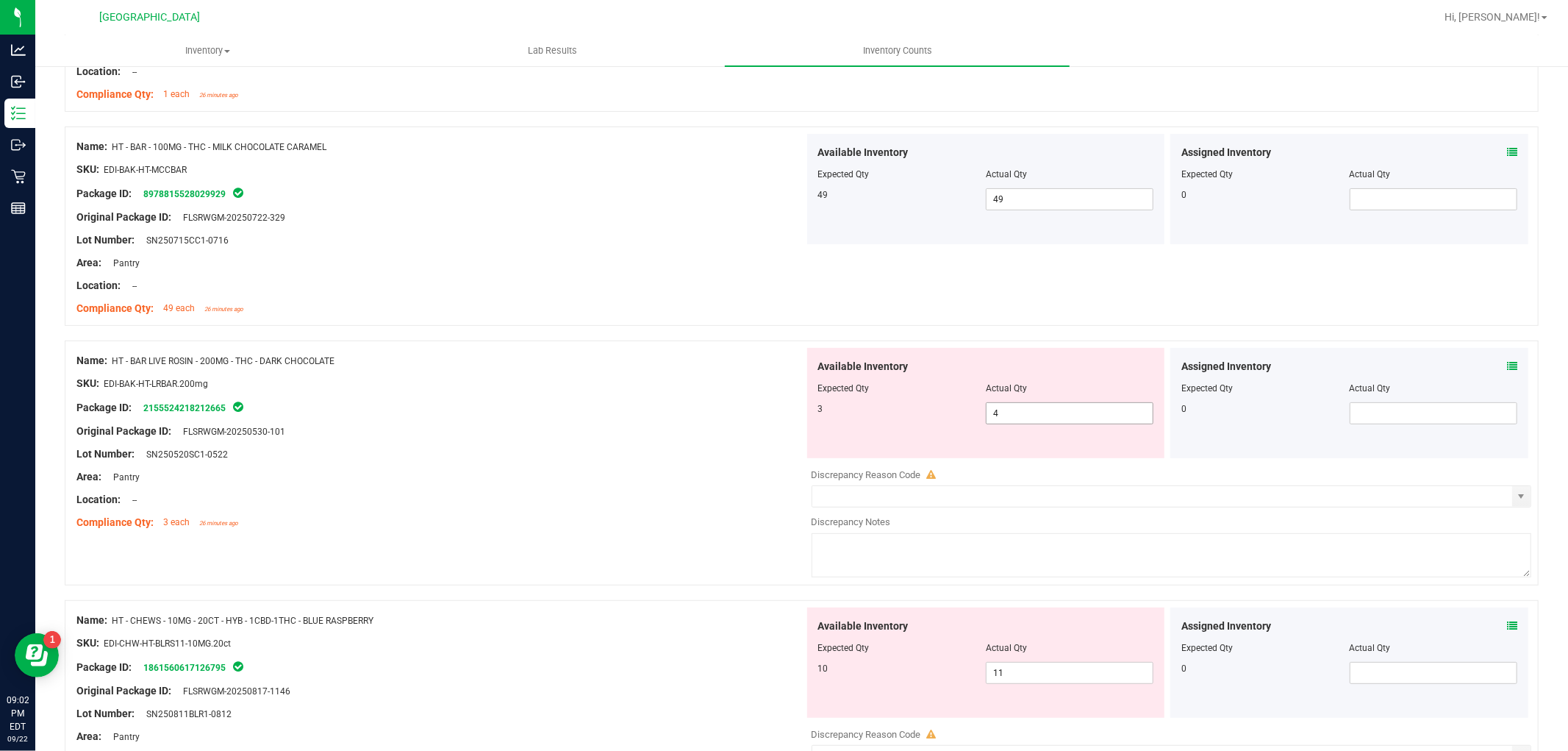
click at [1017, 409] on span "4 4" at bounding box center [1069, 413] width 168 height 22
type input "3"
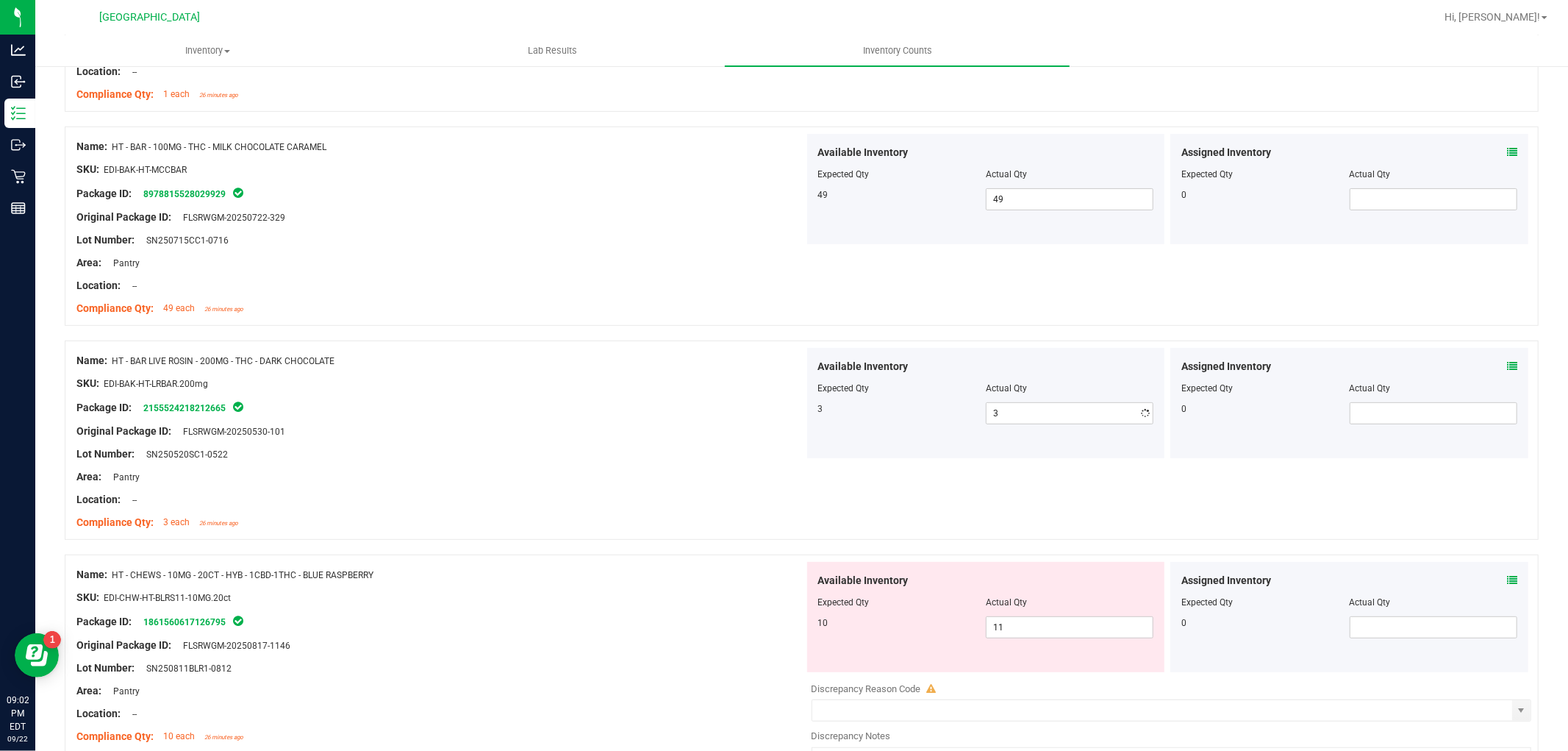
click at [555, 447] on div "Lot Number: SN250520SC1-0522" at bounding box center [441, 454] width 728 height 15
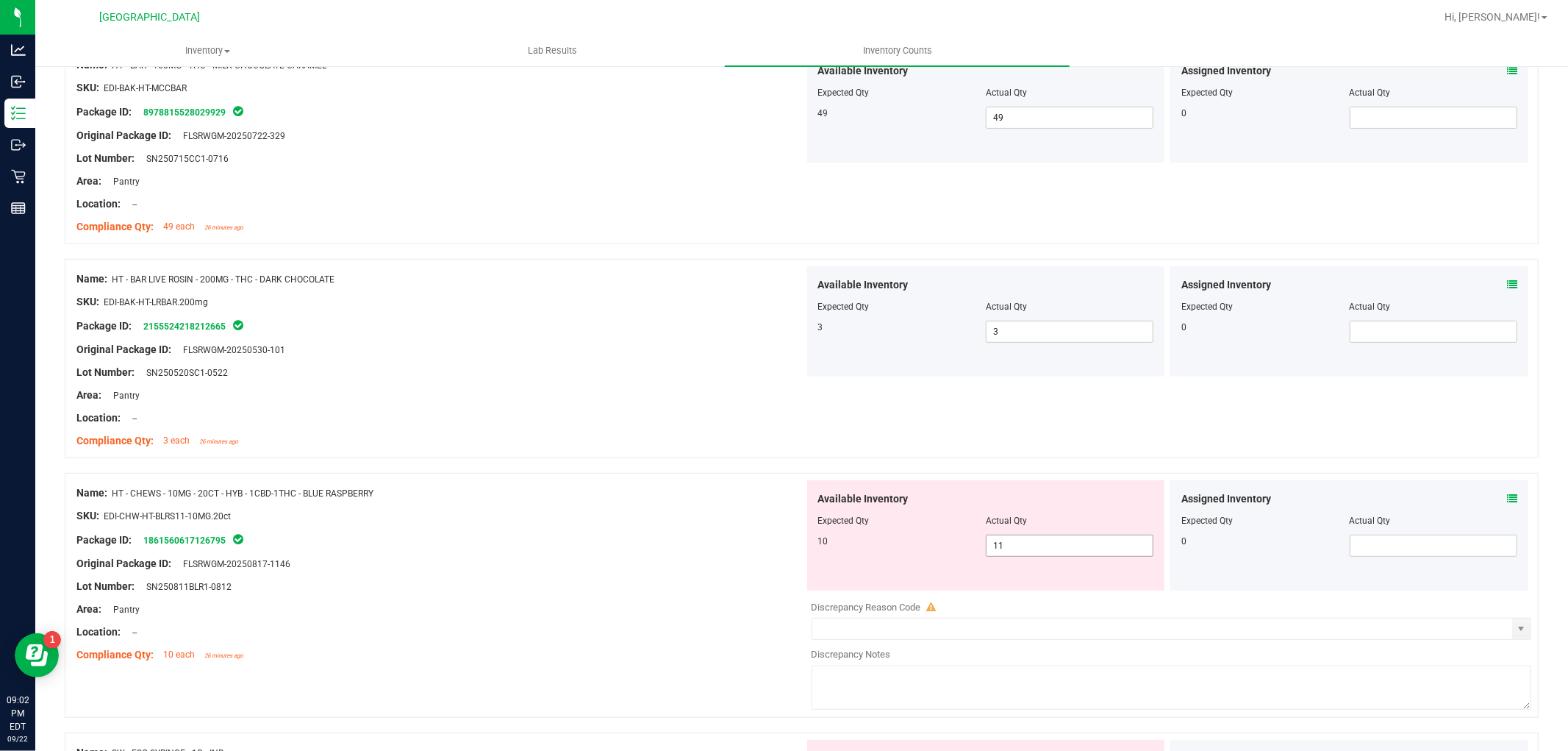
click at [1006, 548] on span "11 11" at bounding box center [1069, 546] width 168 height 22
type input "10"
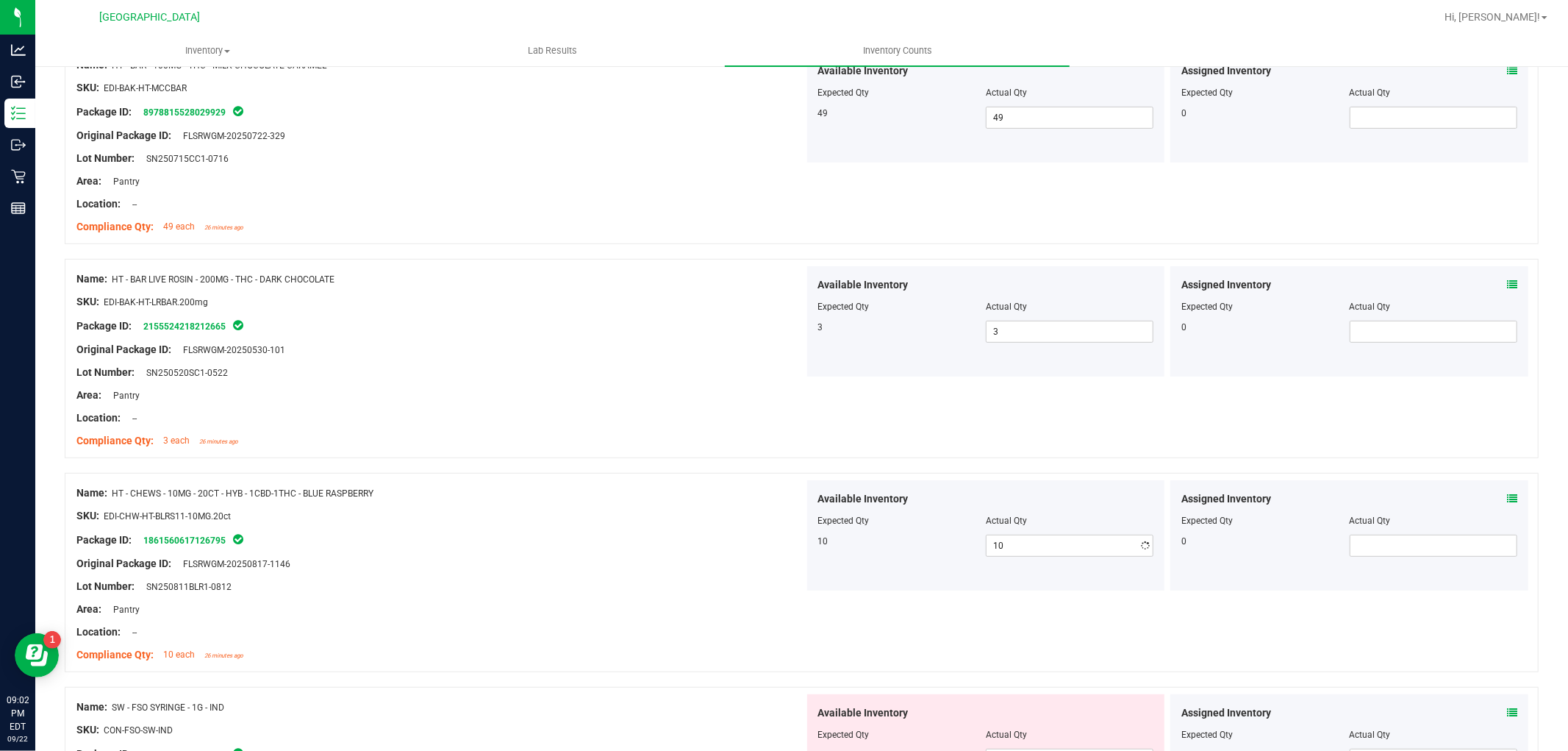
click at [618, 552] on div at bounding box center [441, 552] width 728 height 8
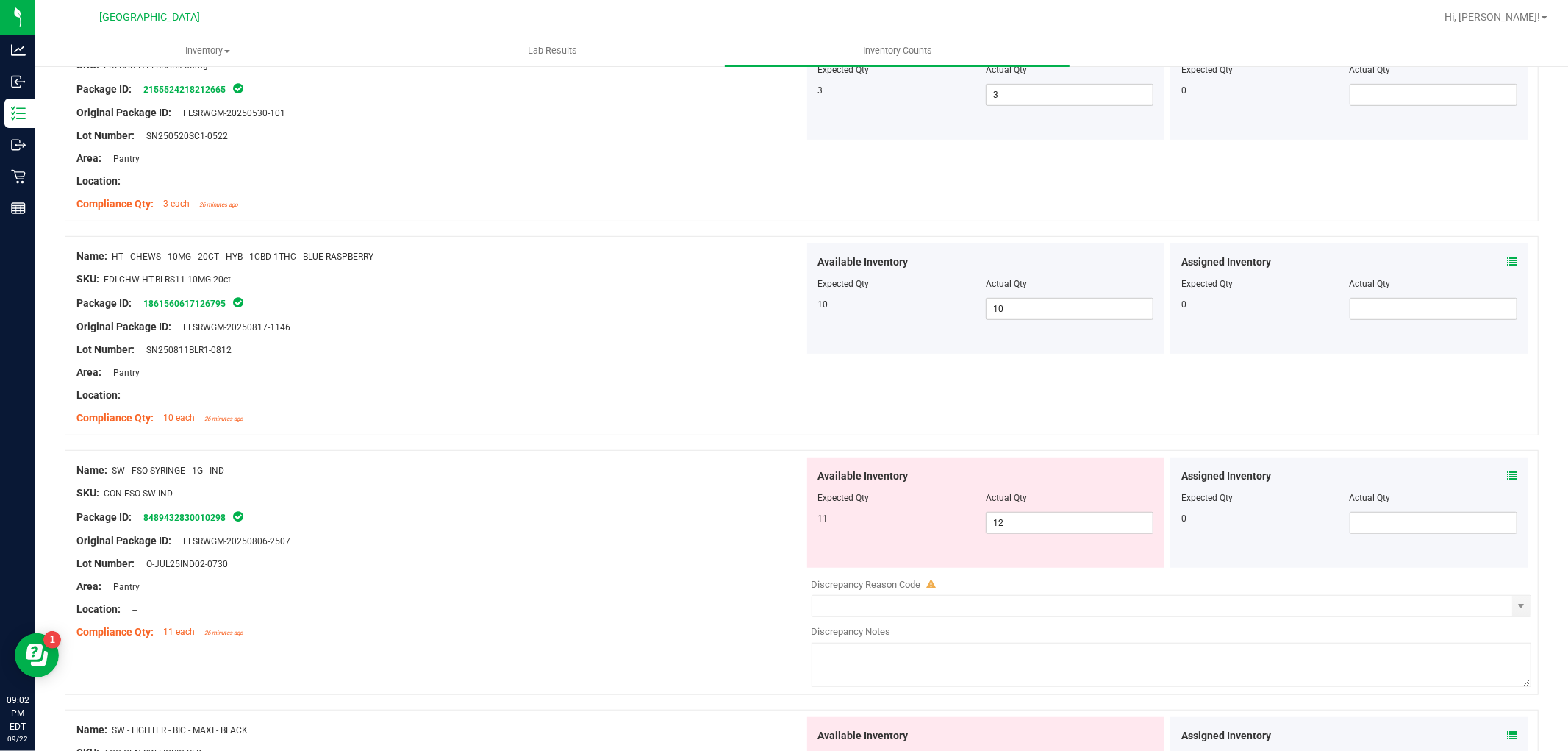
scroll to position [653, 0]
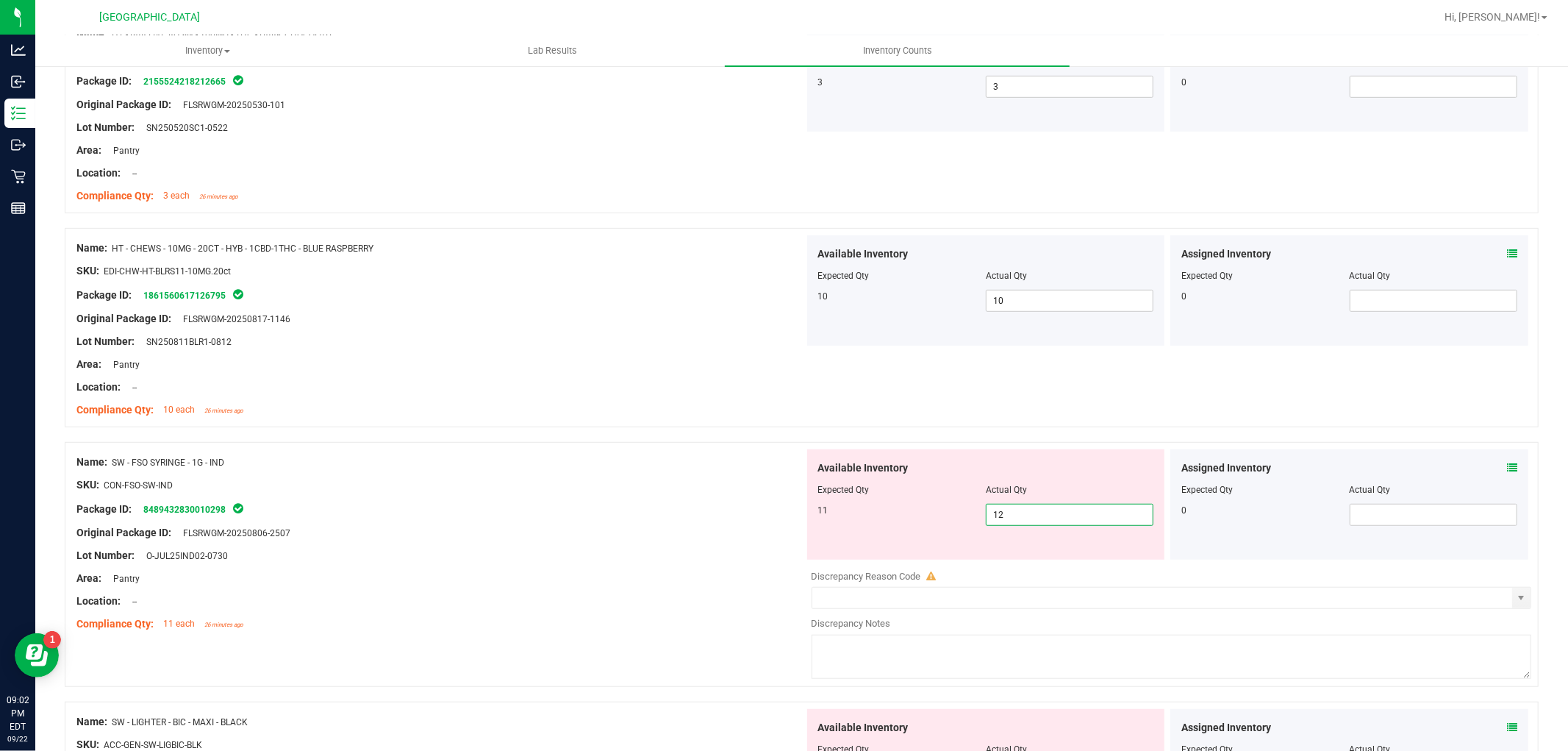
click at [1032, 511] on span "12 12" at bounding box center [1069, 515] width 168 height 22
type input "11"
click at [608, 526] on div "Original Package ID: FLSRWGM-20250806-2507" at bounding box center [441, 533] width 728 height 15
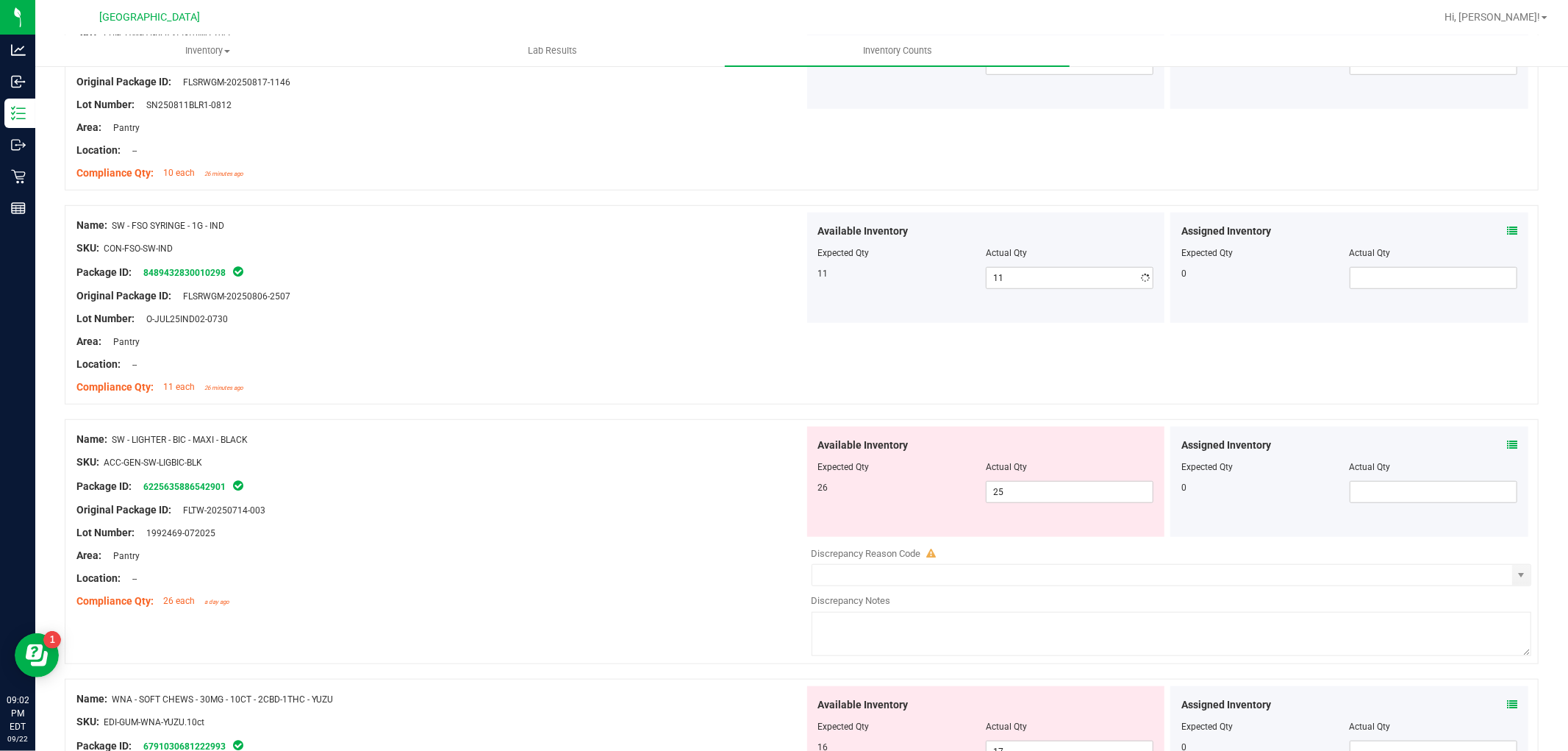
scroll to position [898, 0]
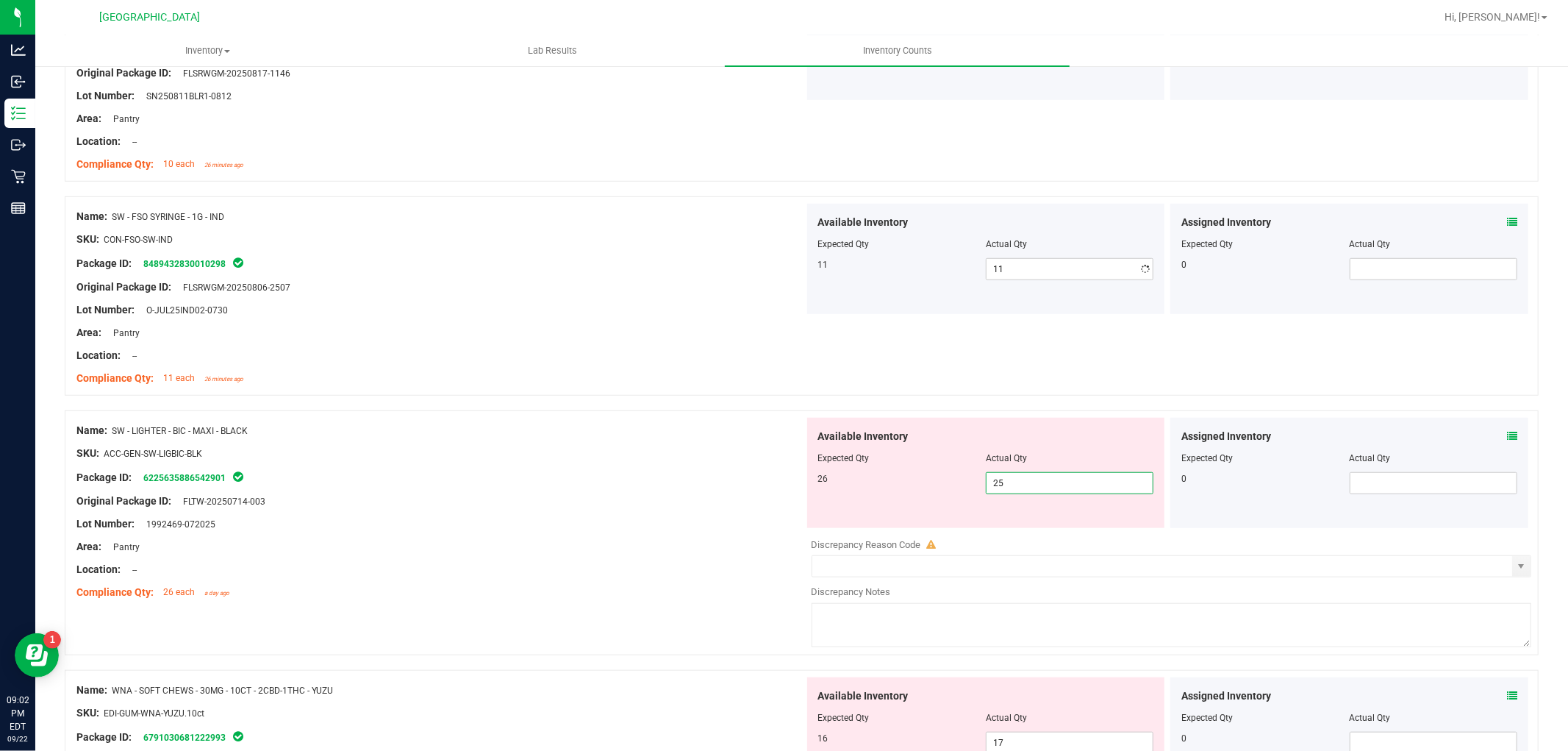
click at [1115, 486] on span "25 25" at bounding box center [1069, 483] width 168 height 22
type input "26"
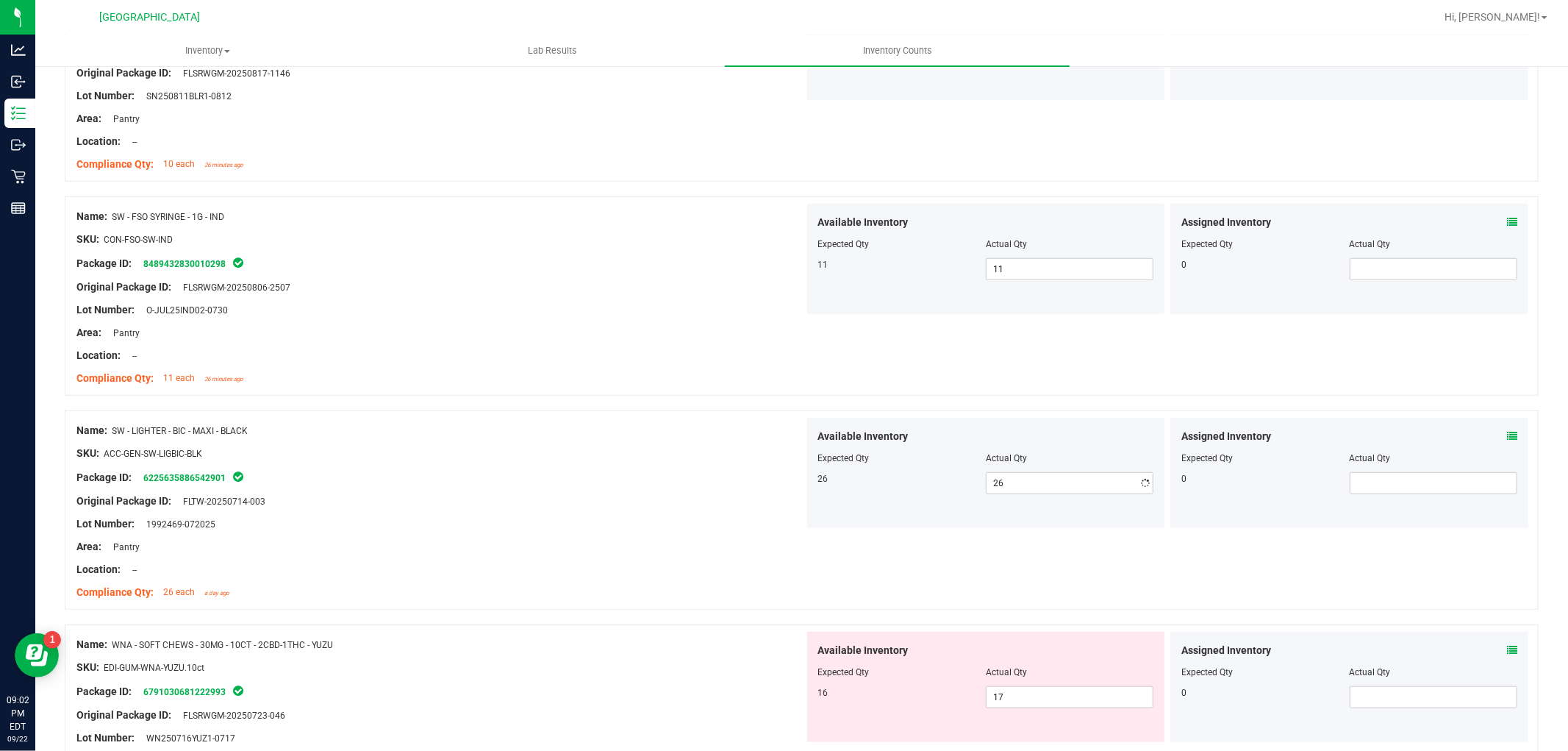
click at [688, 562] on div "Location: --" at bounding box center [441, 569] width 728 height 15
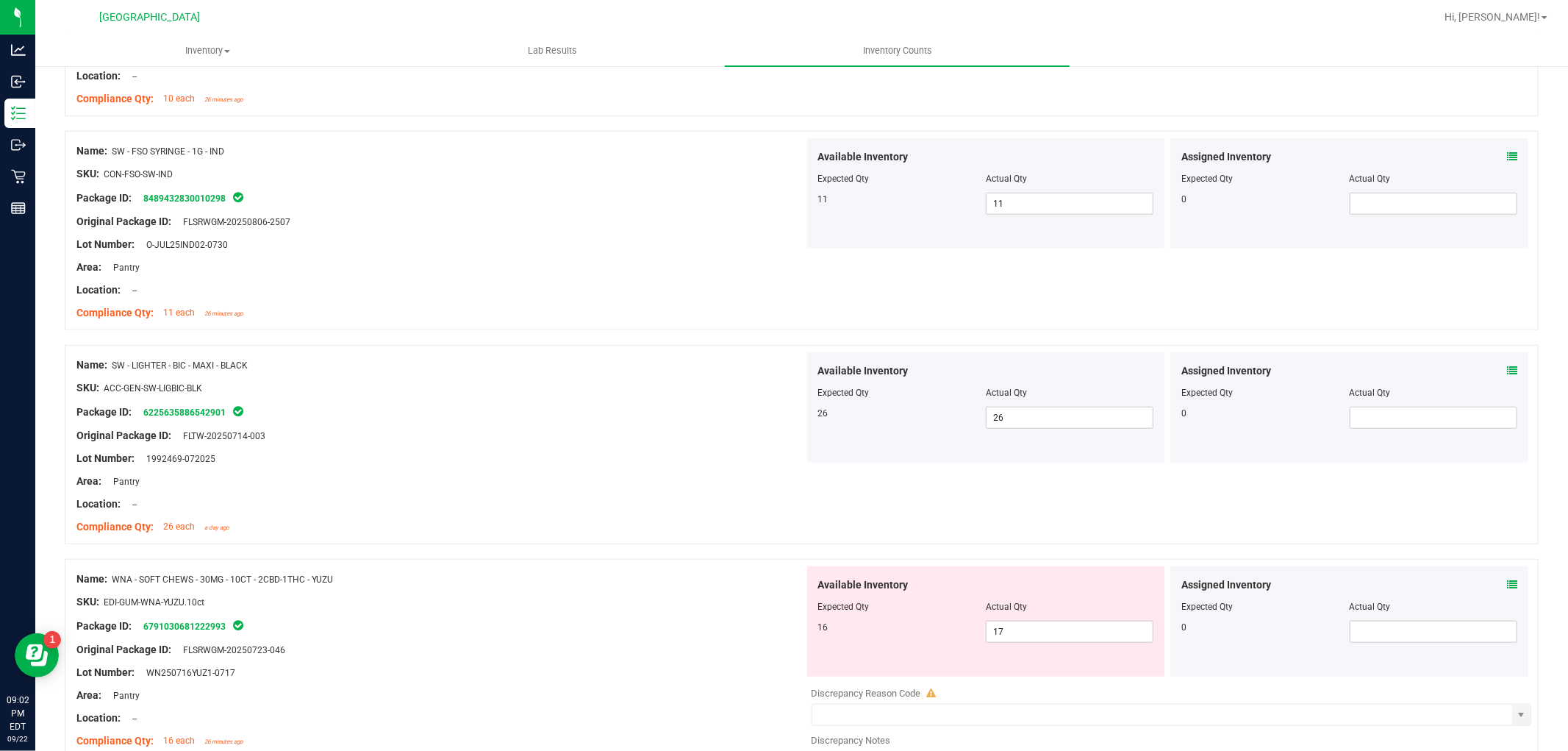
scroll to position [1062, 0]
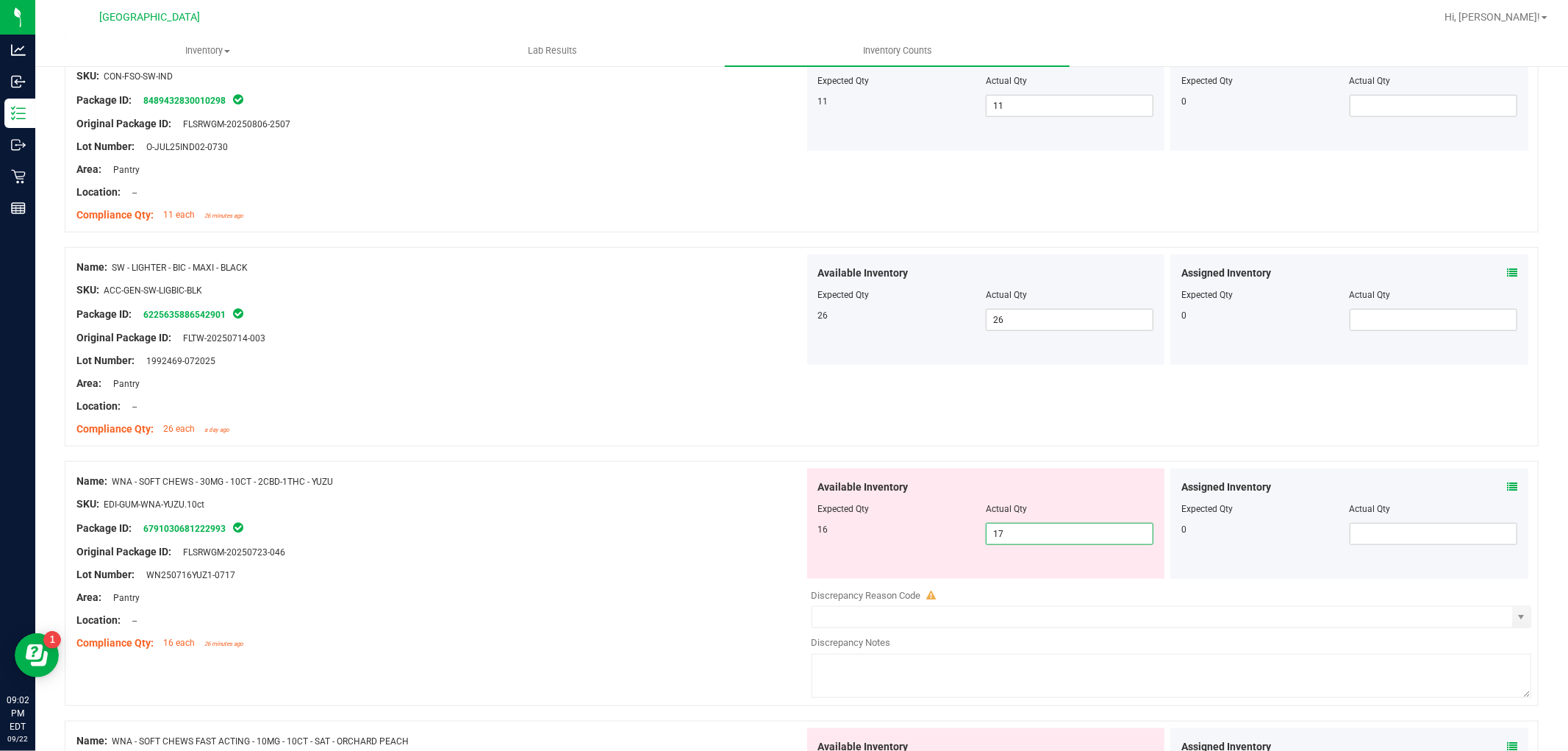
click at [1035, 537] on span "17 17" at bounding box center [1069, 534] width 168 height 22
type input "16"
click at [484, 556] on div "Original Package ID: FLSRWGM-20250723-046" at bounding box center [441, 552] width 728 height 15
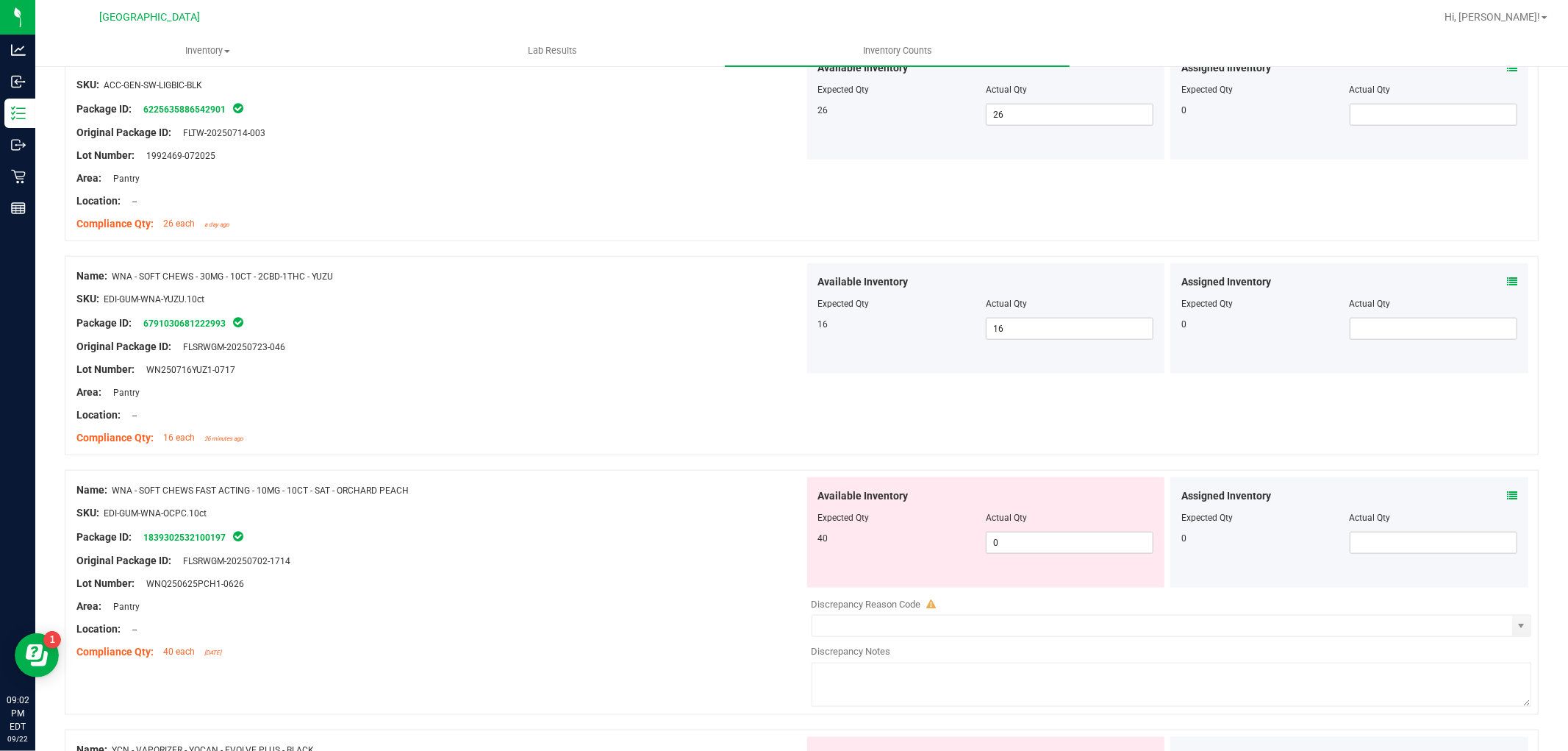
scroll to position [1389, 0]
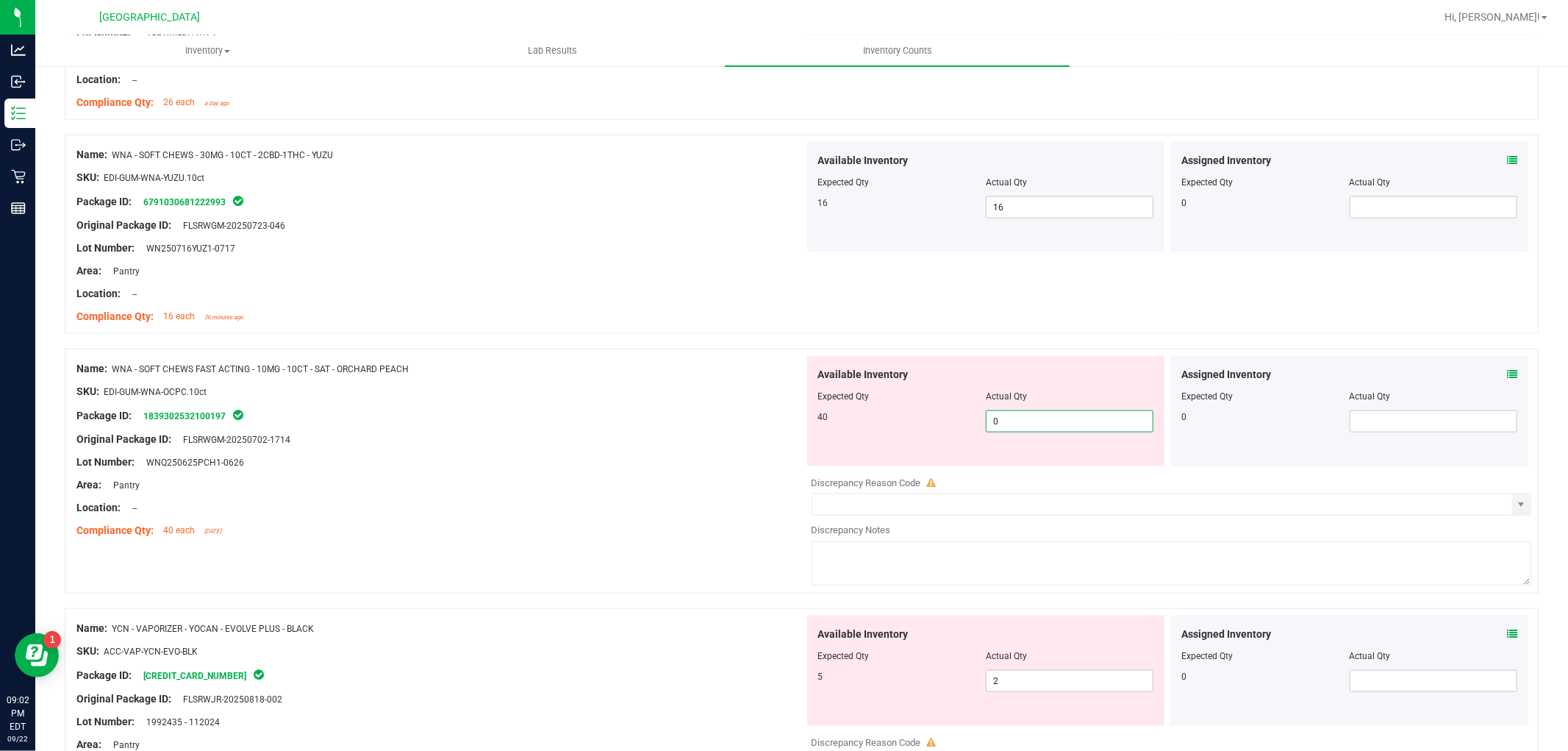
click at [1042, 423] on span "0 0" at bounding box center [1069, 421] width 168 height 22
type input "040"
type input "40"
click at [346, 489] on div "Area: Pantry" at bounding box center [441, 485] width 728 height 15
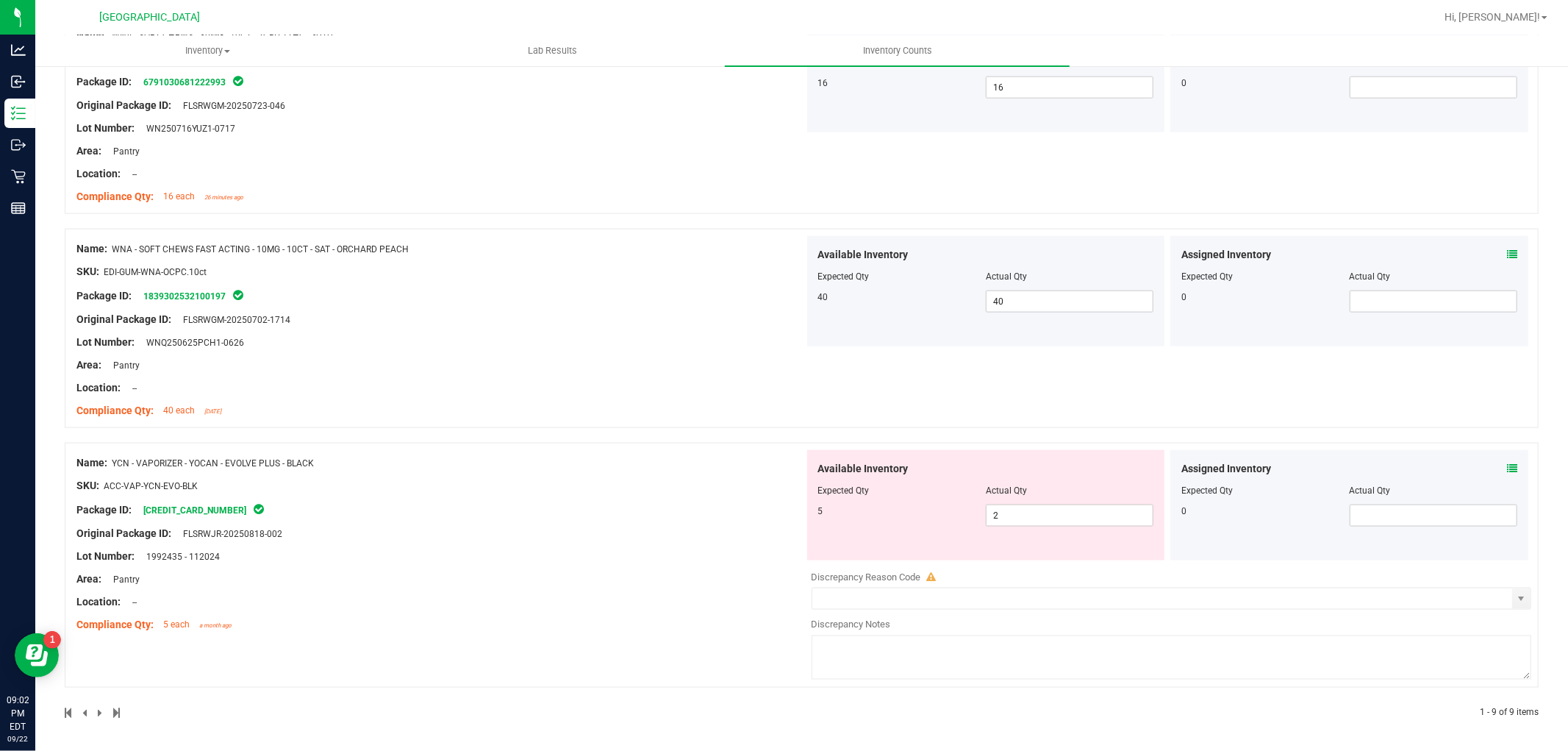
scroll to position [1511, 0]
click at [1084, 520] on span "2 2" at bounding box center [1069, 514] width 168 height 22
type input "5"
click at [655, 537] on div "Name: YCN - VAPORIZER - YOCAN - EVOLVE PLUS - BLACK SKU: ACC-VAP-YCN-EVO-BLK Pa…" at bounding box center [441, 542] width 728 height 188
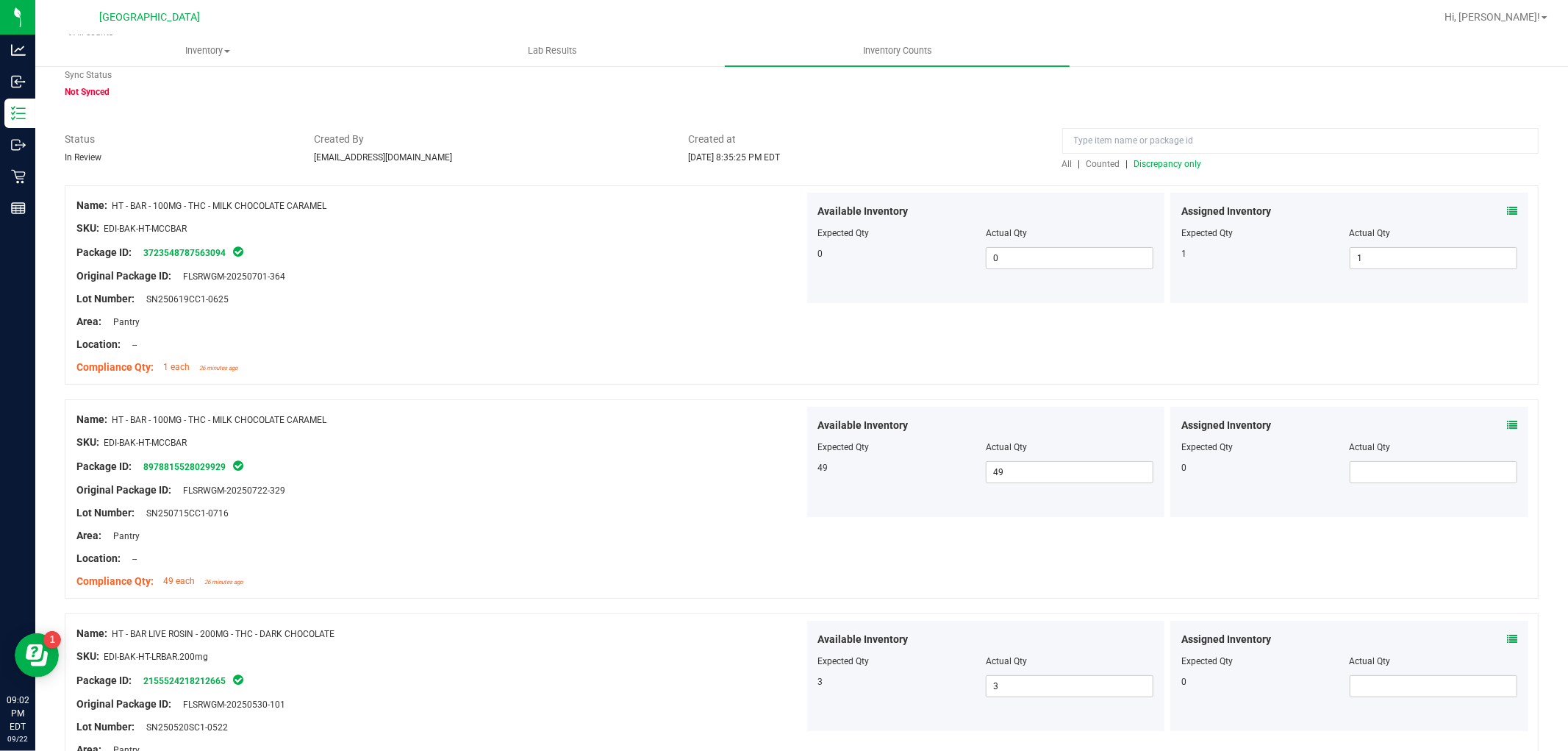
scroll to position [0, 0]
